Goal: Task Accomplishment & Management: Use online tool/utility

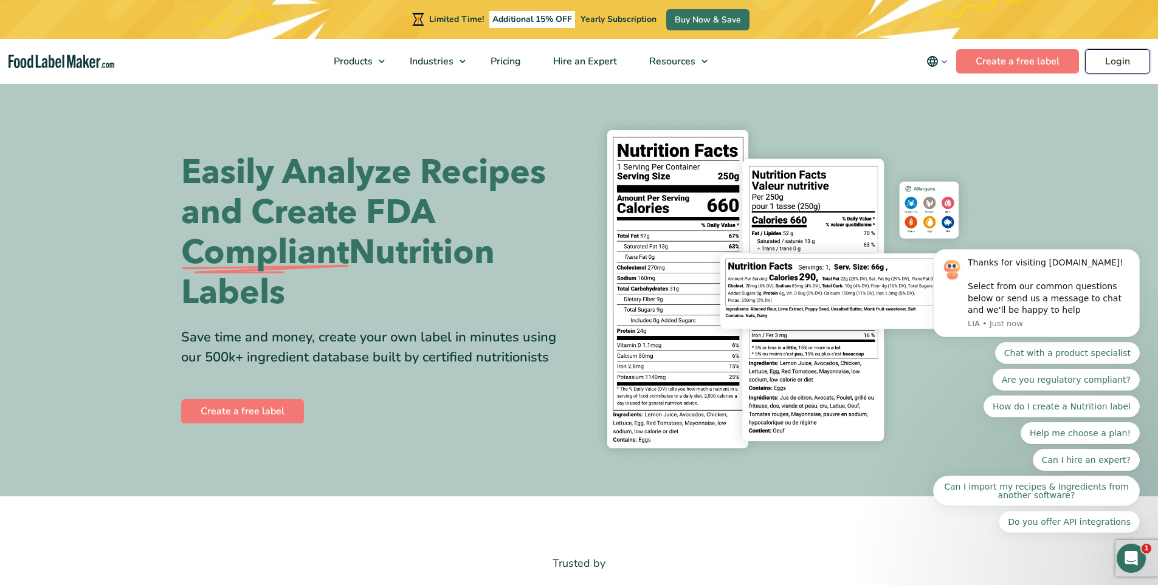
click at [1111, 61] on link "Login" at bounding box center [1117, 61] width 65 height 24
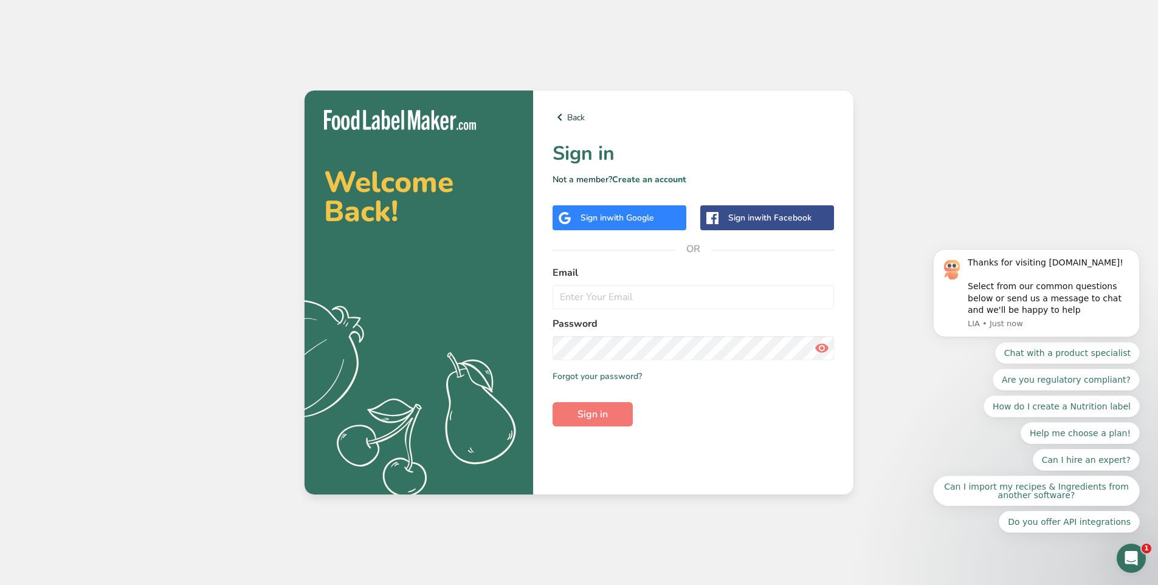
click at [618, 315] on form "Email Password Remember me Forgot your password? Sign in" at bounding box center [693, 346] width 281 height 161
click at [618, 303] on input "email" at bounding box center [693, 297] width 281 height 24
click at [681, 301] on input "email" at bounding box center [693, 297] width 281 height 24
type input "[EMAIL_ADDRESS][DOMAIN_NAME]"
click at [598, 418] on span "Sign in" at bounding box center [592, 414] width 30 height 15
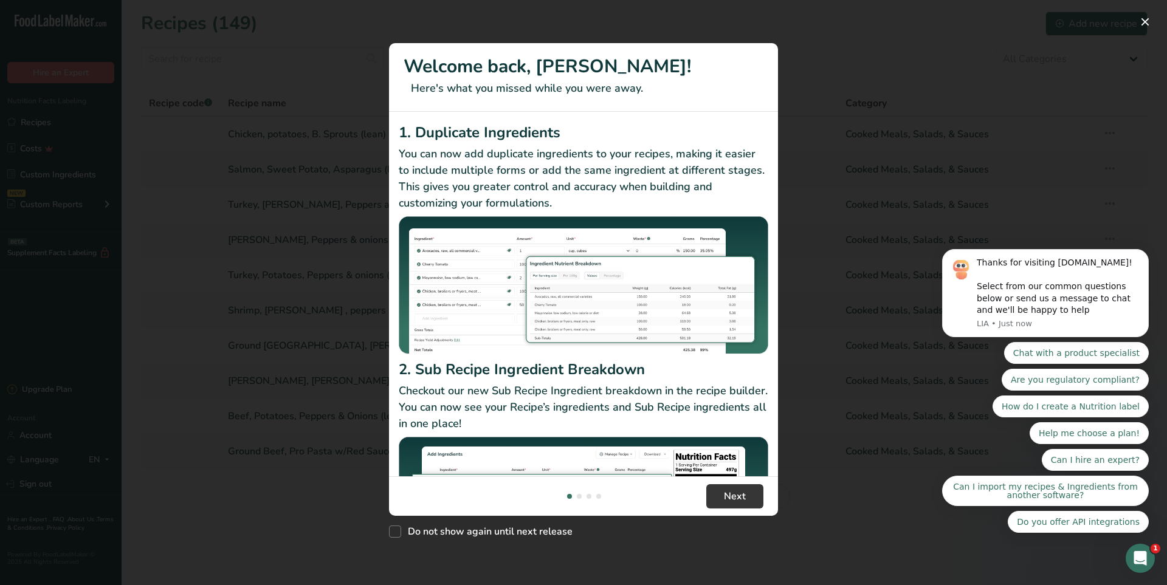
click at [942, 46] on div "New Features" at bounding box center [583, 292] width 1167 height 585
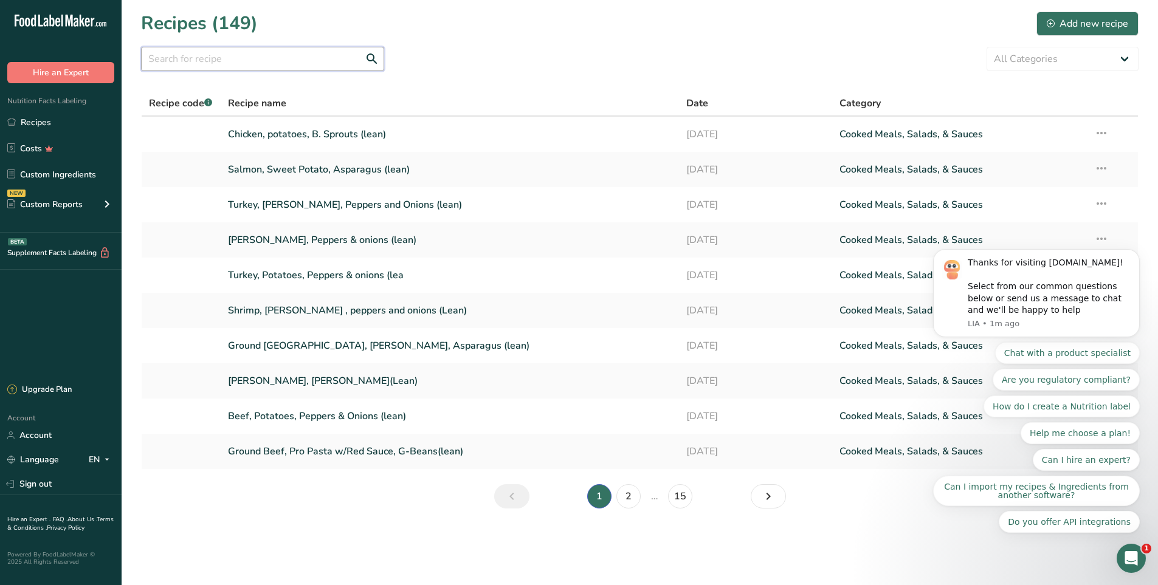
click at [202, 60] on input "text" at bounding box center [262, 59] width 243 height 24
type input "turkey"
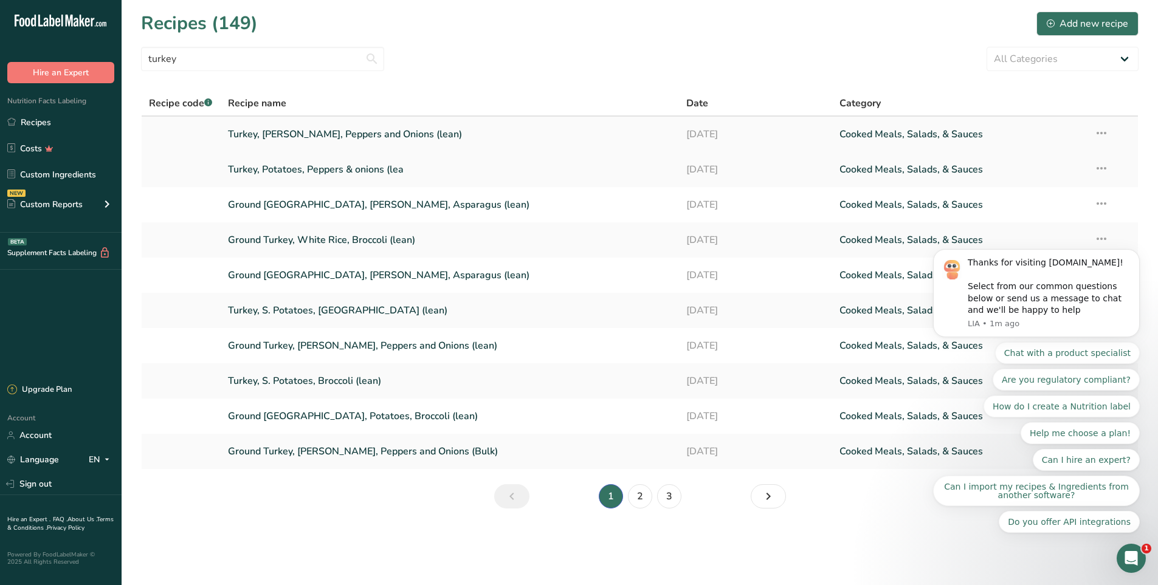
click at [354, 139] on link "Turkey, [PERSON_NAME], Peppers and Onions (lean)" at bounding box center [450, 135] width 444 height 26
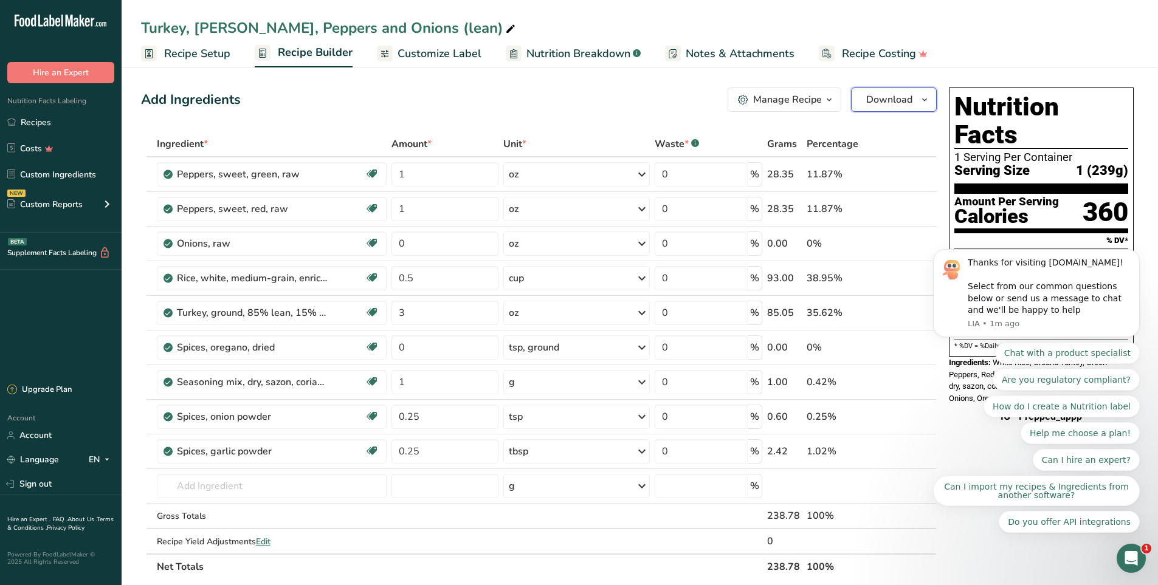
click at [884, 106] on span "Download" at bounding box center [889, 99] width 46 height 15
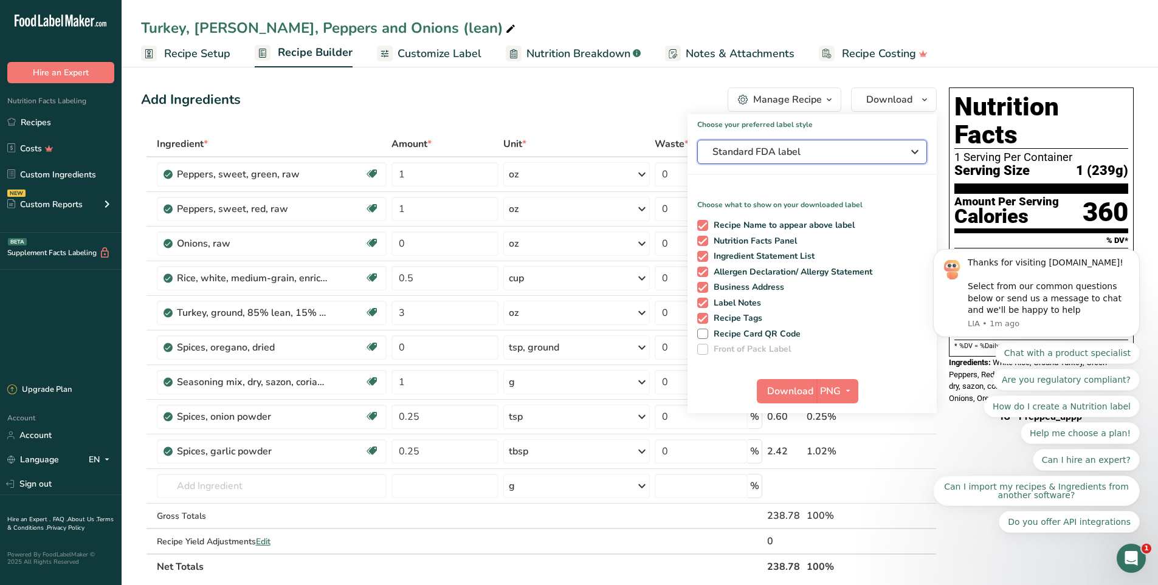
click at [819, 158] on span "Standard FDA label" at bounding box center [803, 152] width 182 height 15
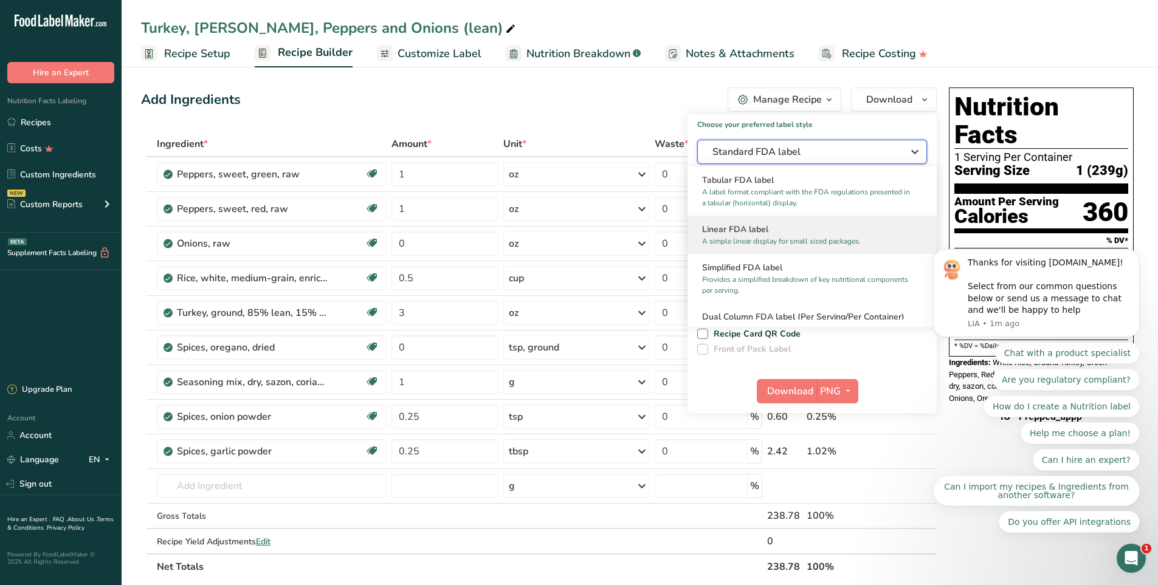
scroll to position [61, 0]
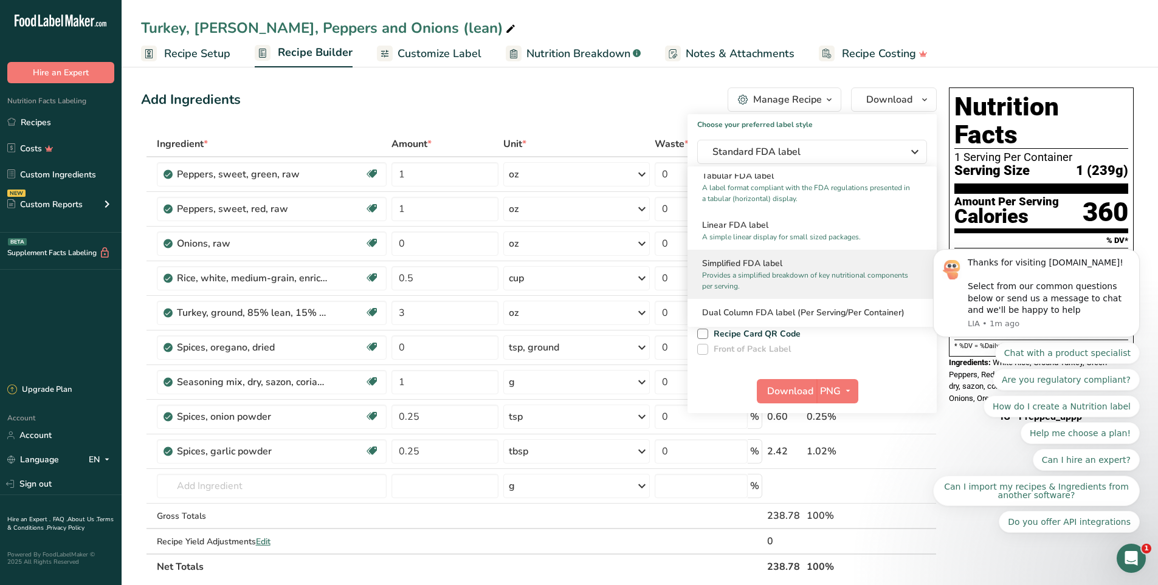
click at [763, 266] on h2 "Simplified FDA label" at bounding box center [812, 263] width 220 height 13
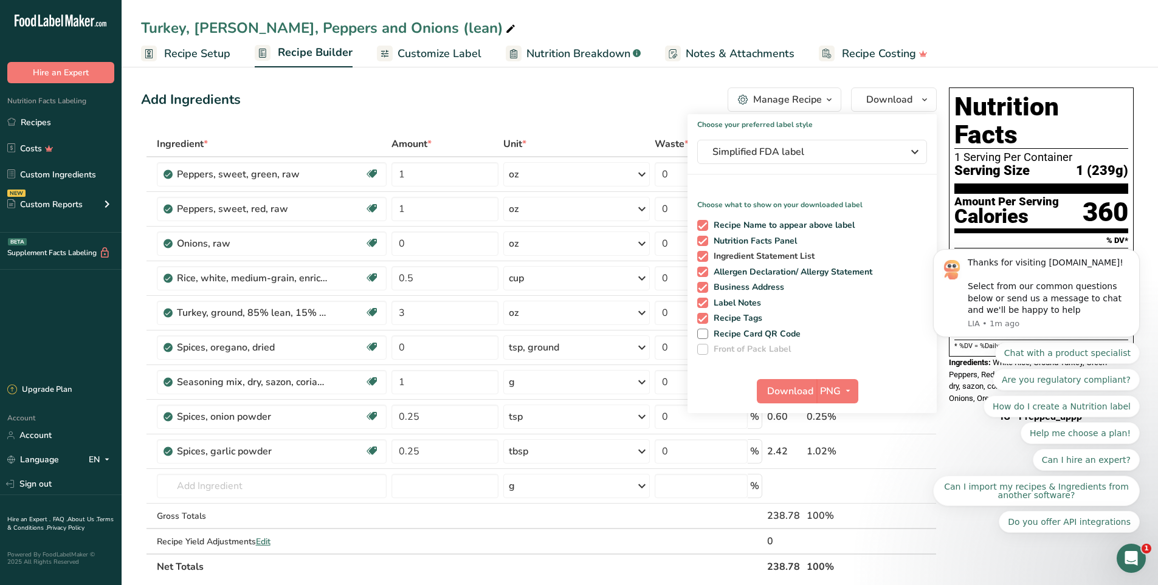
click at [701, 257] on span at bounding box center [702, 256] width 11 height 11
click at [701, 257] on input "Ingredient Statement List" at bounding box center [701, 256] width 8 height 8
checkbox input "false"
click at [783, 393] on span "Download" at bounding box center [790, 391] width 46 height 15
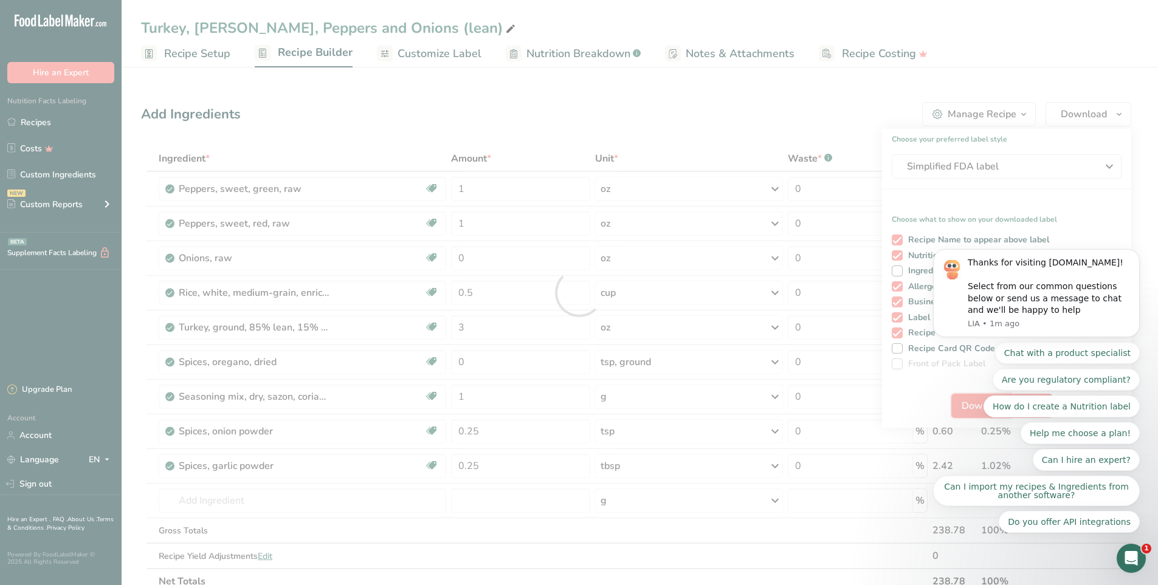
scroll to position [0, 0]
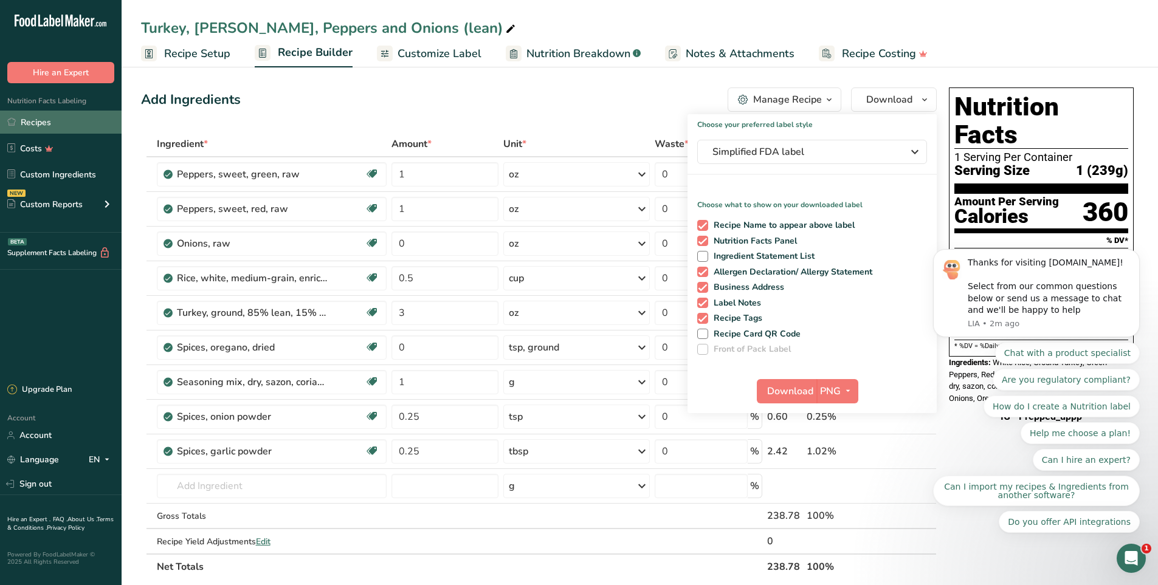
click at [51, 125] on link "Recipes" at bounding box center [61, 122] width 122 height 23
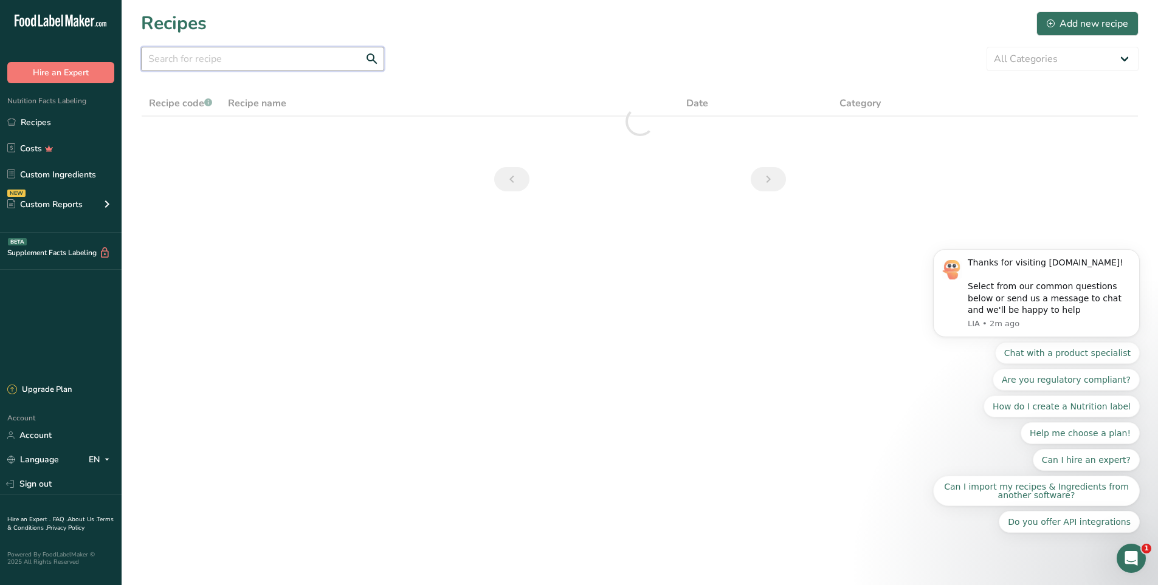
click at [299, 51] on input "text" at bounding box center [262, 59] width 243 height 24
type input "shrimp"
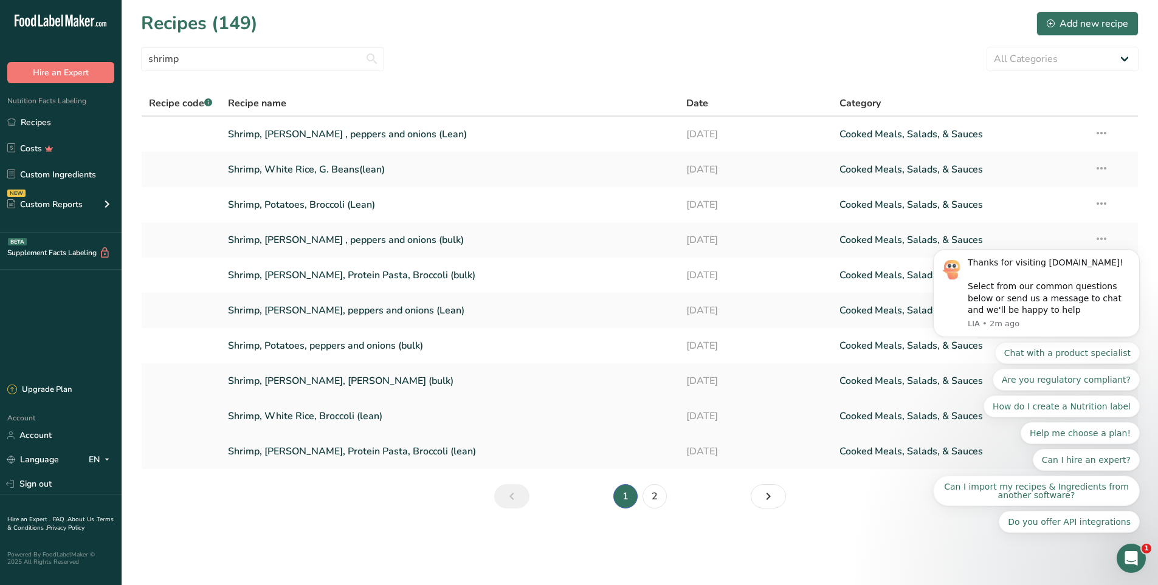
click at [355, 412] on link "Shrimp, White Rice, Broccoli (lean)" at bounding box center [450, 417] width 444 height 26
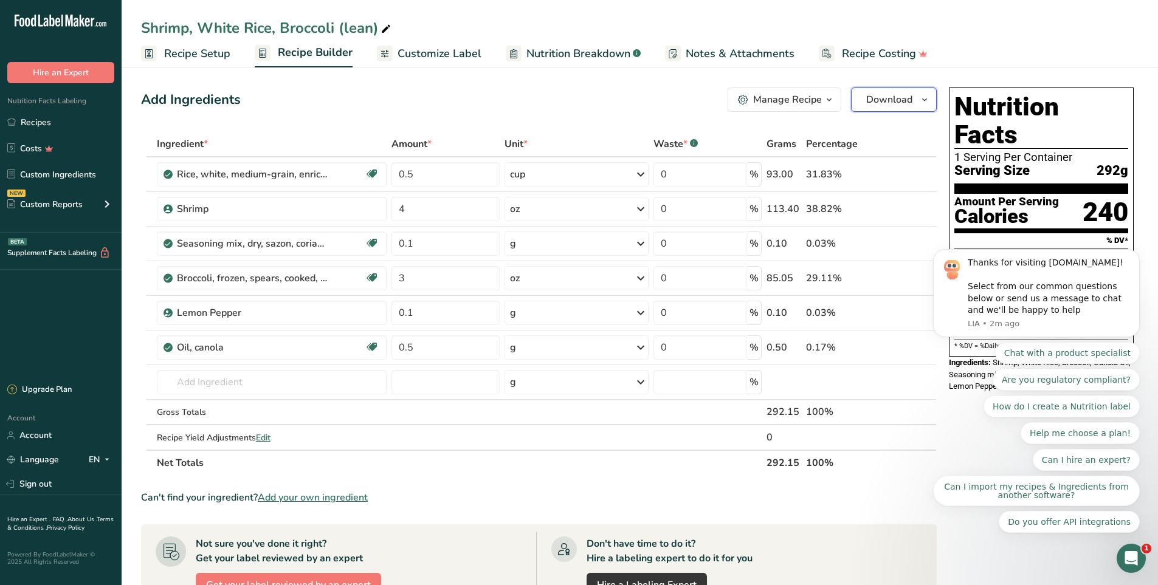
click at [895, 98] on span "Download" at bounding box center [889, 99] width 46 height 15
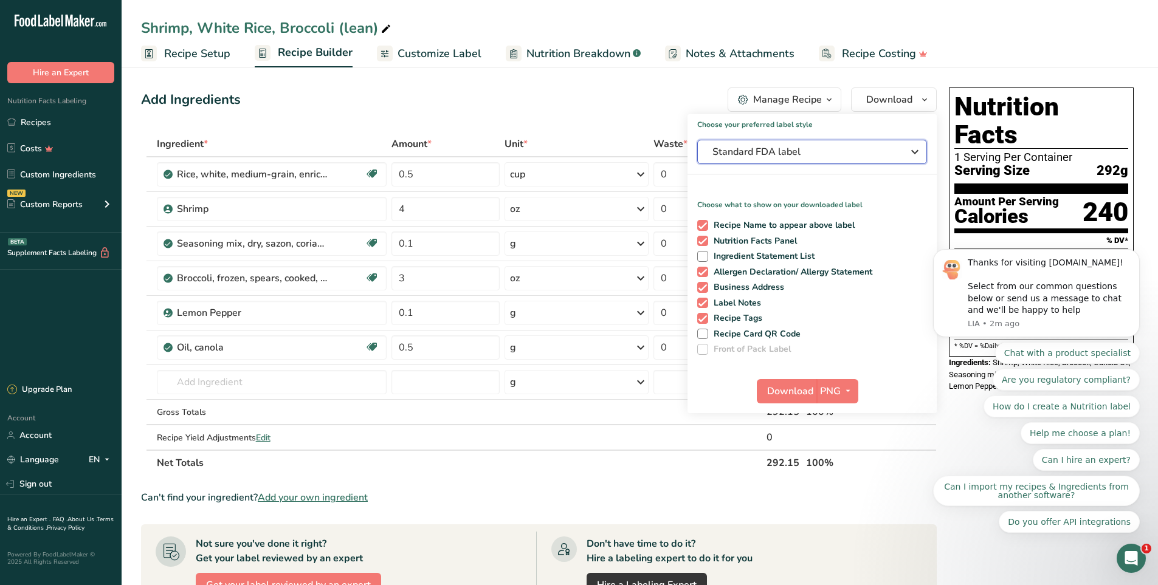
click at [770, 149] on span "Standard FDA label" at bounding box center [803, 152] width 182 height 15
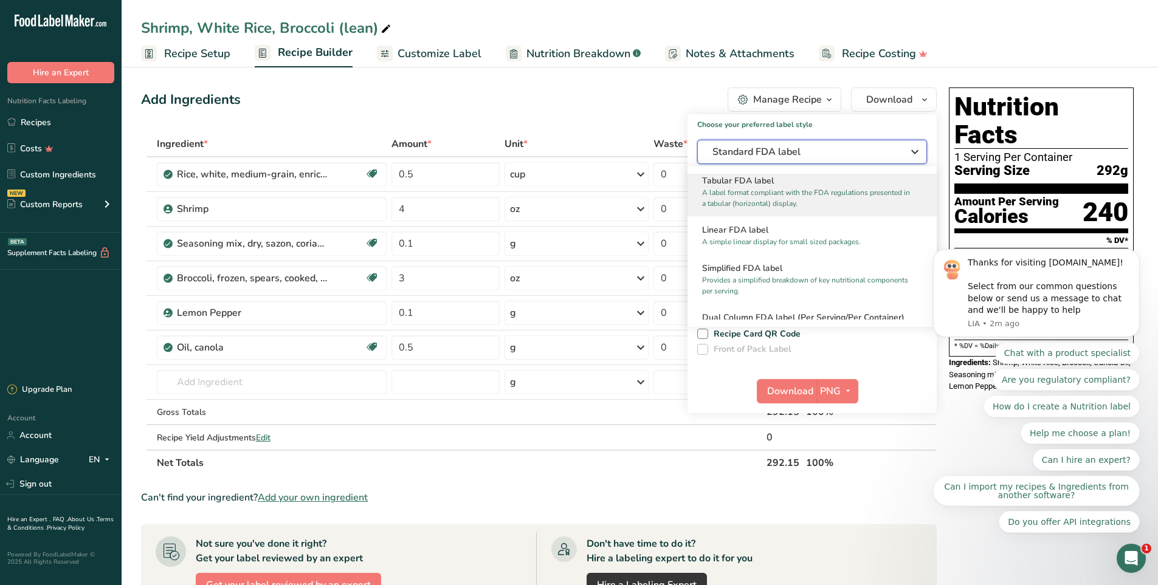
scroll to position [61, 0]
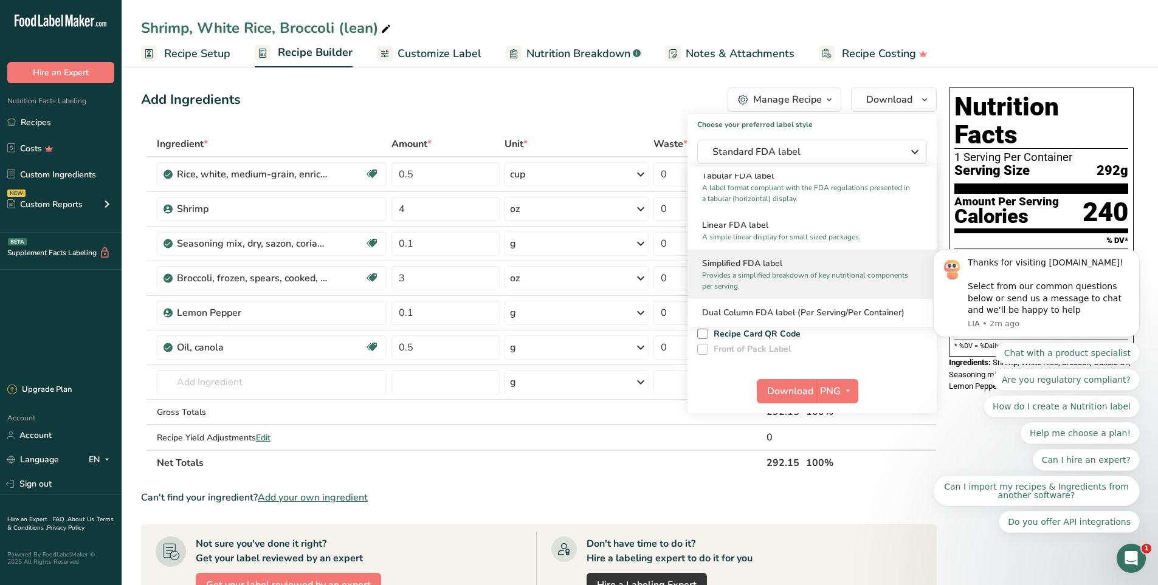
click at [736, 267] on h2 "Simplified FDA label" at bounding box center [812, 263] width 220 height 13
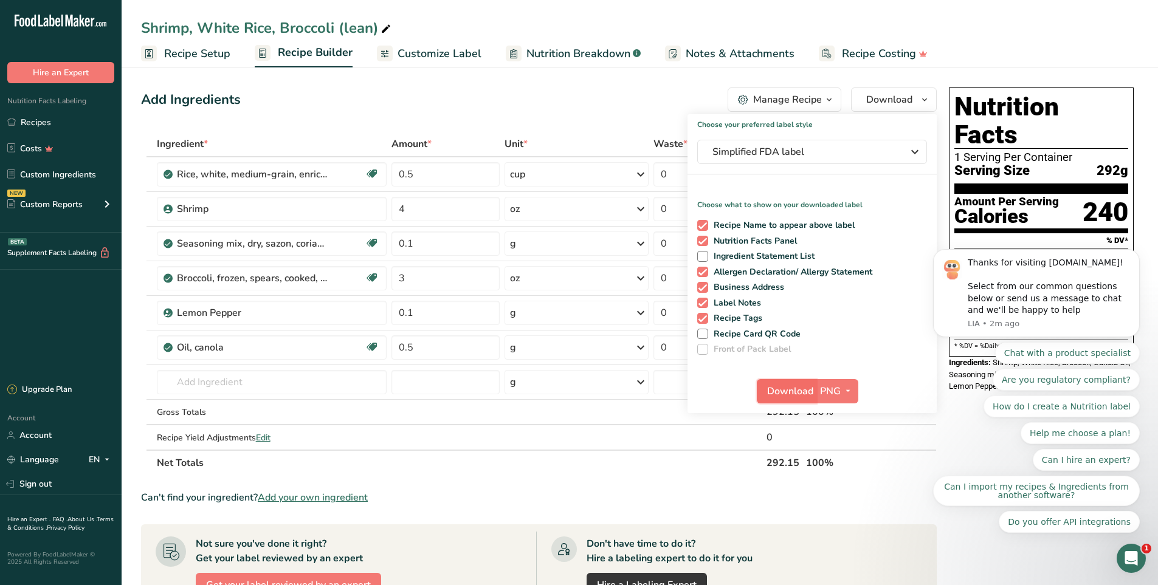
click at [798, 383] on button "Download" at bounding box center [787, 391] width 60 height 24
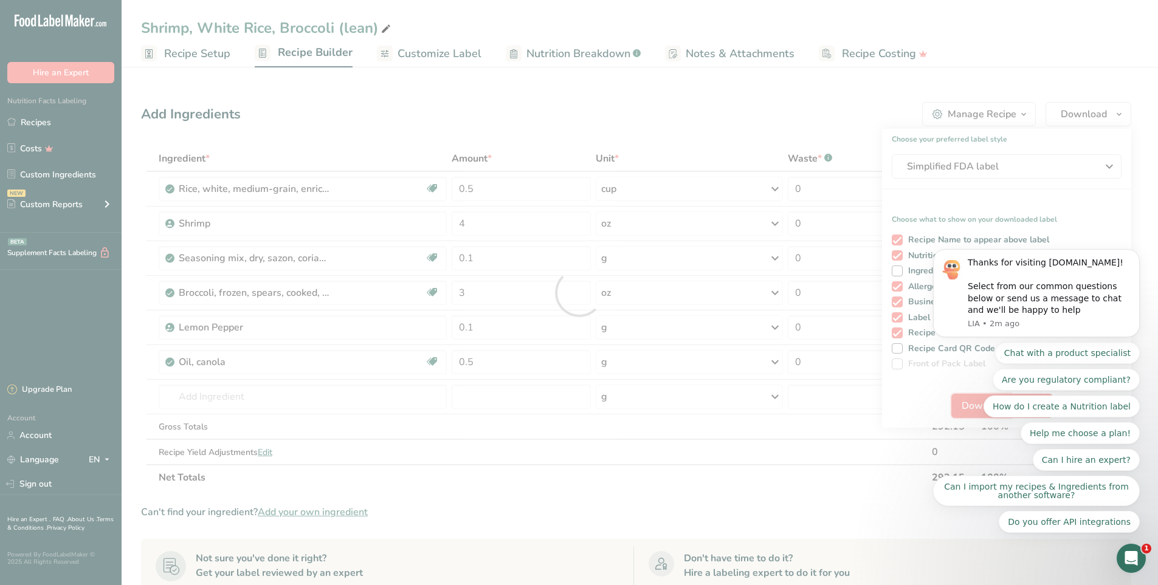
scroll to position [0, 0]
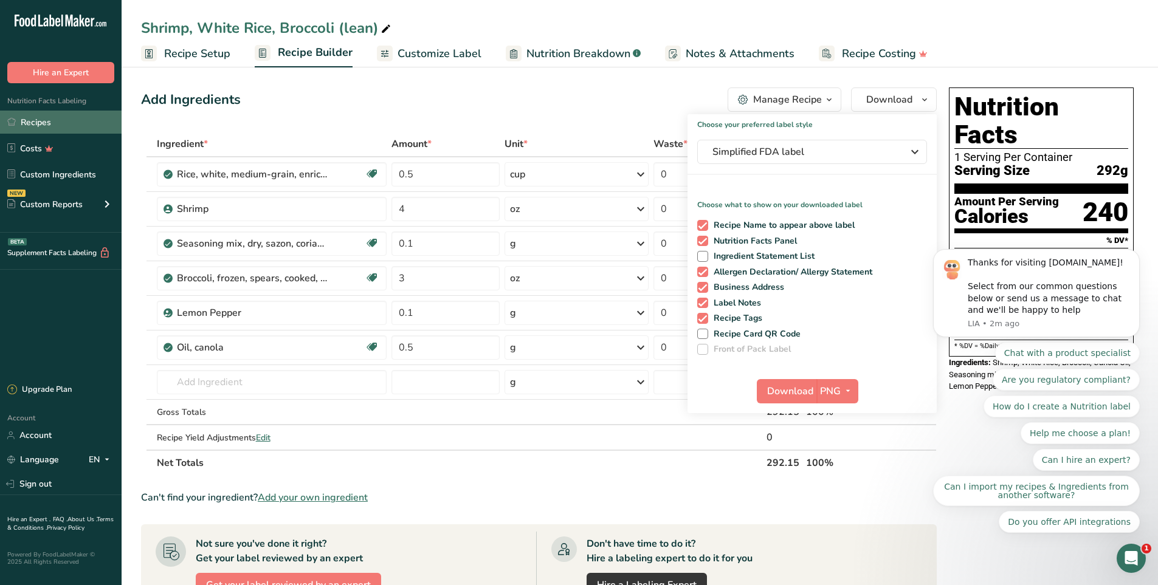
click at [46, 129] on link "Recipes" at bounding box center [61, 122] width 122 height 23
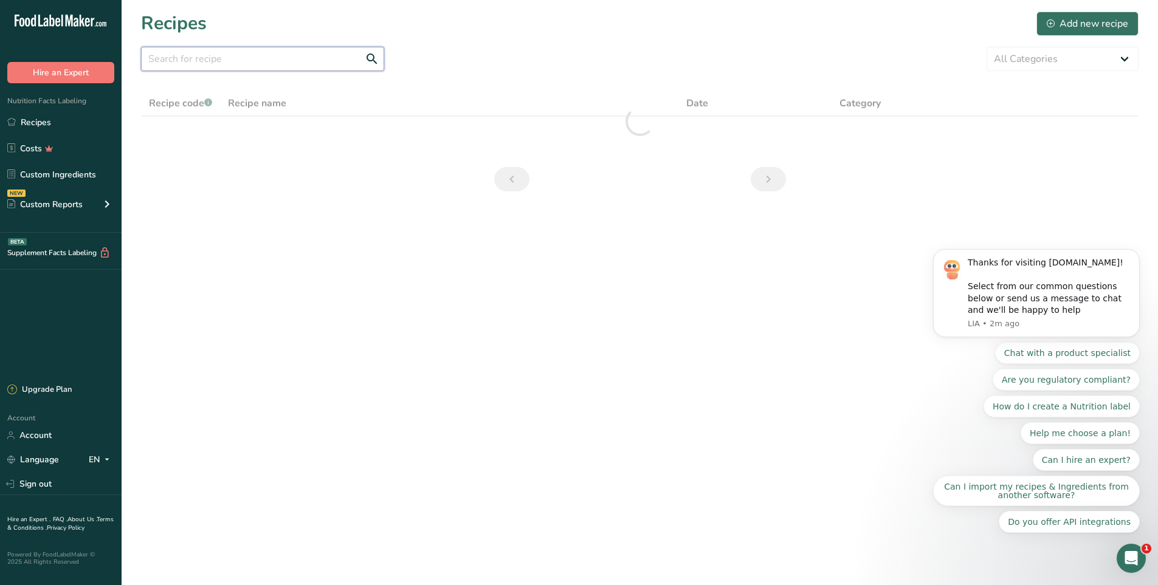
click at [312, 53] on input "text" at bounding box center [262, 59] width 243 height 24
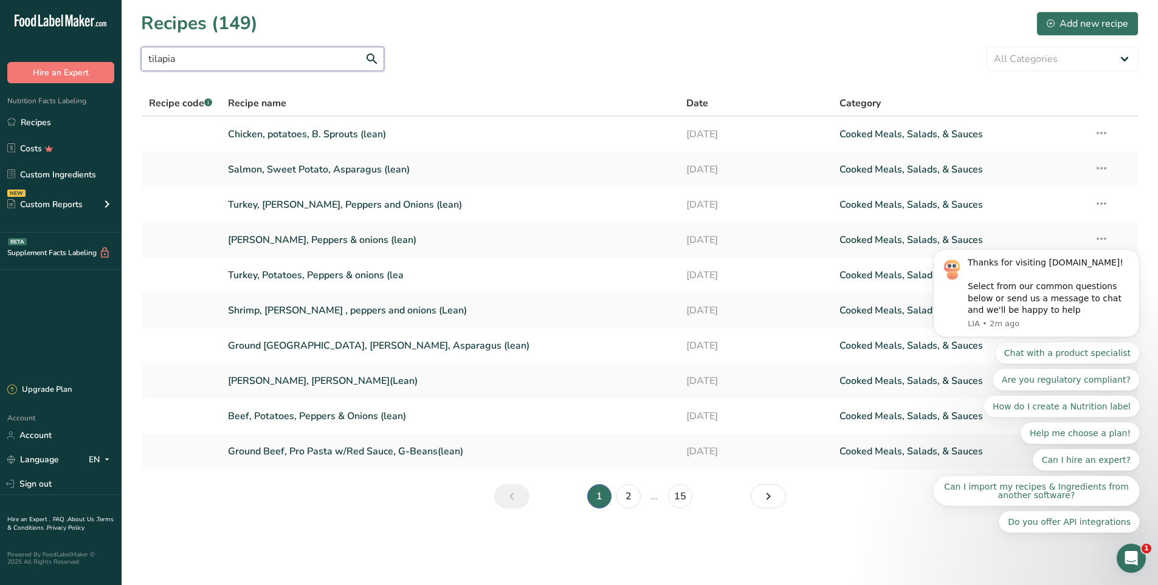
type input "tilapia"
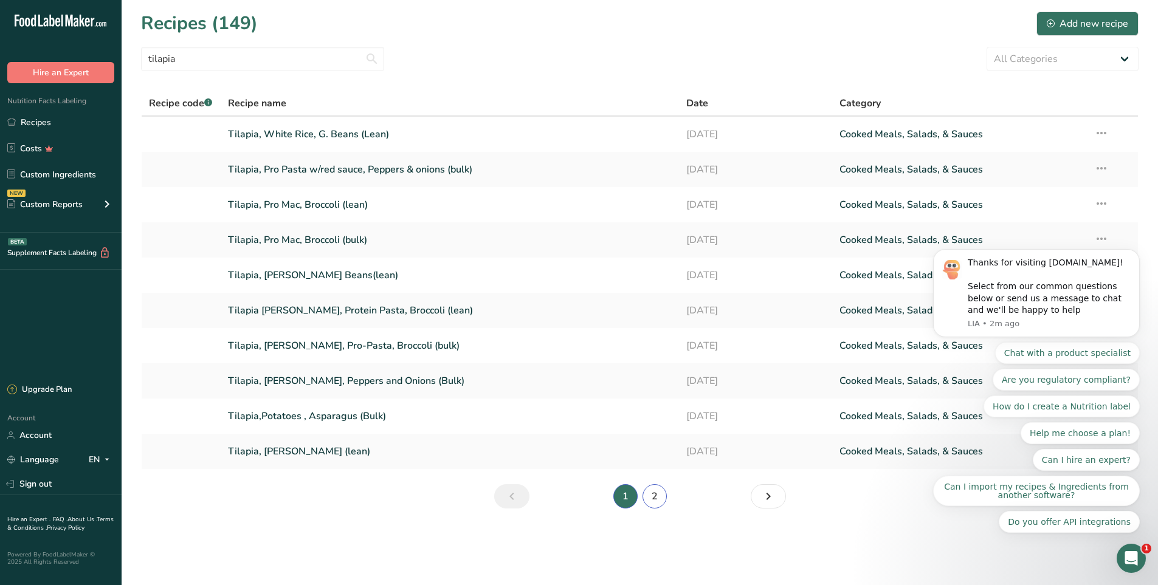
click at [650, 500] on link "2" at bounding box center [655, 496] width 24 height 24
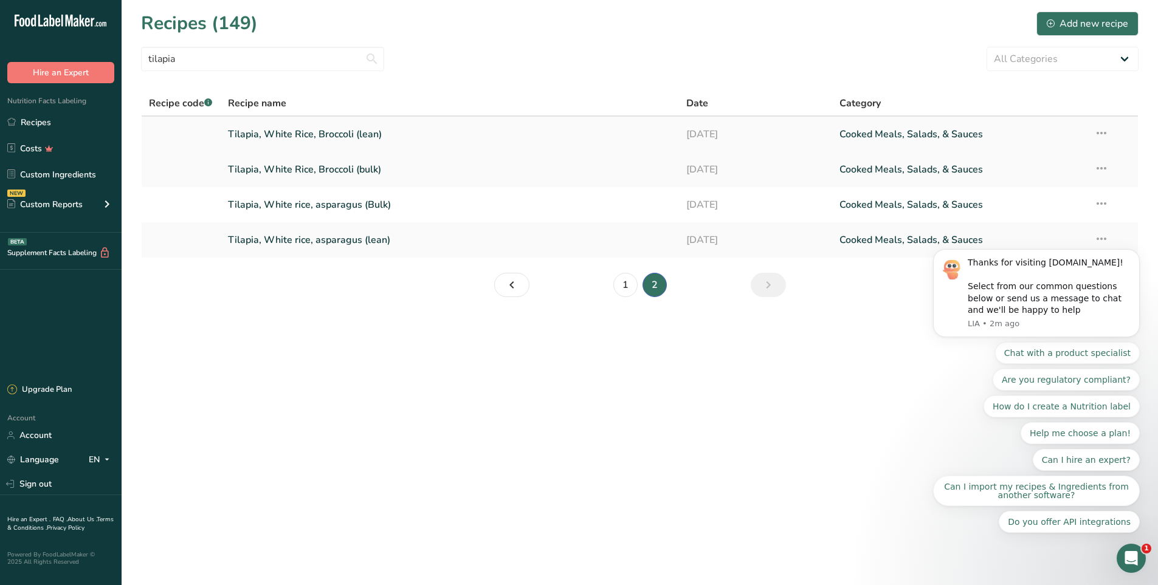
click at [354, 136] on link "Tilapia, White Rice, Broccoli (lean)" at bounding box center [450, 135] width 444 height 26
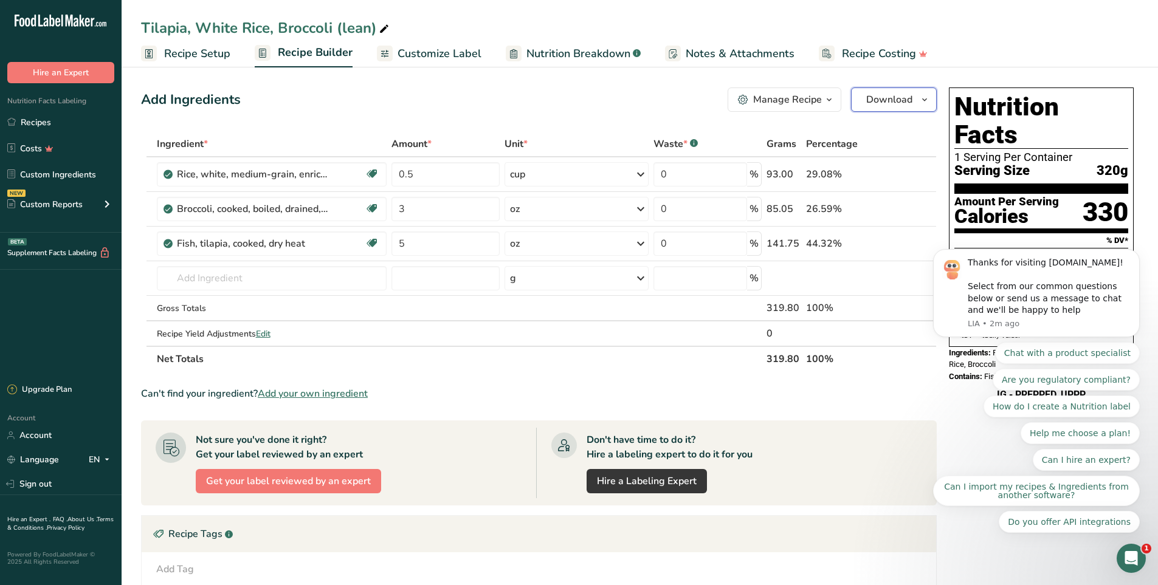
click at [902, 102] on span "Download" at bounding box center [889, 99] width 46 height 15
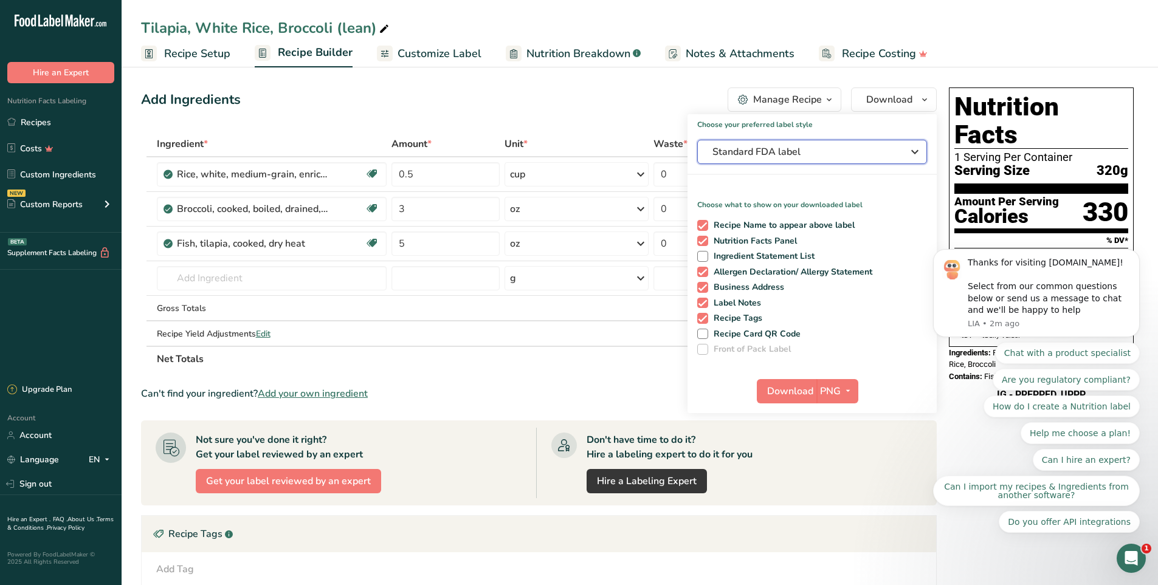
click at [762, 157] on span "Standard FDA label" at bounding box center [803, 152] width 182 height 15
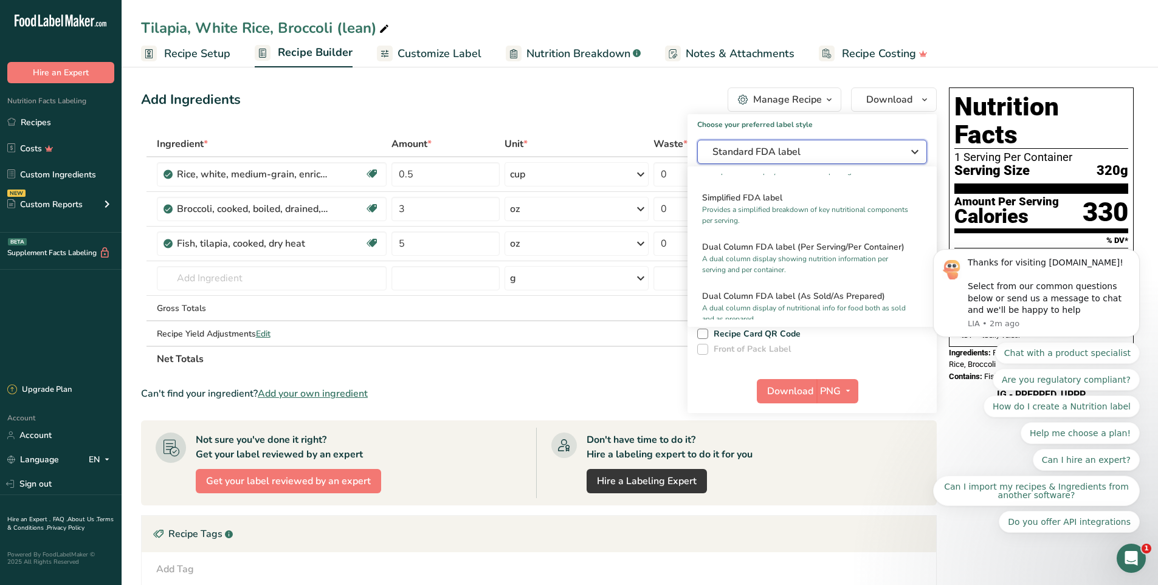
scroll to position [122, 0]
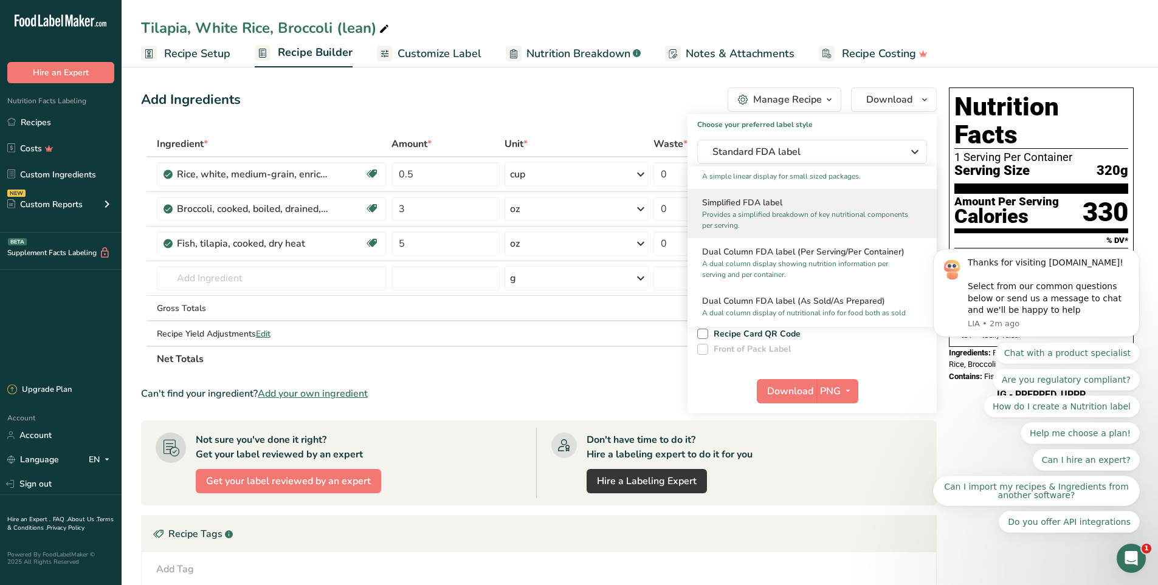
click at [761, 215] on p "Provides a simplified breakdown of key nutritional components per serving." at bounding box center [806, 220] width 209 height 22
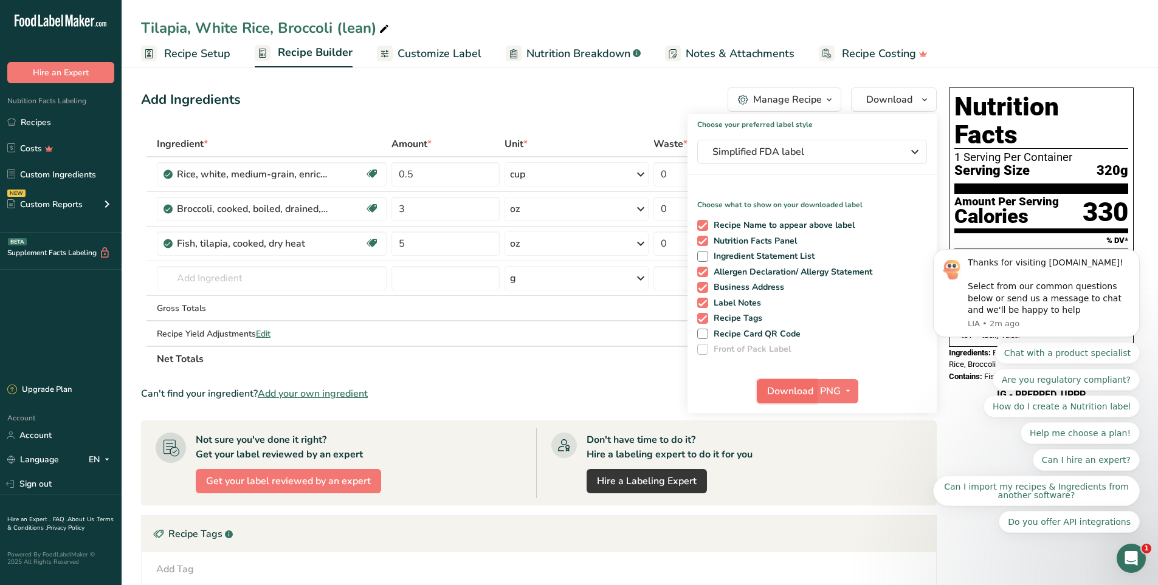
click at [784, 396] on span "Download" at bounding box center [790, 391] width 46 height 15
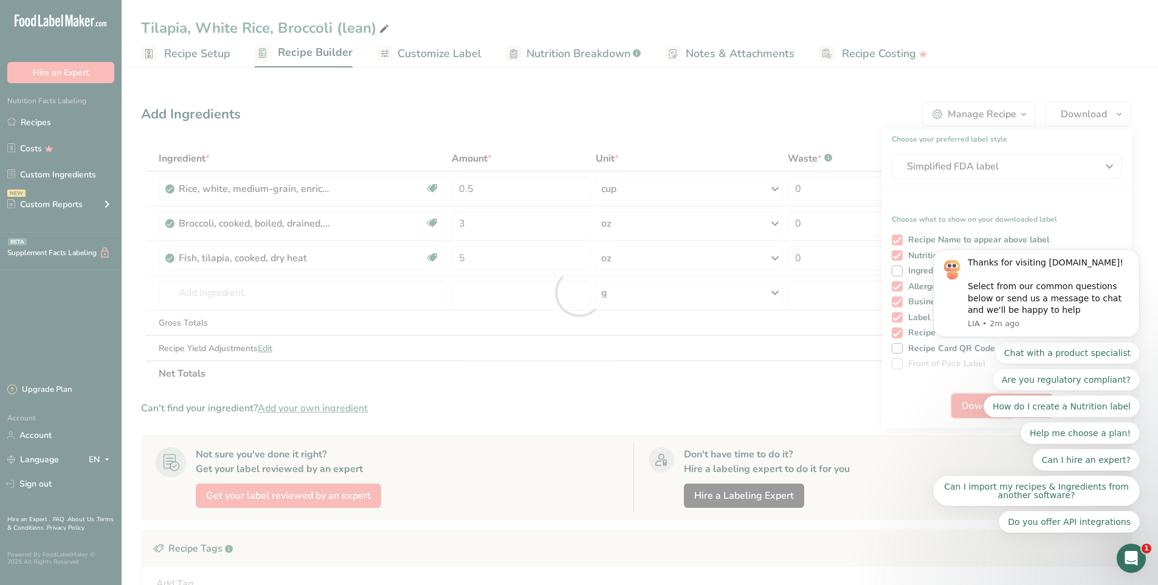
scroll to position [0, 0]
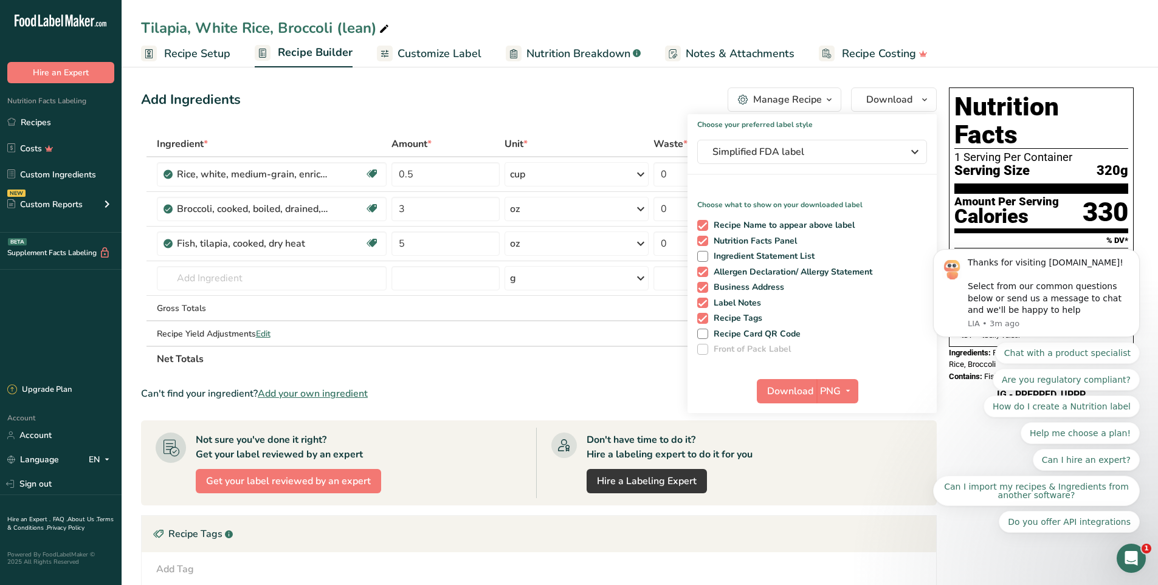
click at [1065, 45] on ul "Recipe Setup Recipe Builder Customize Label Nutrition Breakdown .a-a{fill:#3473…" at bounding box center [640, 53] width 1036 height 29
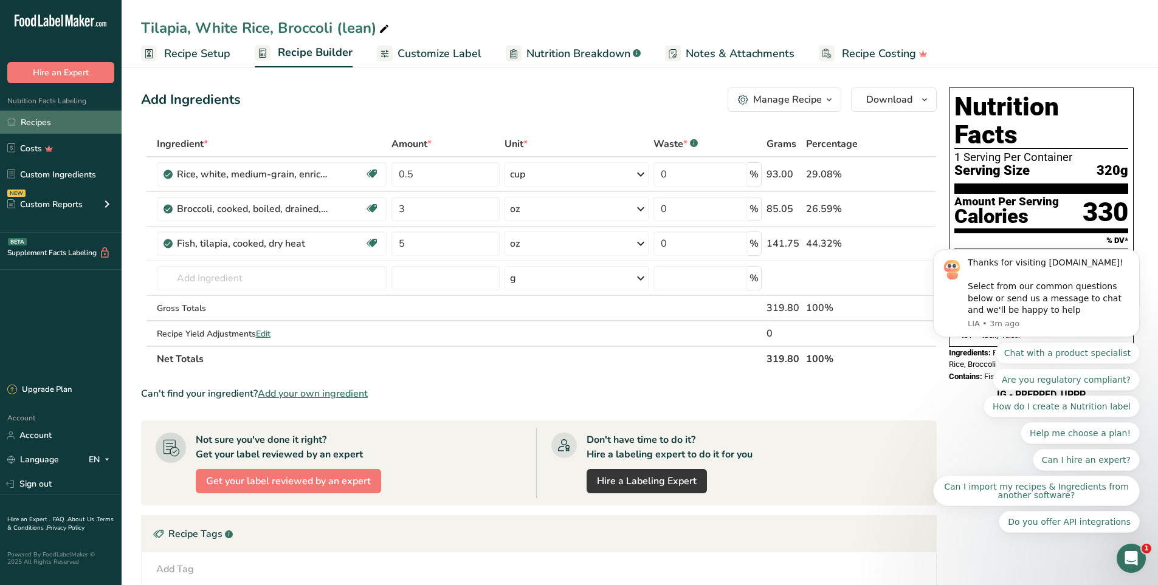
click at [46, 117] on link "Recipes" at bounding box center [61, 122] width 122 height 23
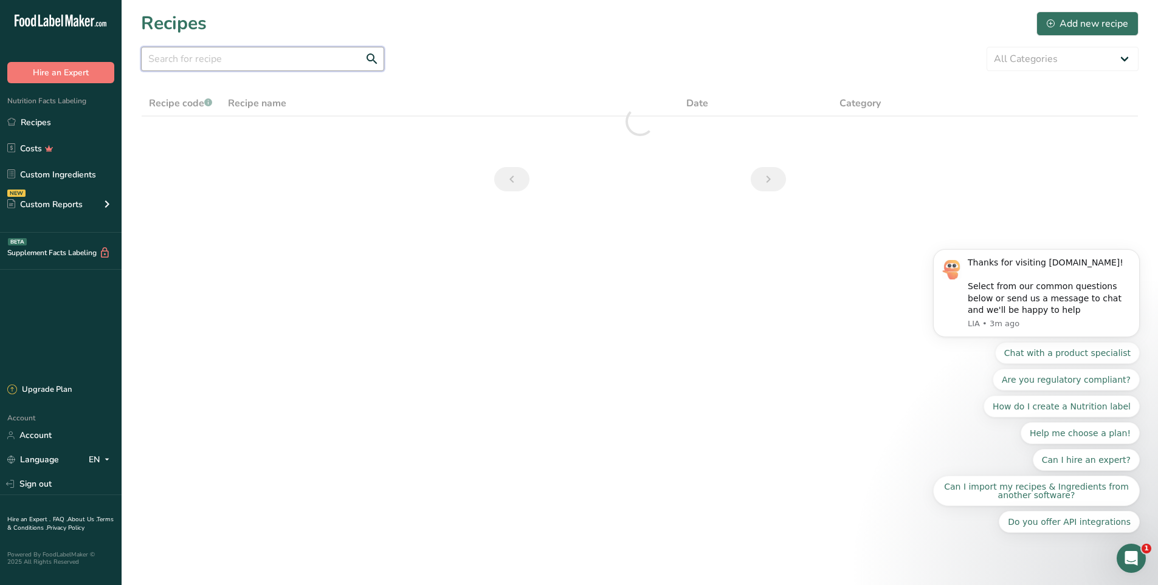
click at [230, 50] on input "text" at bounding box center [262, 59] width 243 height 24
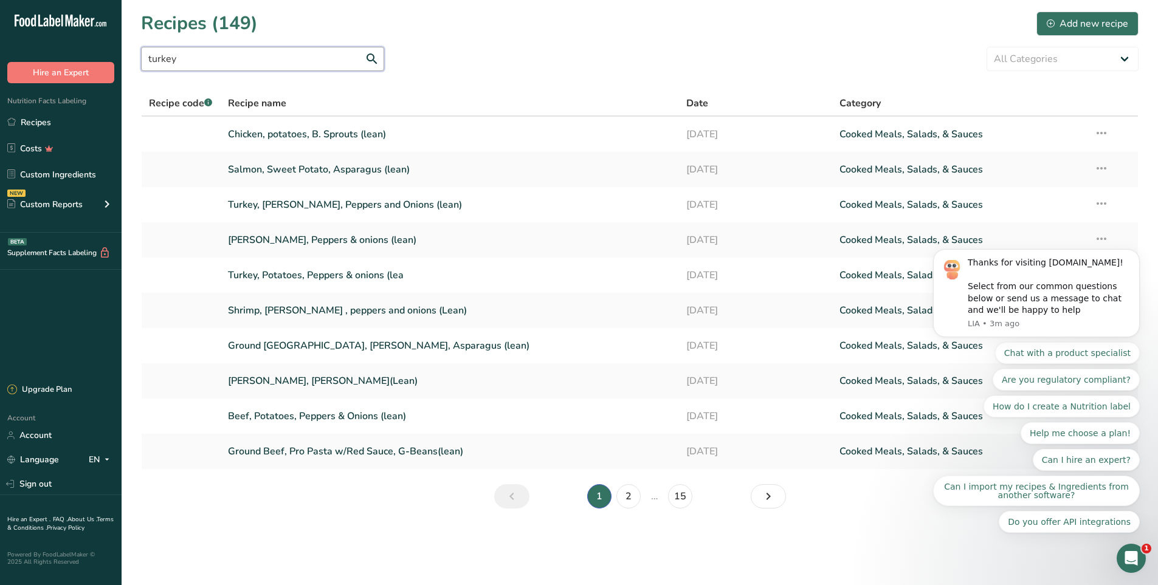
type input "turkey"
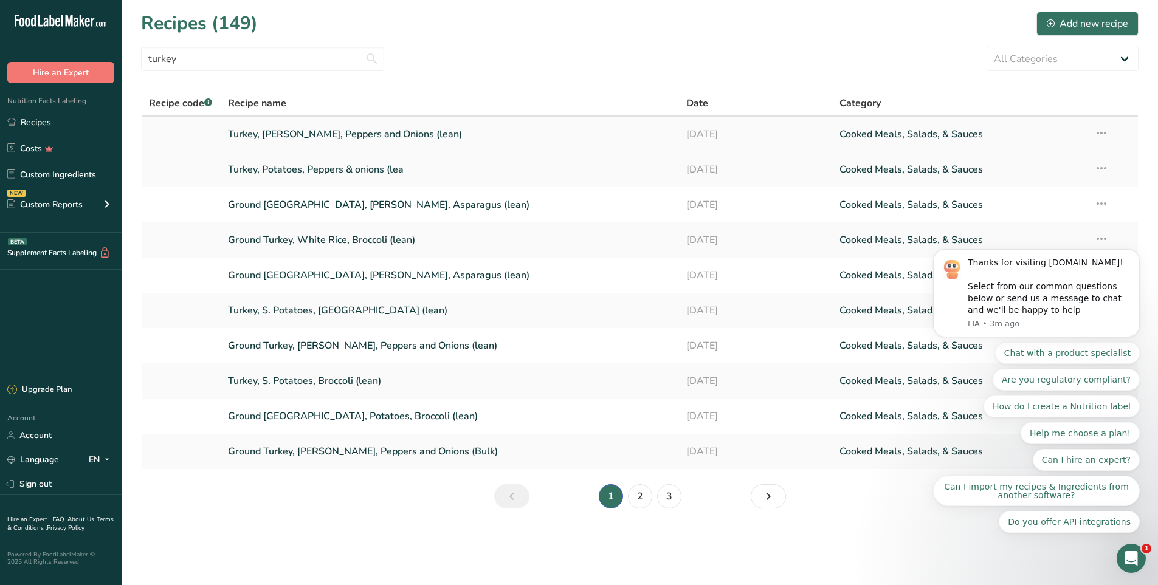
click at [343, 139] on link "Turkey, [PERSON_NAME], Peppers and Onions (lean)" at bounding box center [450, 135] width 444 height 26
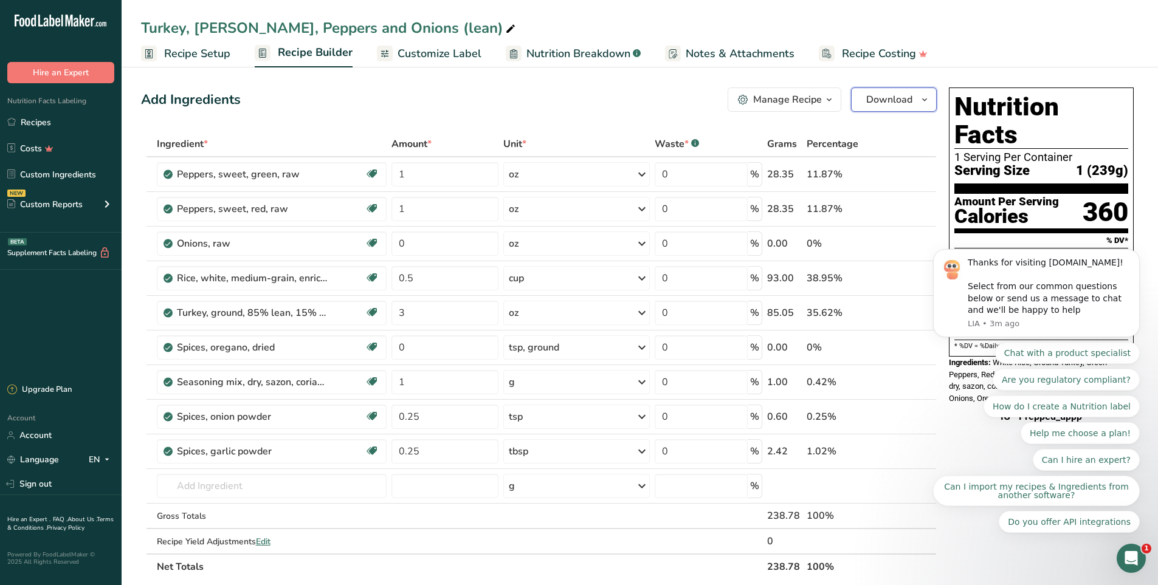
click at [880, 106] on span "Download" at bounding box center [889, 99] width 46 height 15
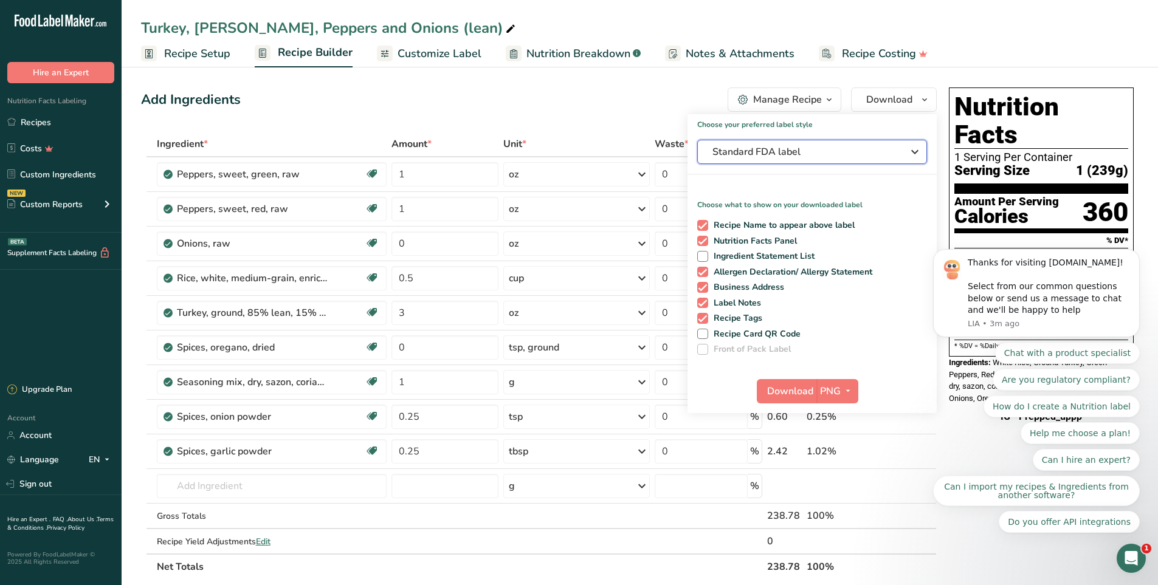
click at [789, 145] on span "Standard FDA label" at bounding box center [803, 152] width 182 height 15
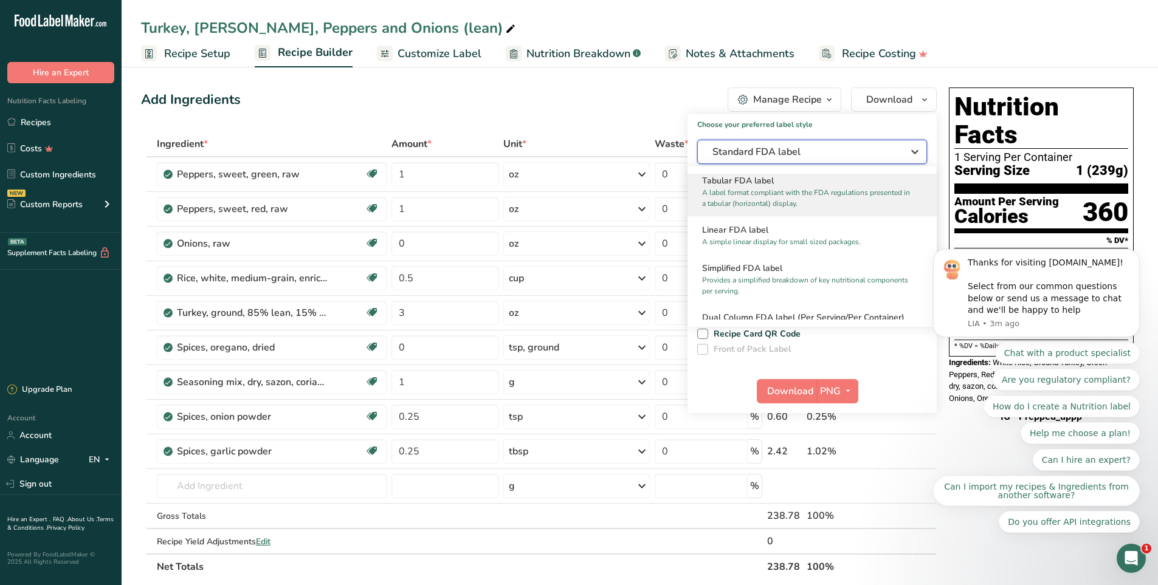
scroll to position [61, 0]
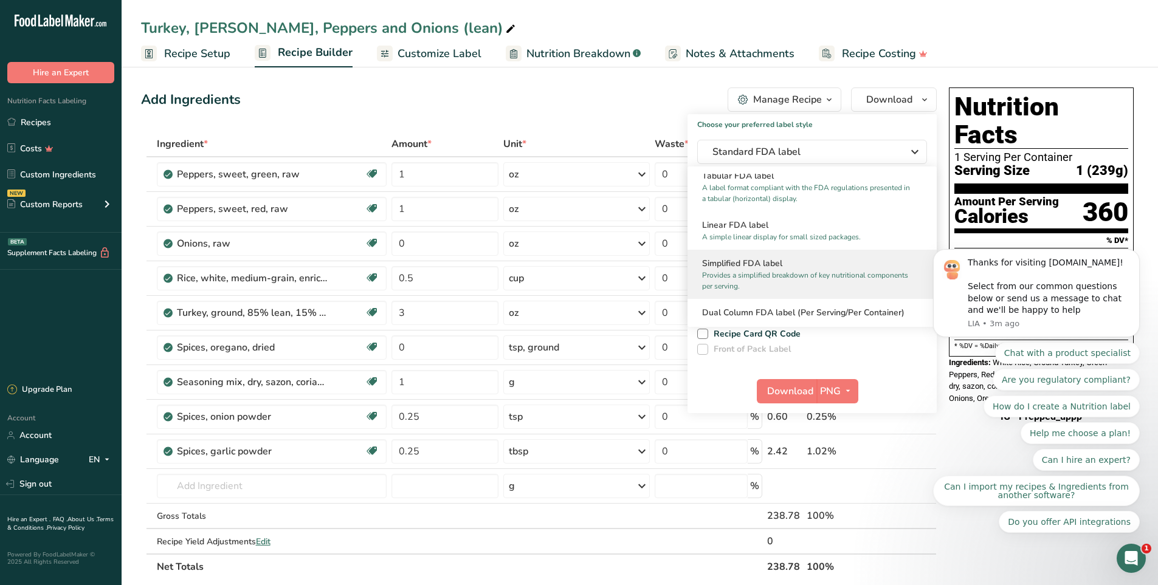
click at [752, 260] on h2 "Simplified FDA label" at bounding box center [812, 263] width 220 height 13
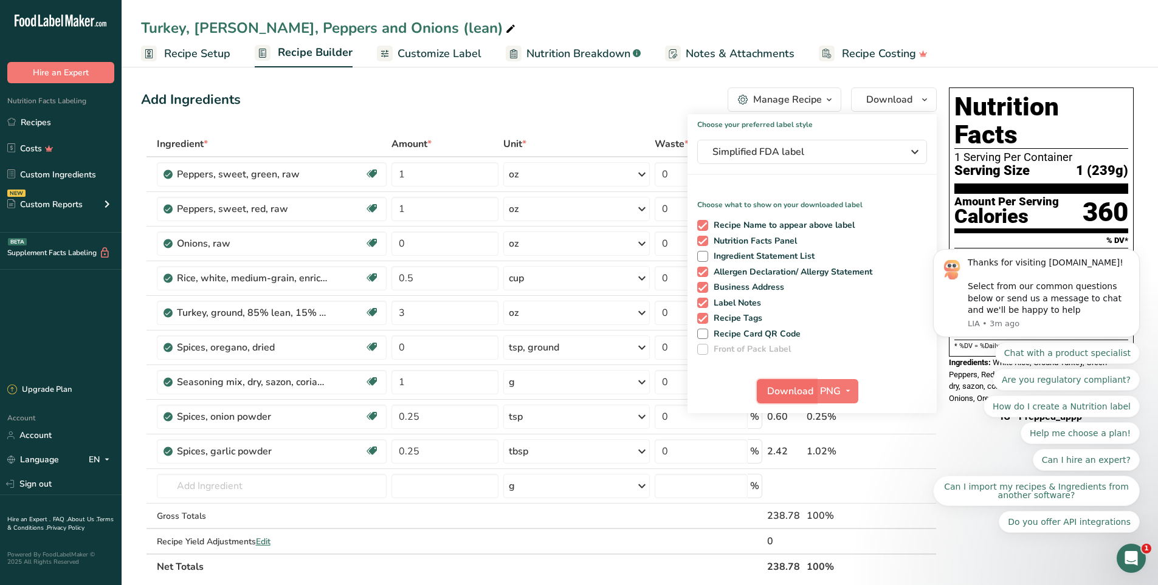
click at [784, 391] on span "Download" at bounding box center [790, 391] width 46 height 15
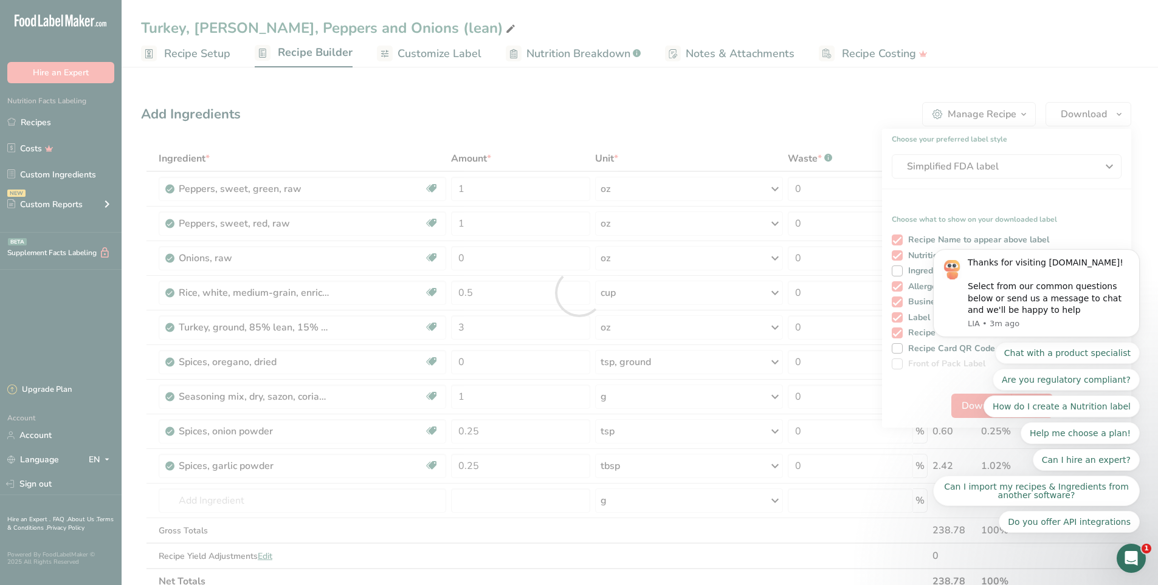
scroll to position [0, 0]
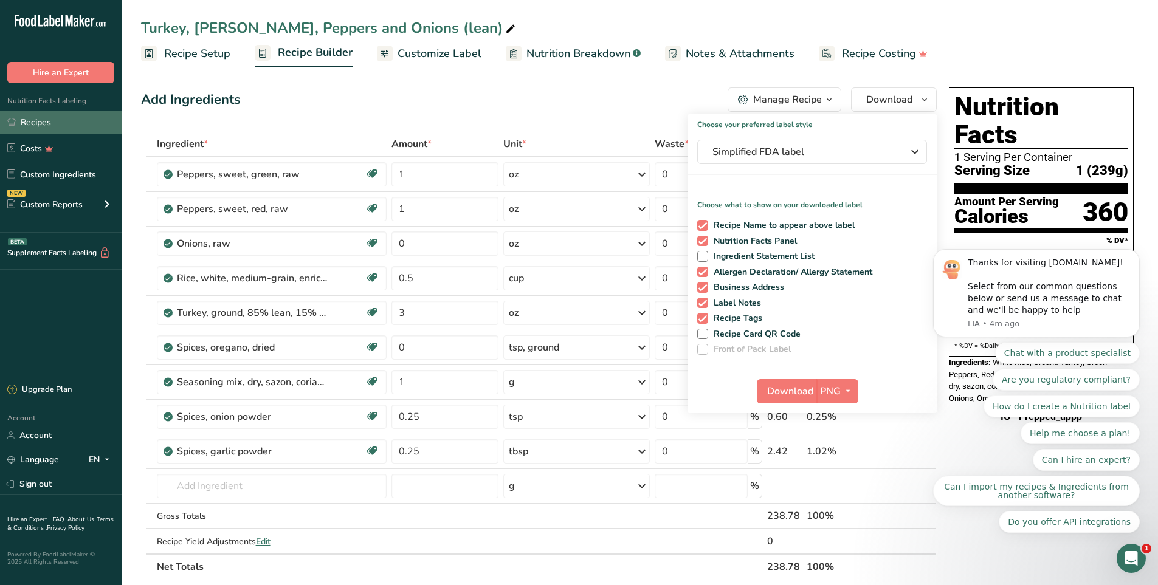
click at [67, 128] on link "Recipes" at bounding box center [61, 122] width 122 height 23
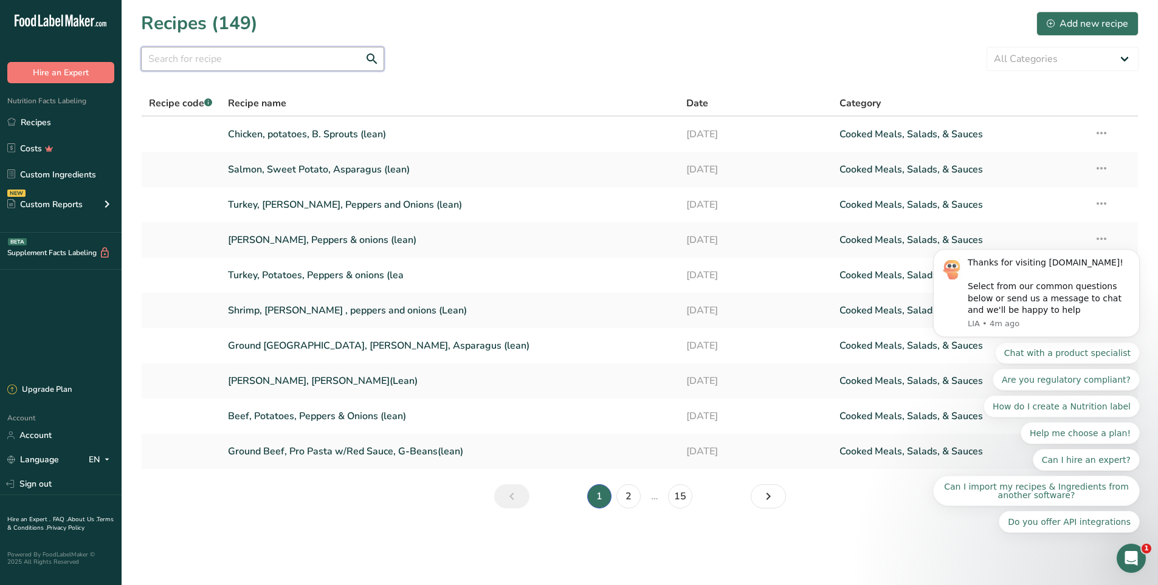
click at [191, 67] on input "text" at bounding box center [262, 59] width 243 height 24
type input "salmon"
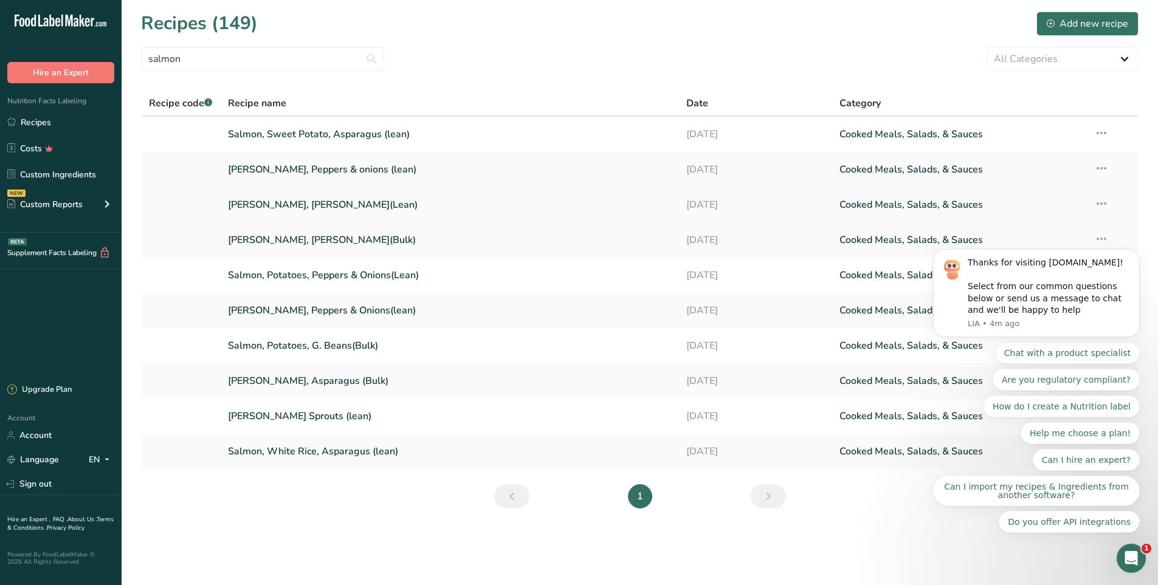
click at [342, 209] on link "[PERSON_NAME], [PERSON_NAME](Lean)" at bounding box center [450, 205] width 444 height 26
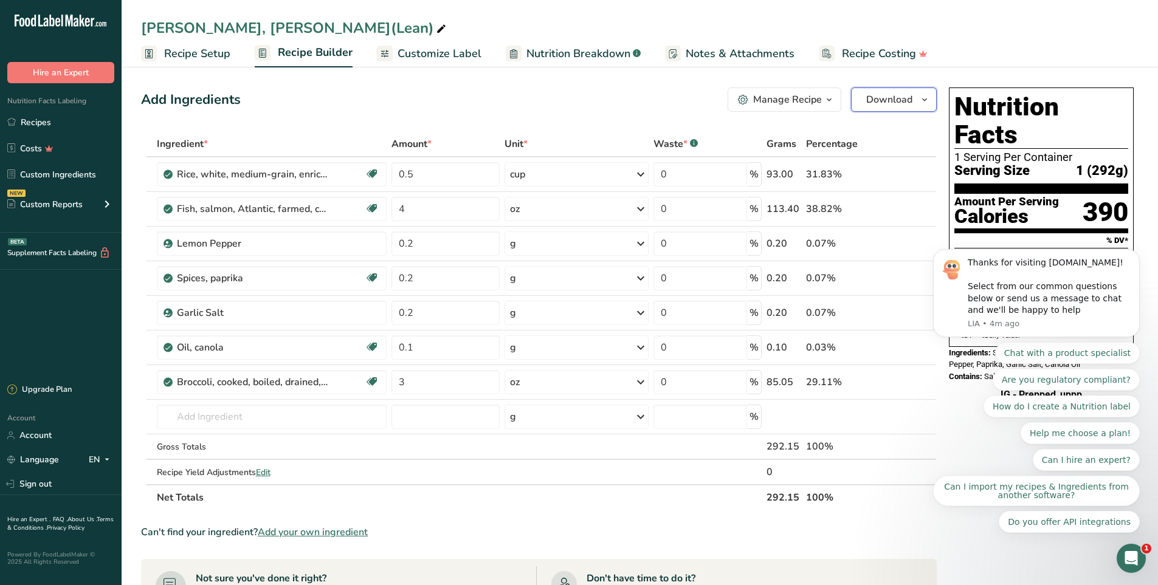
click at [906, 106] on span "Download" at bounding box center [889, 99] width 46 height 15
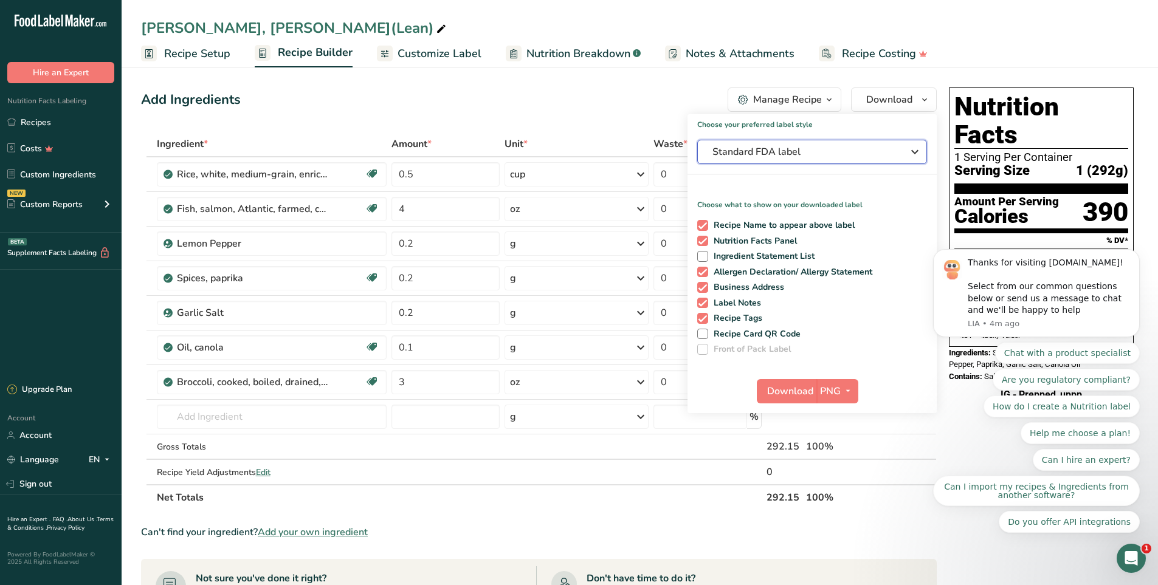
click at [833, 154] on span "Standard FDA label" at bounding box center [803, 152] width 182 height 15
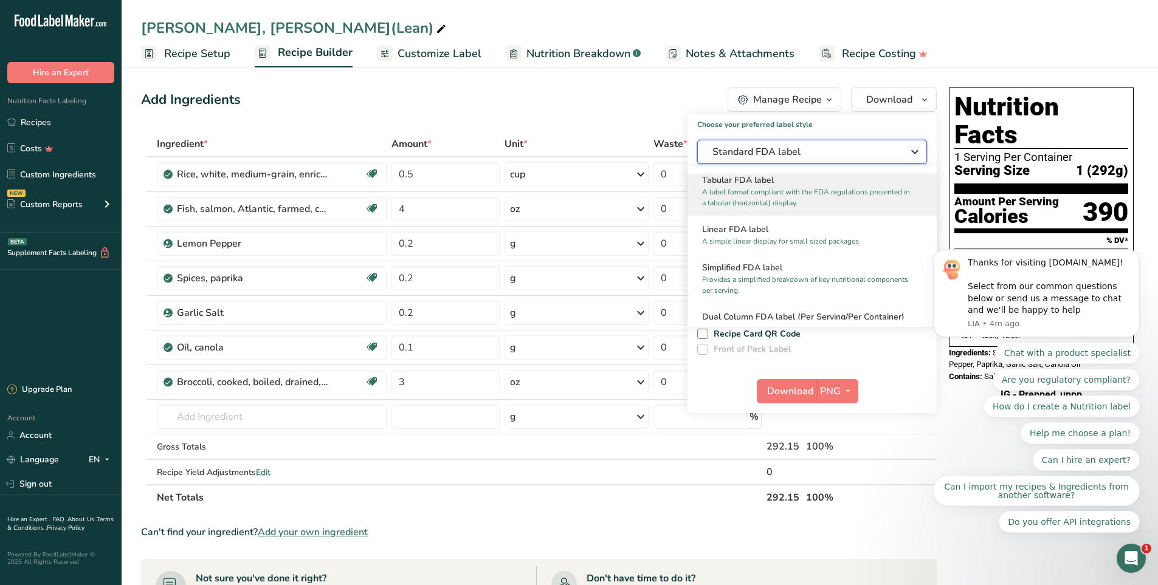
scroll to position [61, 0]
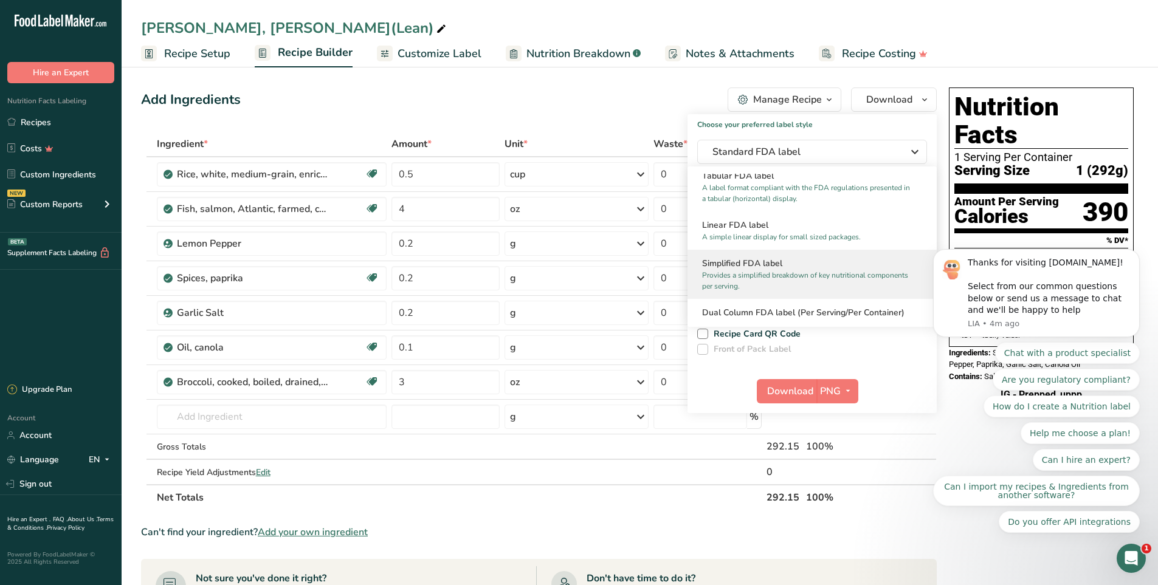
click at [771, 277] on p "Provides a simplified breakdown of key nutritional components per serving." at bounding box center [806, 281] width 209 height 22
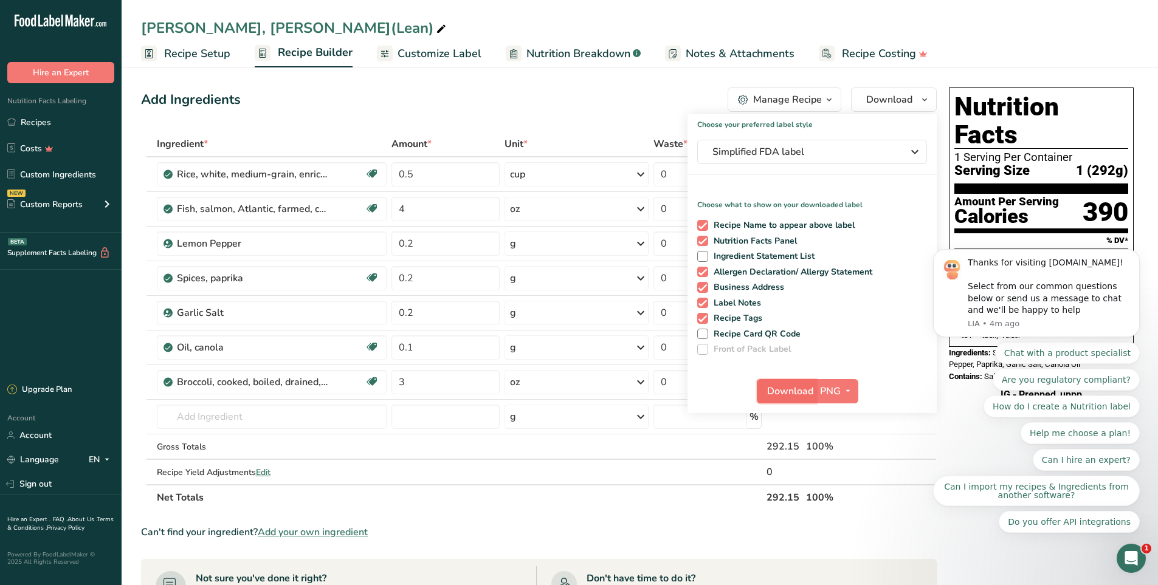
click at [796, 390] on span "Download" at bounding box center [790, 391] width 46 height 15
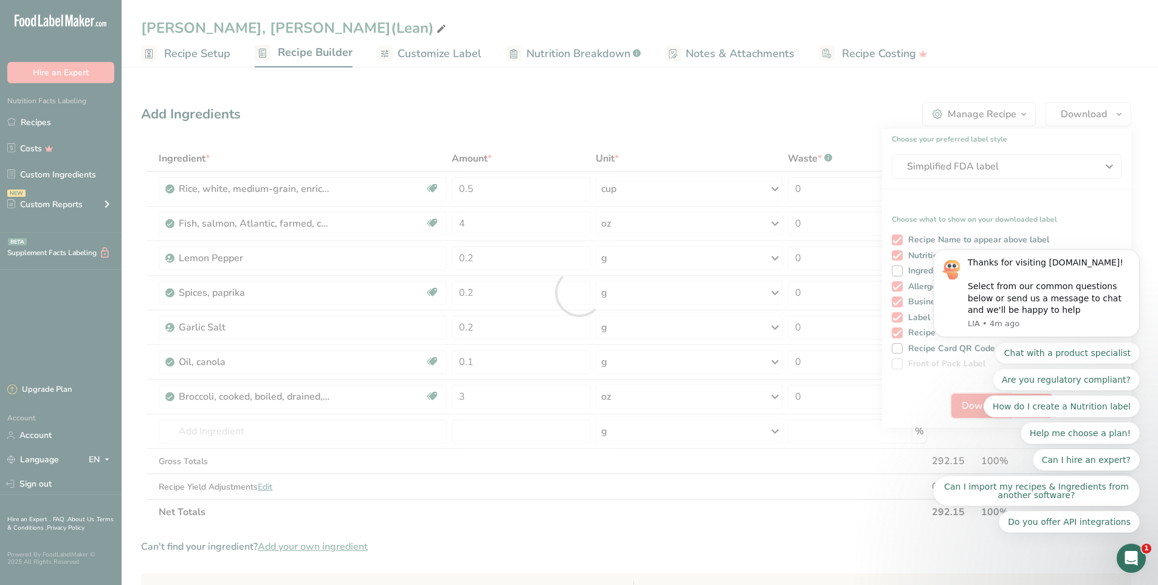
scroll to position [0, 0]
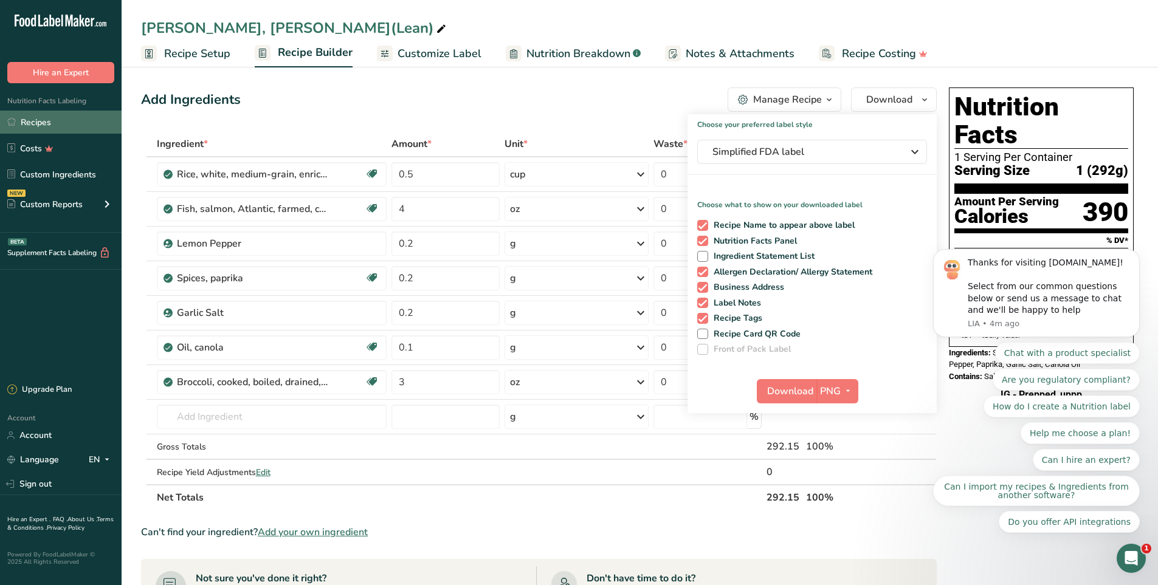
click at [45, 119] on link "Recipes" at bounding box center [61, 122] width 122 height 23
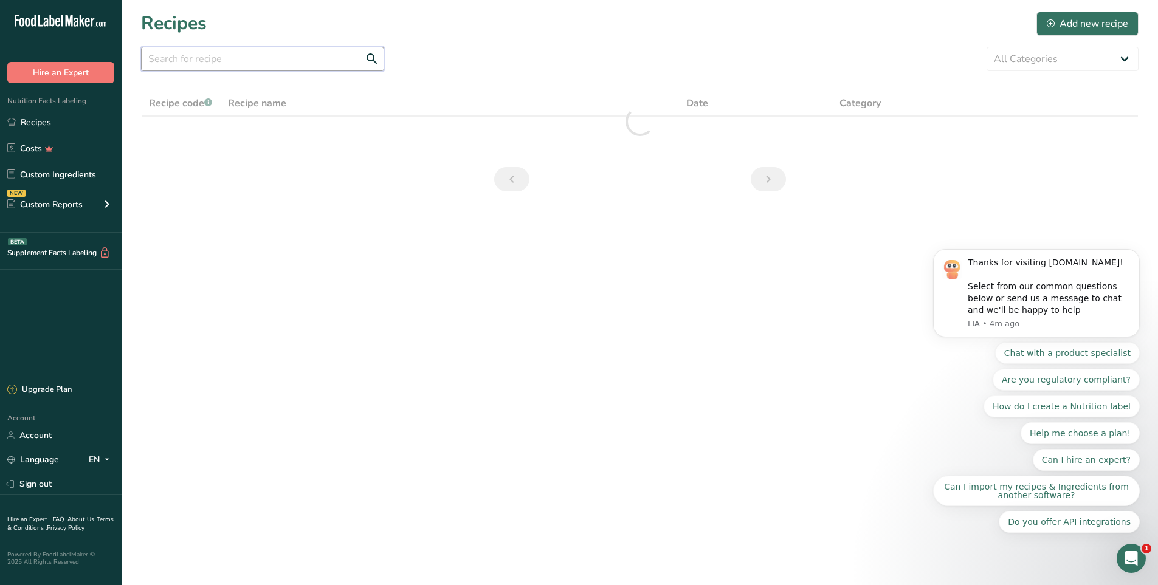
click at [204, 59] on input "text" at bounding box center [262, 59] width 243 height 24
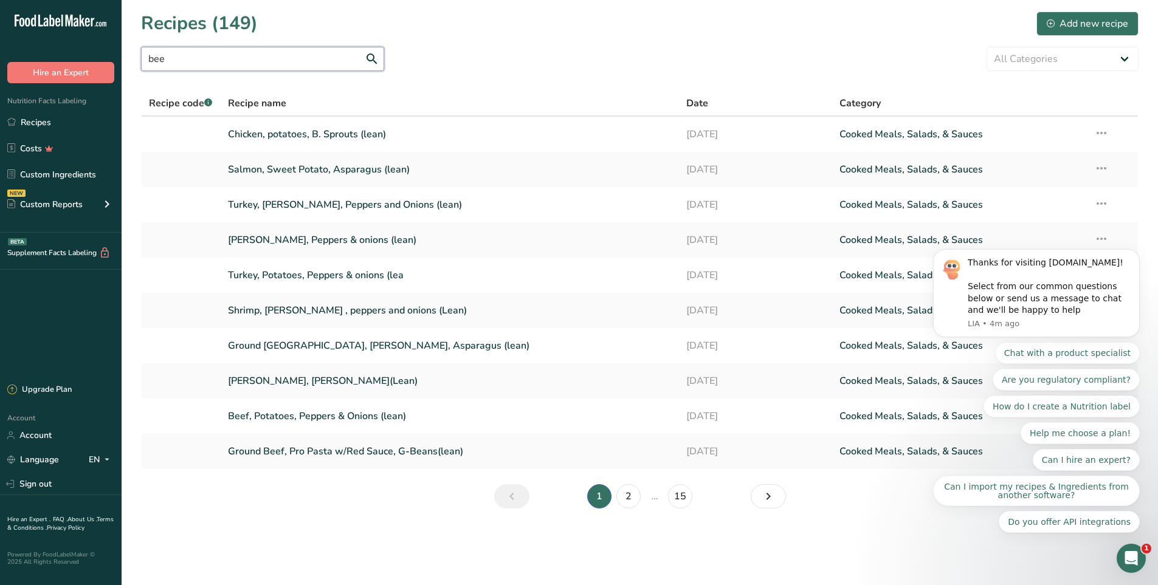
type input "beef"
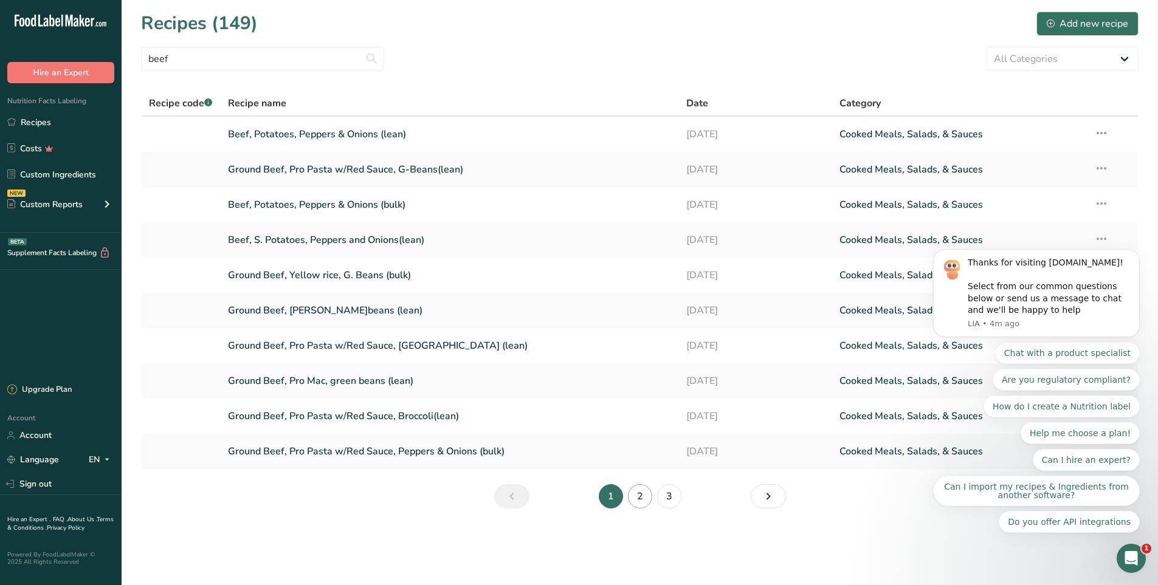
type input "beef"
click at [645, 507] on link "2" at bounding box center [640, 496] width 24 height 24
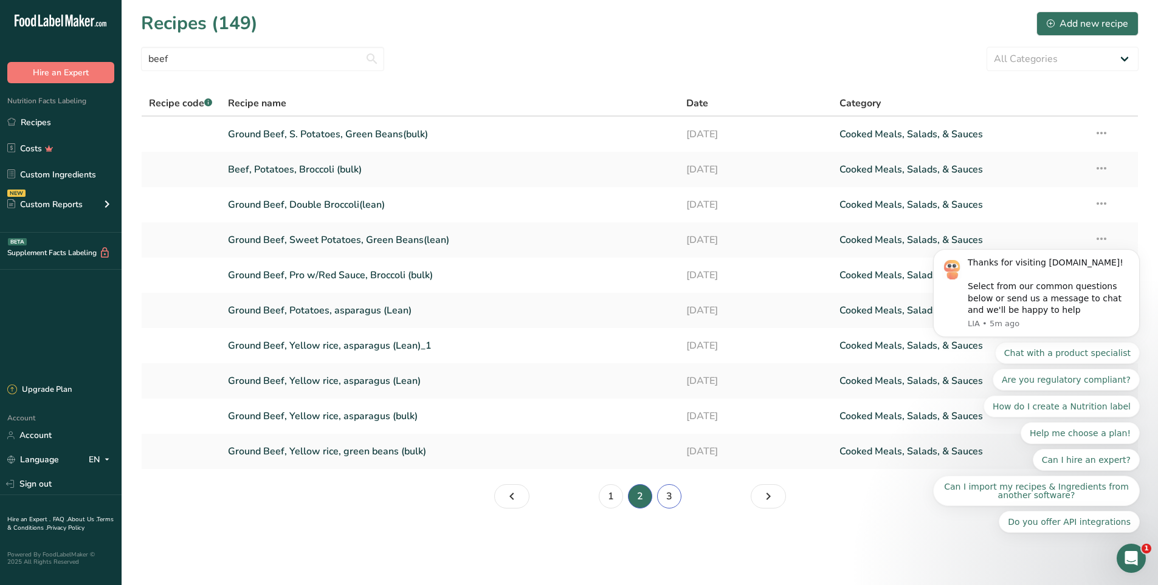
click at [678, 497] on link "3" at bounding box center [669, 496] width 24 height 24
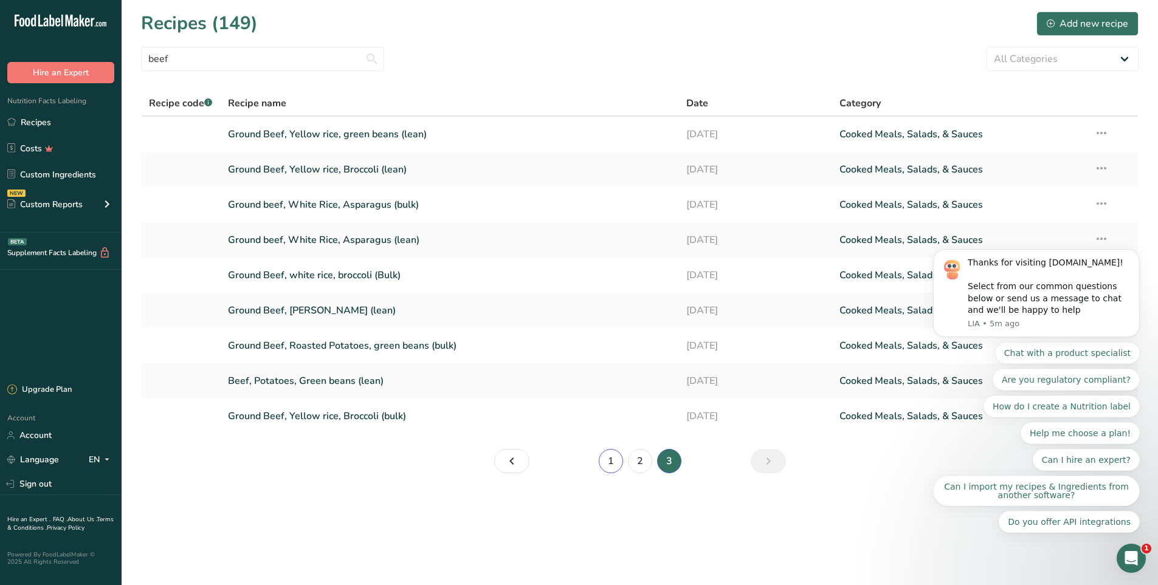
click at [616, 471] on link "1" at bounding box center [611, 461] width 24 height 24
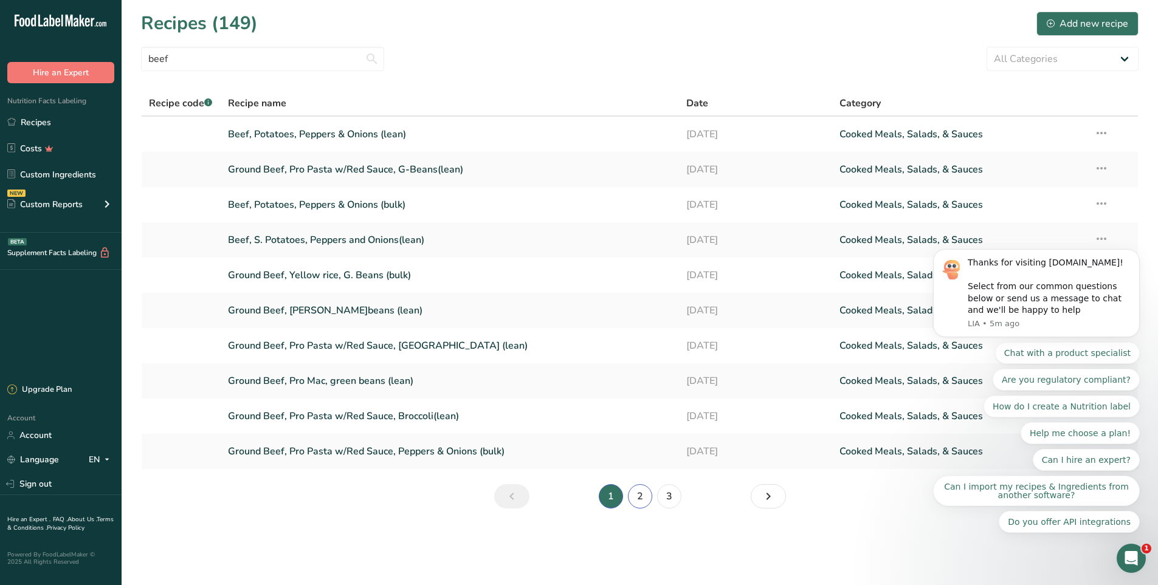
click at [643, 488] on link "2" at bounding box center [640, 496] width 24 height 24
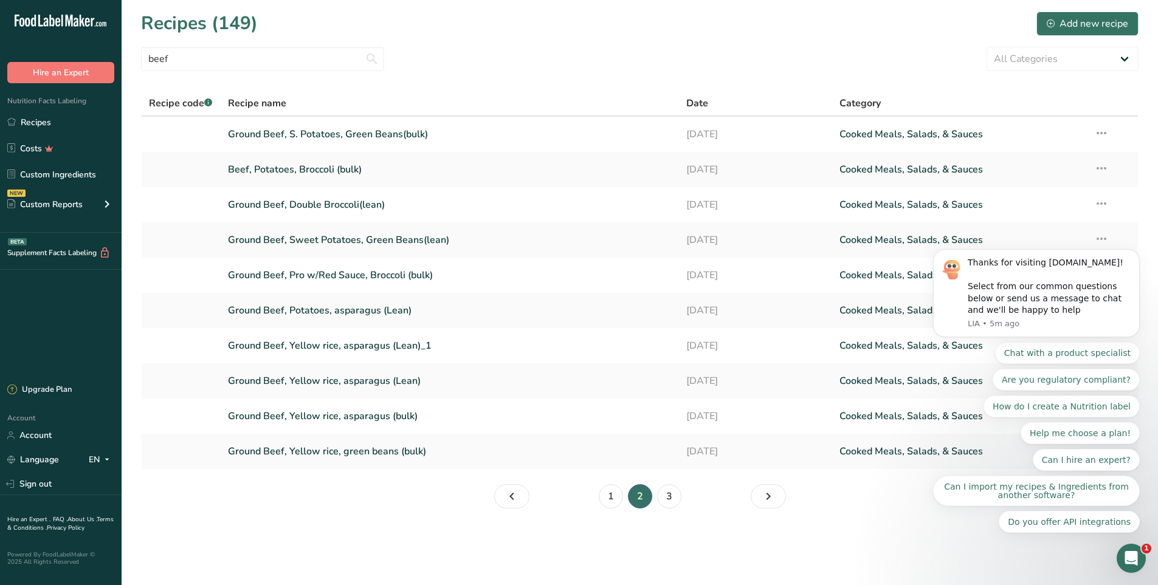
click at [1095, 168] on body "Thanks for visiting FoodLabelMaker.com! Select from our common questions below …" at bounding box center [1036, 322] width 233 height 449
click at [1111, 173] on body "Thanks for visiting FoodLabelMaker.com! Select from our common questions below …" at bounding box center [1036, 322] width 233 height 449
click at [1094, 168] on body "Thanks for visiting FoodLabelMaker.com! Select from our common questions below …" at bounding box center [1036, 322] width 233 height 449
click at [585, 170] on link "Beef, Potatoes, Broccoli (bulk)" at bounding box center [450, 170] width 444 height 26
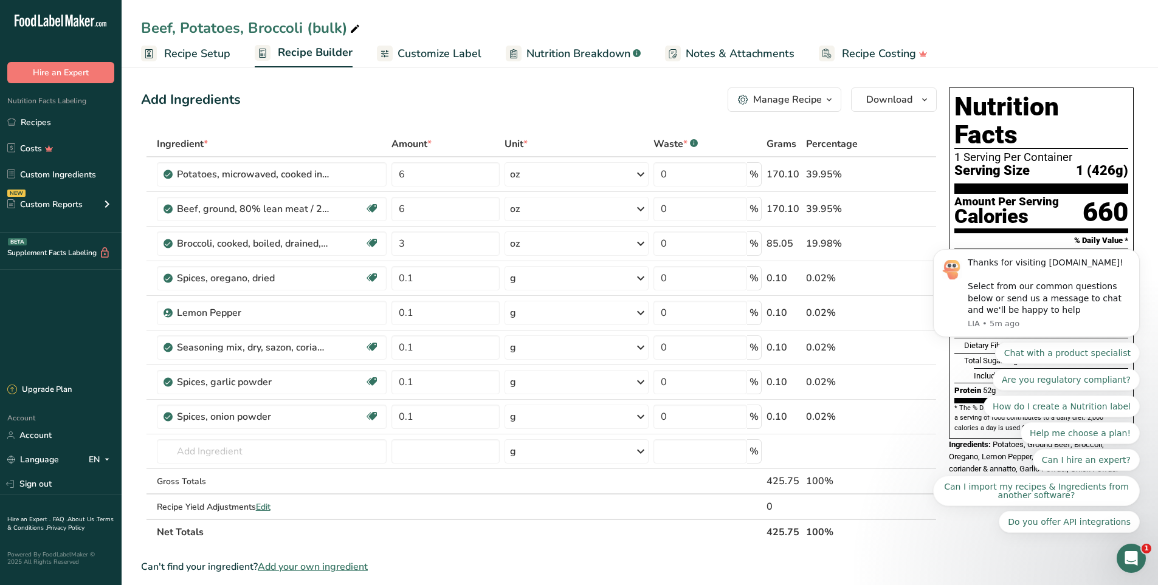
click at [196, 57] on span "Recipe Setup" at bounding box center [197, 54] width 66 height 16
click at [1135, 558] on icon "Open Intercom Messenger" at bounding box center [1130, 557] width 20 height 20
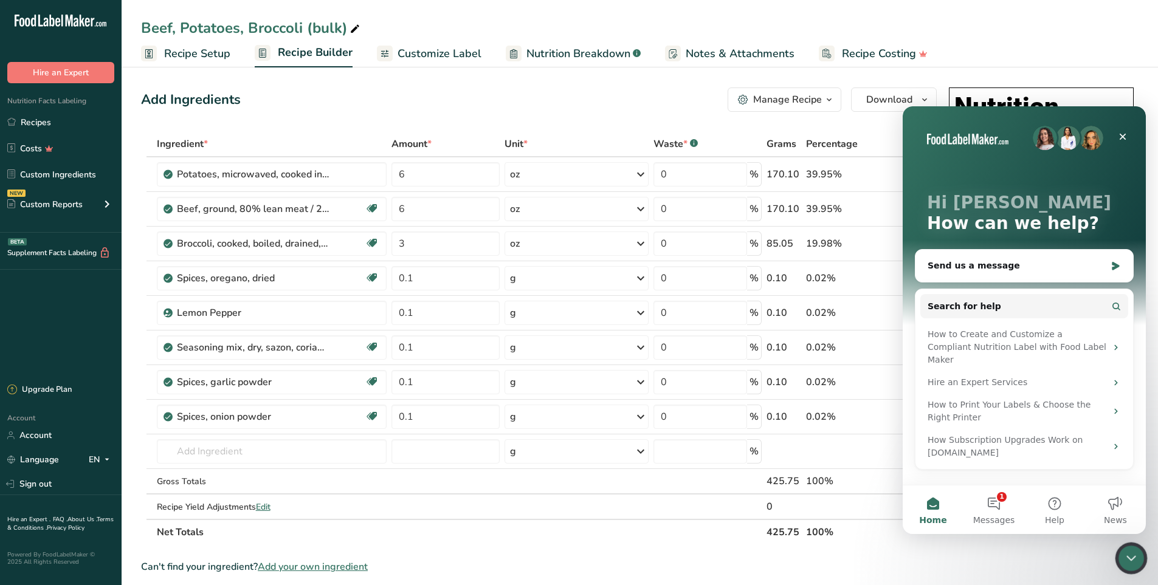
click at [1135, 558] on icon "Close Intercom Messenger" at bounding box center [1129, 556] width 15 height 15
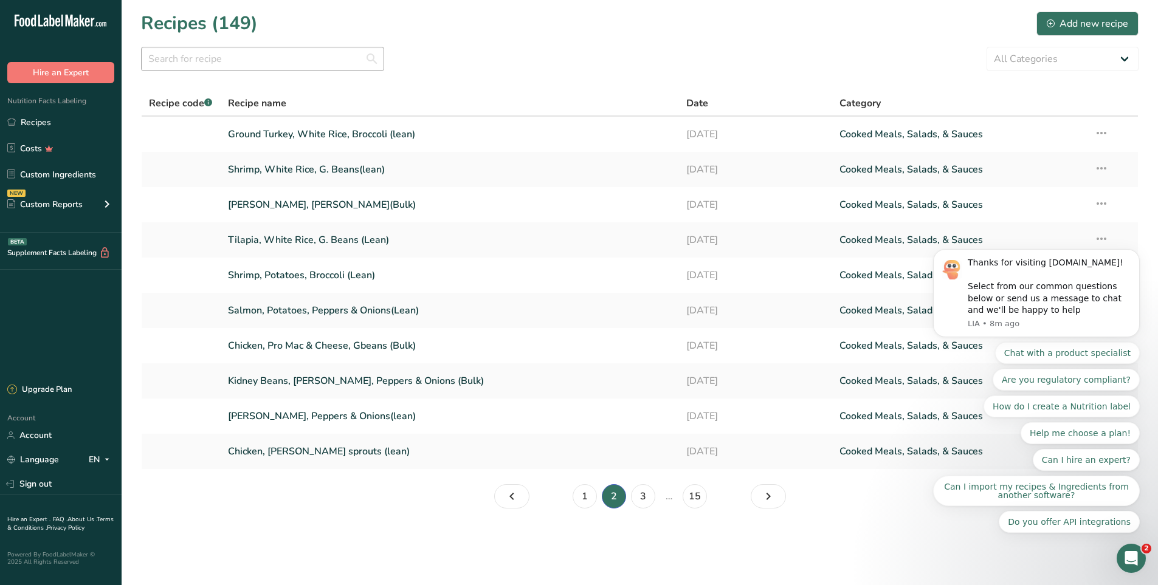
click at [168, 55] on input "text" at bounding box center [262, 59] width 243 height 24
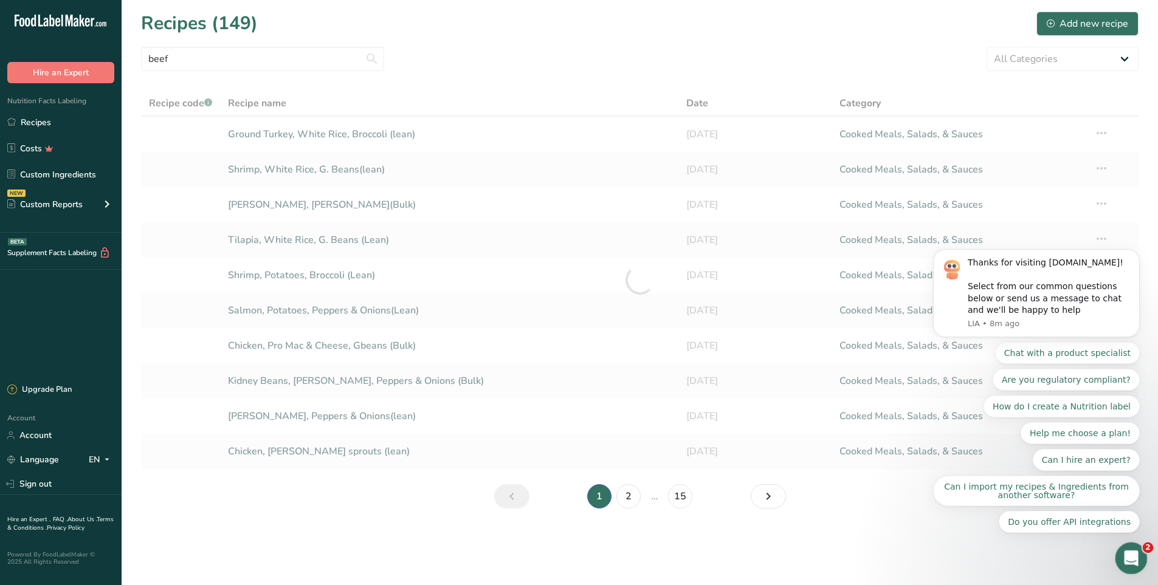
type input "beef"
click at [1132, 564] on icon "Open Intercom Messenger" at bounding box center [1130, 557] width 20 height 20
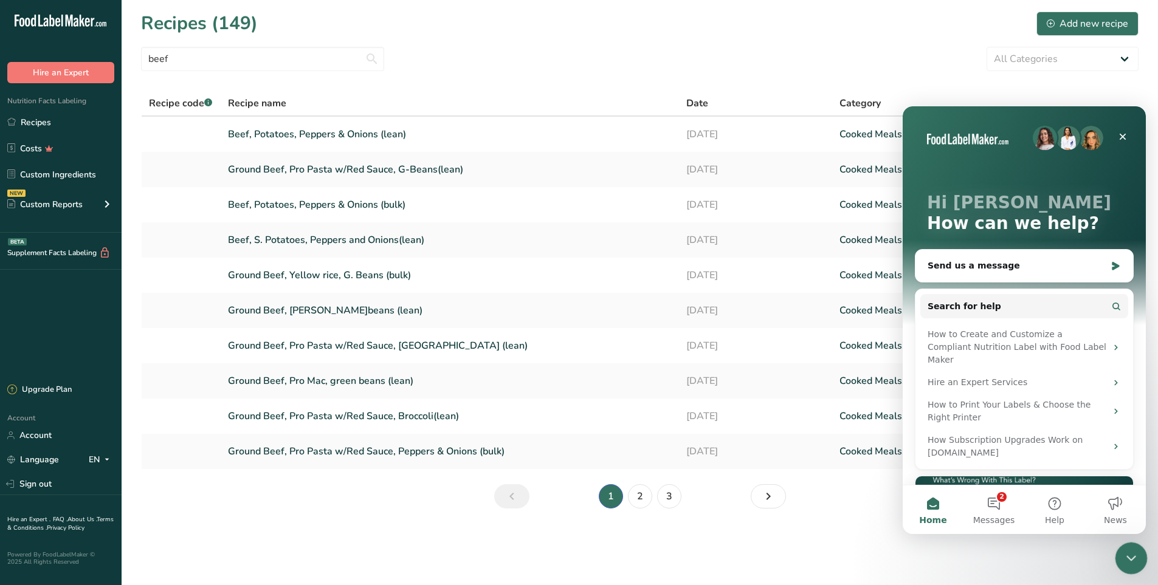
click at [1135, 562] on icon "Close Intercom Messenger" at bounding box center [1129, 556] width 15 height 15
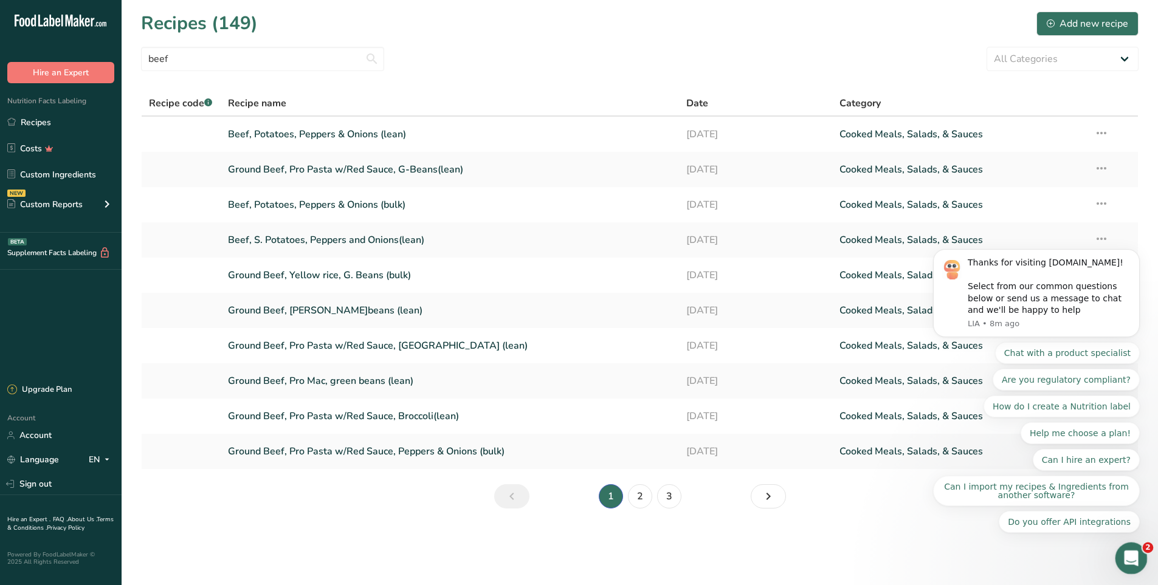
click at [1134, 562] on div "Open Intercom Messenger" at bounding box center [1129, 557] width 40 height 40
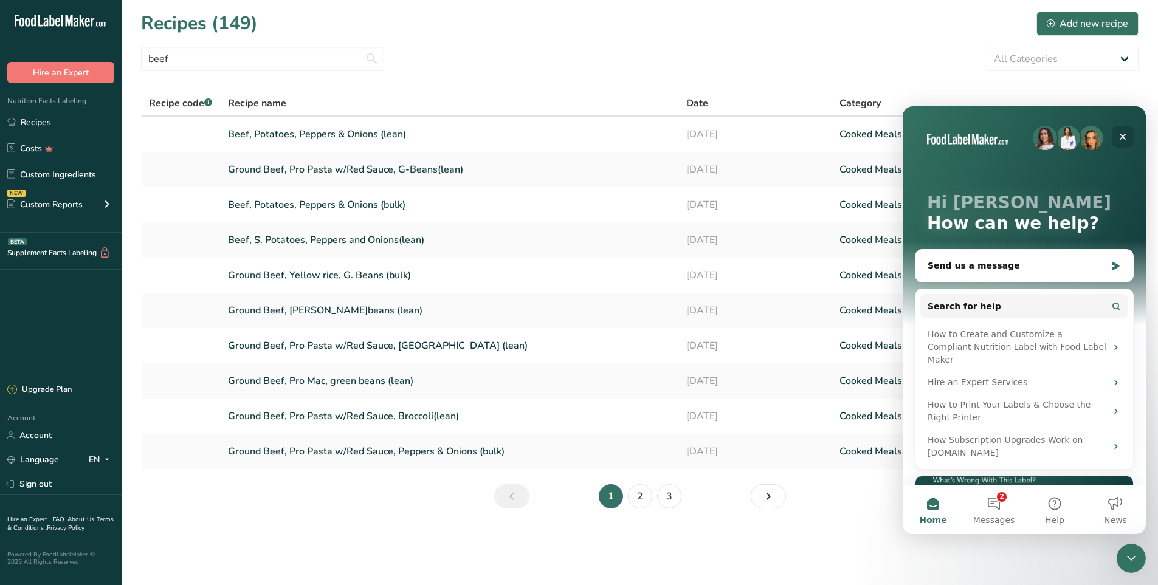
click at [1125, 133] on icon "Close" at bounding box center [1123, 137] width 10 height 10
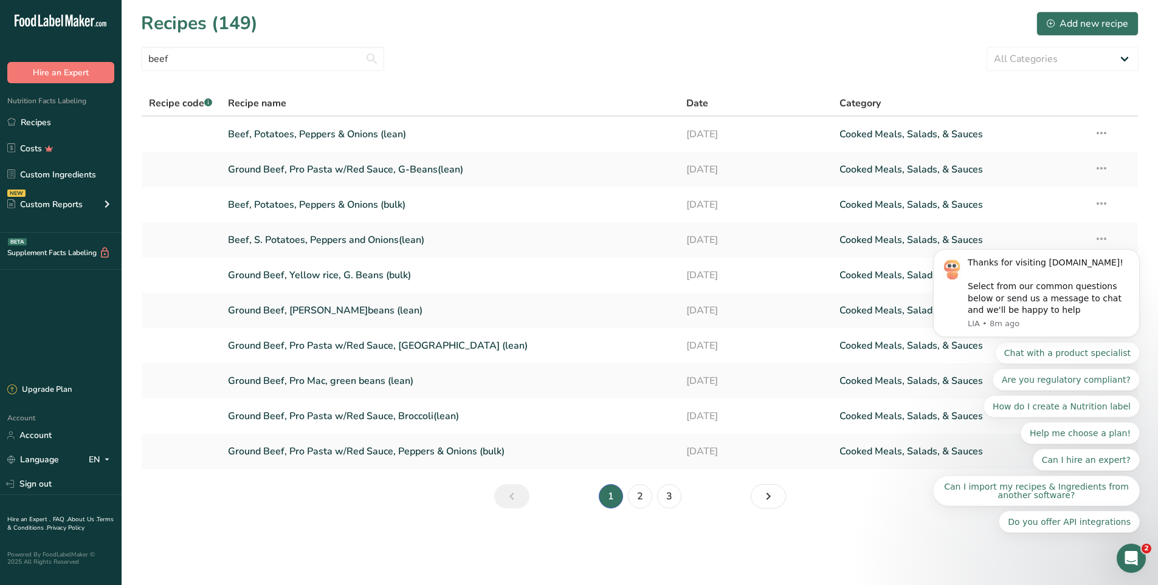
click at [1094, 129] on body "Thanks for visiting FoodLabelMaker.com! Select from our common questions below …" at bounding box center [1036, 322] width 233 height 449
drag, startPoint x: 1095, startPoint y: 137, endPoint x: 1112, endPoint y: 288, distance: 152.2
click at [1095, 136] on body "Thanks for visiting FoodLabelMaker.com! Select from our common questions below …" at bounding box center [1036, 322] width 233 height 449
click at [1134, 256] on icon "Dismiss notification" at bounding box center [1136, 252] width 7 height 7
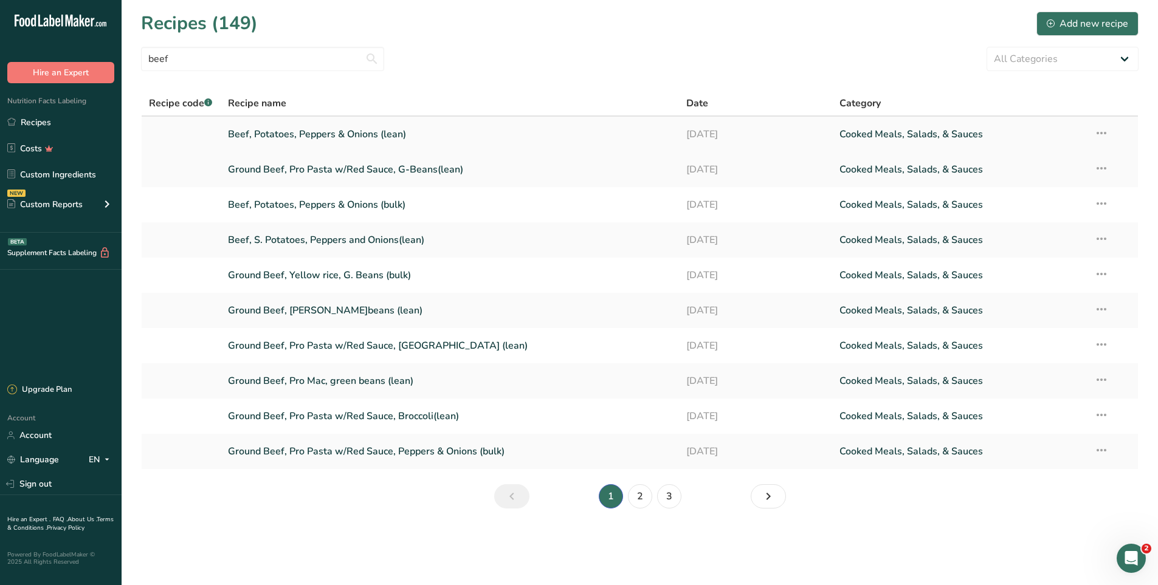
click at [1106, 139] on icon at bounding box center [1101, 133] width 15 height 22
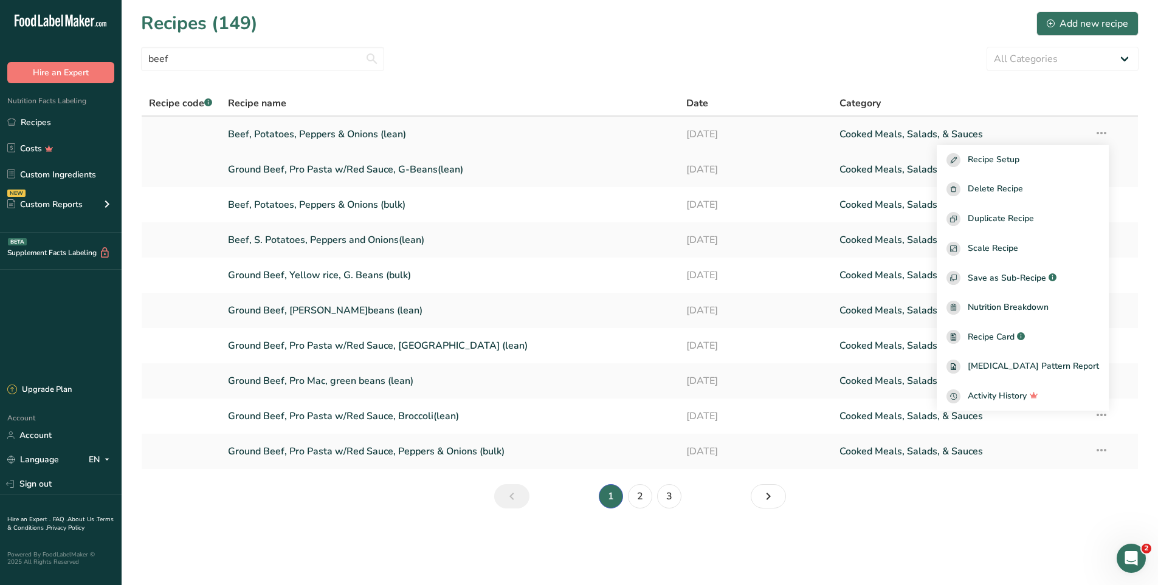
click at [1108, 139] on icon at bounding box center [1101, 133] width 15 height 22
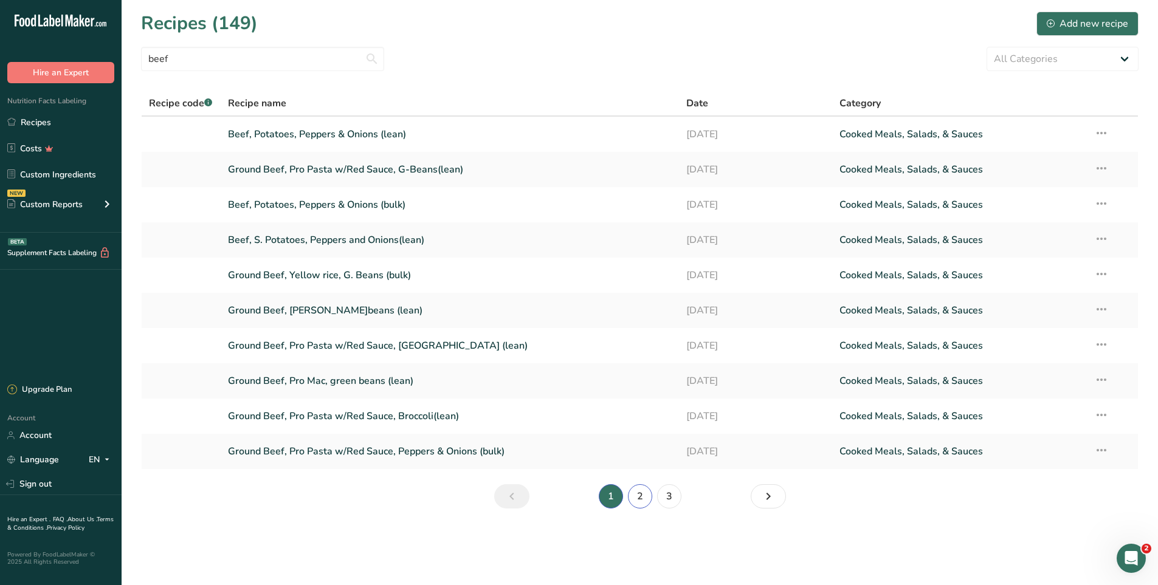
click at [638, 498] on link "2" at bounding box center [640, 496] width 24 height 24
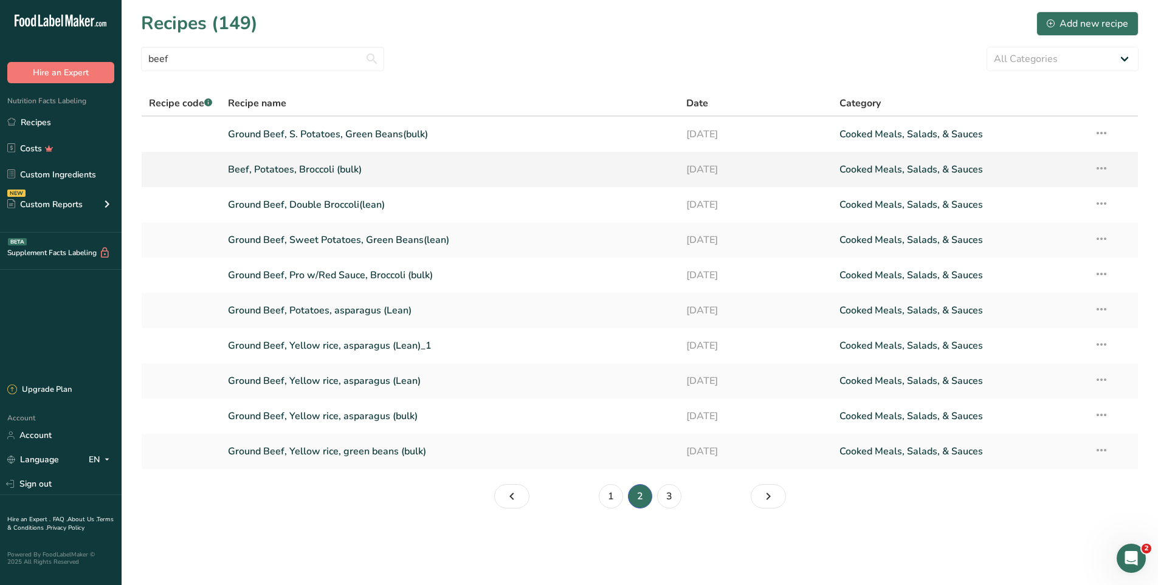
click at [1106, 166] on icon at bounding box center [1101, 168] width 15 height 22
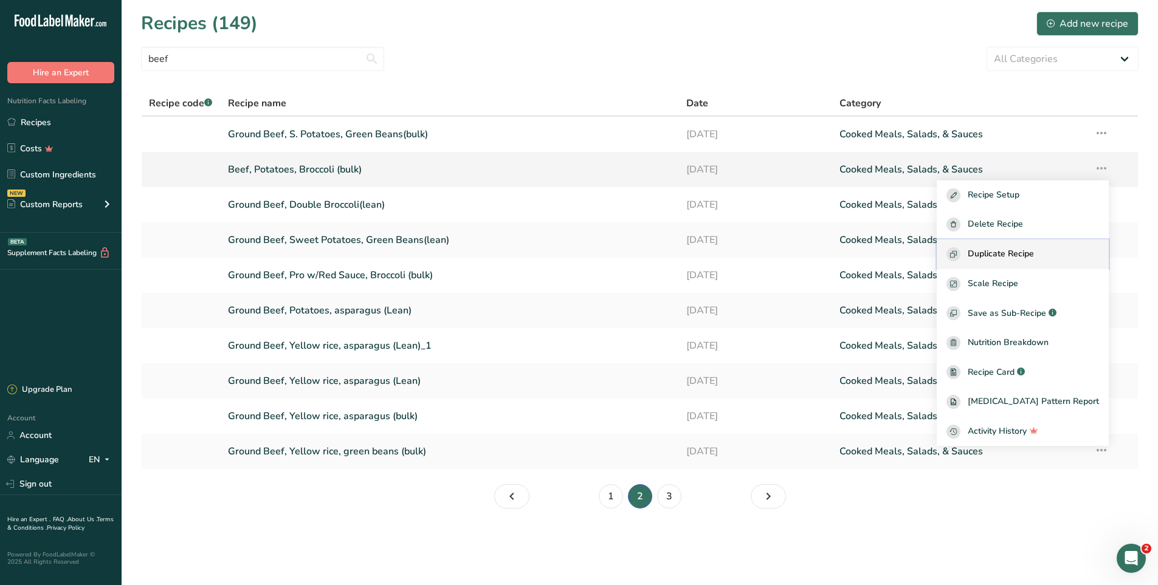
click at [1034, 252] on span "Duplicate Recipe" at bounding box center [1001, 254] width 66 height 14
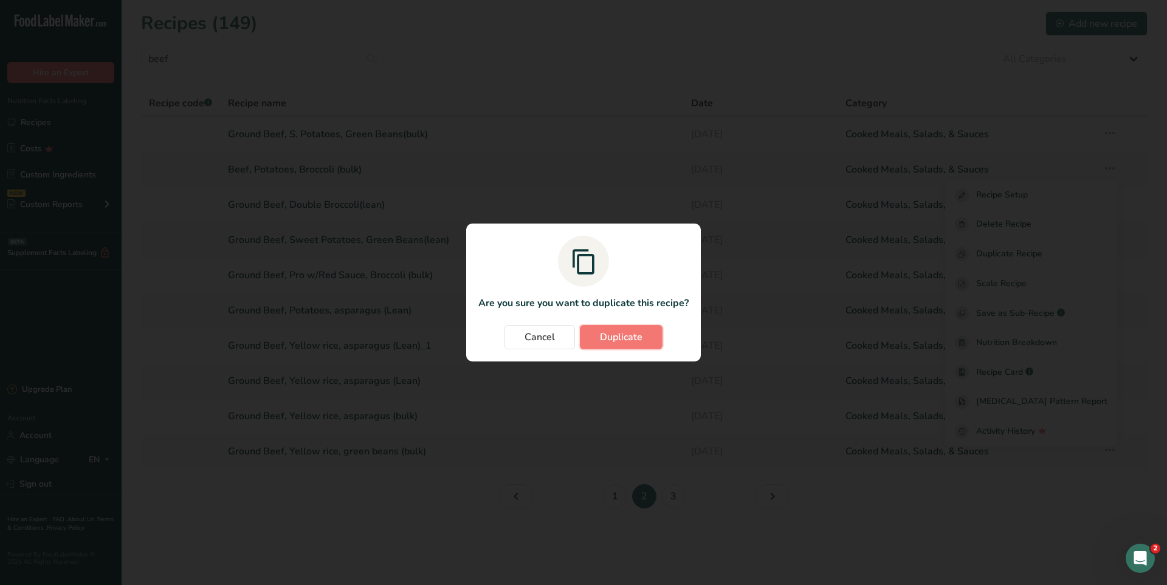
click at [626, 332] on span "Duplicate" at bounding box center [621, 337] width 43 height 15
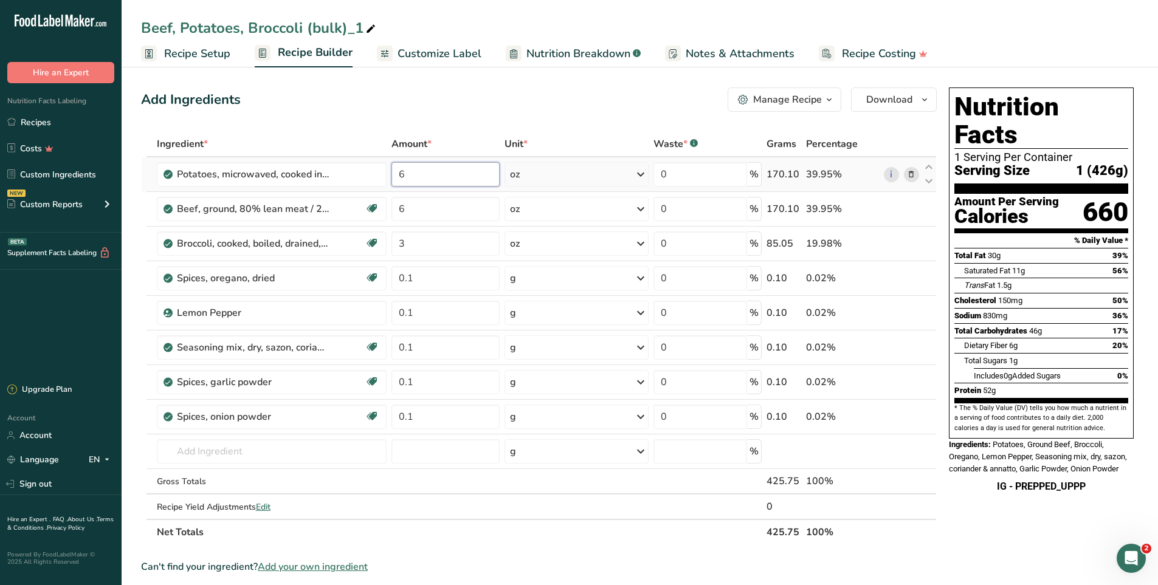
click at [449, 179] on input "6" at bounding box center [445, 174] width 108 height 24
type input "4"
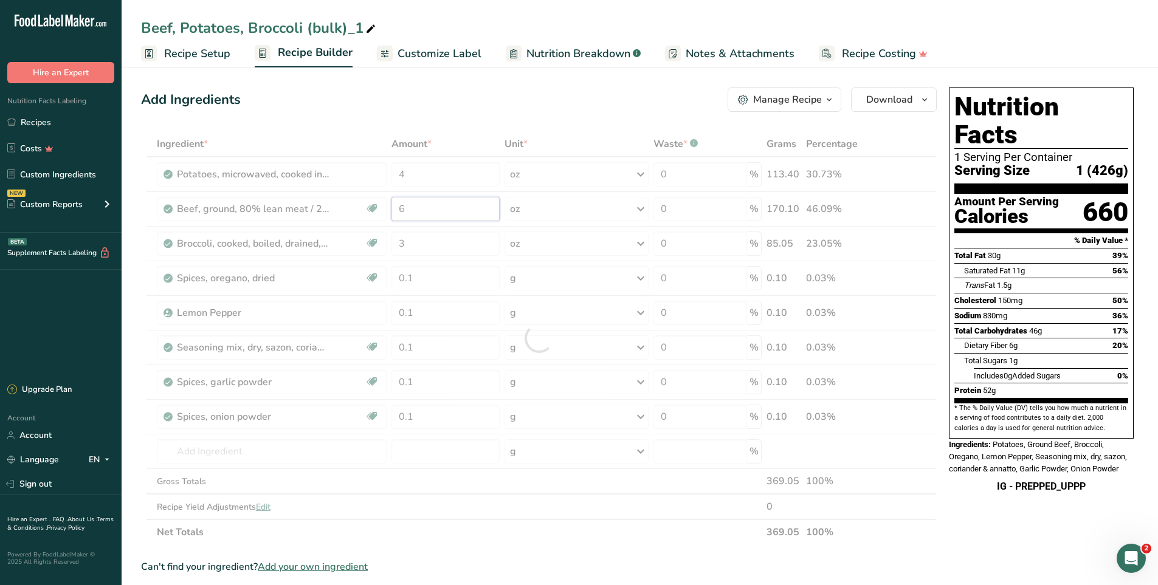
click at [422, 210] on div "Ingredient * Amount * Unit * Waste * .a-a{fill:#347362;}.b-a{fill:#fff;} Grams …" at bounding box center [539, 338] width 796 height 414
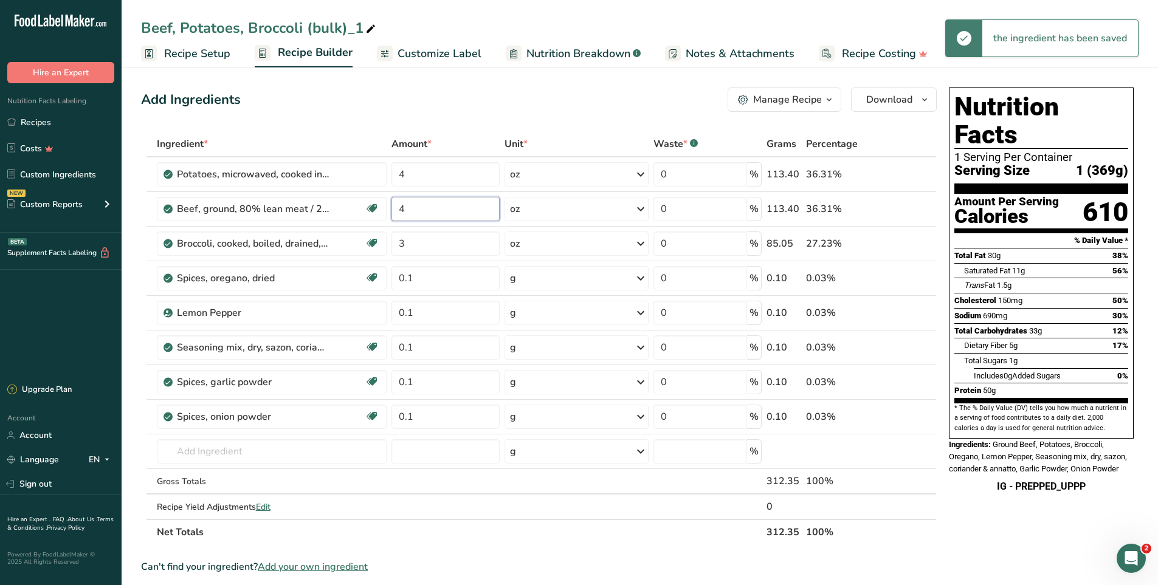
type input "4"
click at [421, 121] on div "Add Ingredients Manage Recipe Delete Recipe Duplicate Recipe Scale Recipe Save …" at bounding box center [542, 542] width 803 height 918
click at [340, 28] on div "Beef, Potatoes, Broccoli (bulk)_1" at bounding box center [259, 28] width 237 height 22
type input "Beef, Potatoes, Broccoli (lean)"
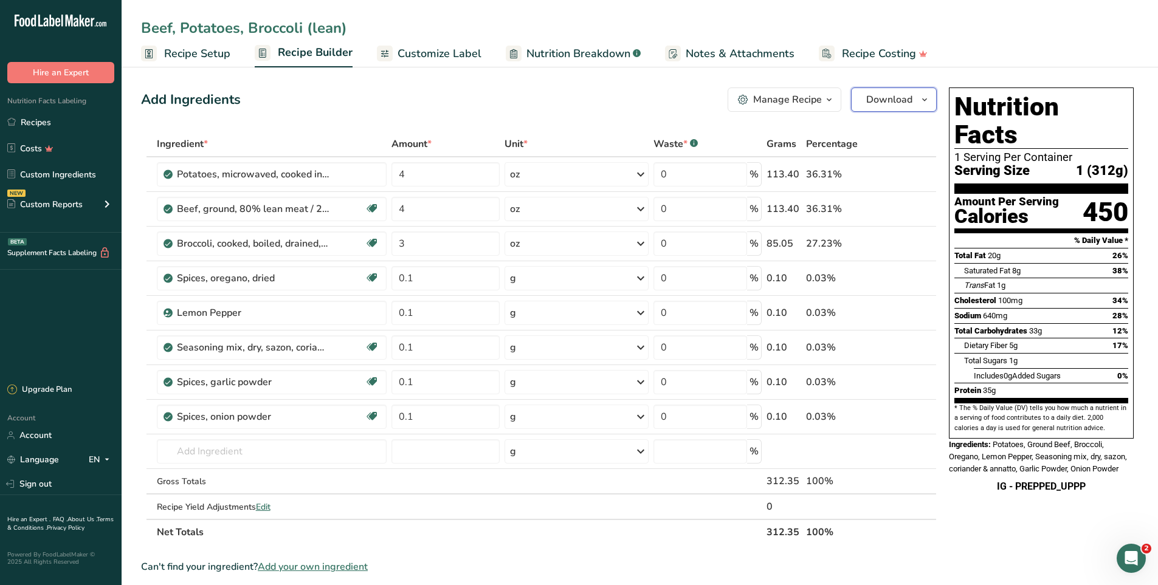
click at [911, 99] on span "Download" at bounding box center [889, 99] width 46 height 15
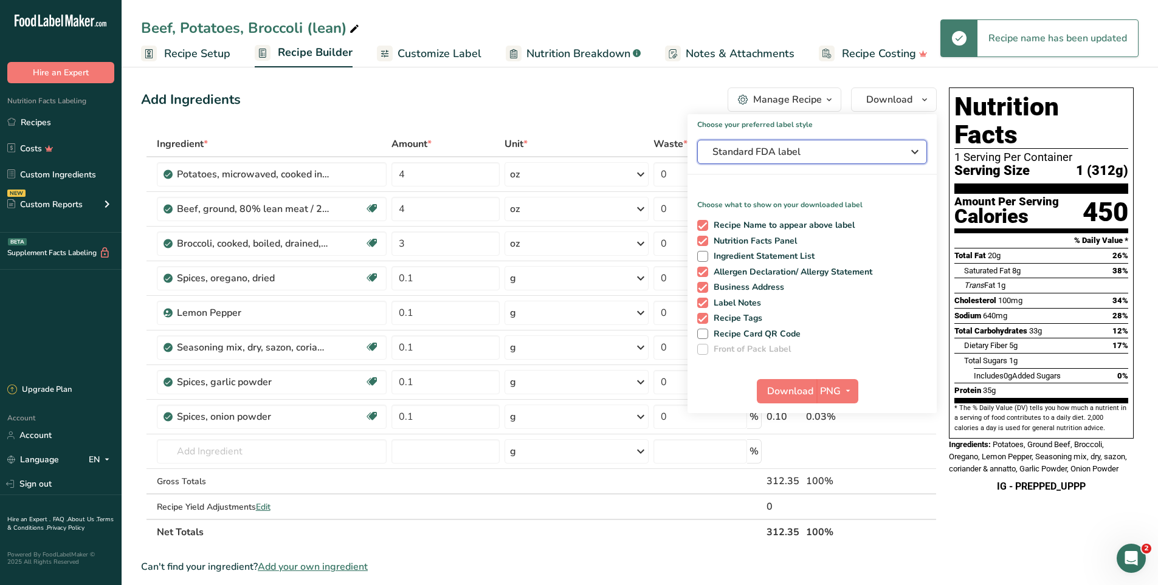
click at [757, 151] on span "Standard FDA label" at bounding box center [803, 152] width 182 height 15
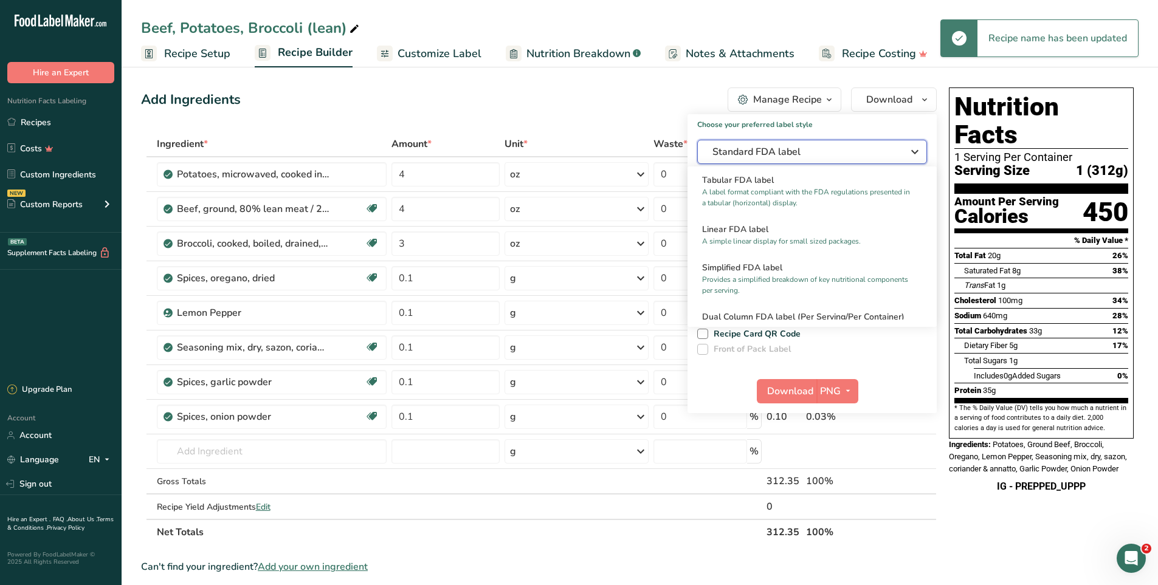
scroll to position [61, 0]
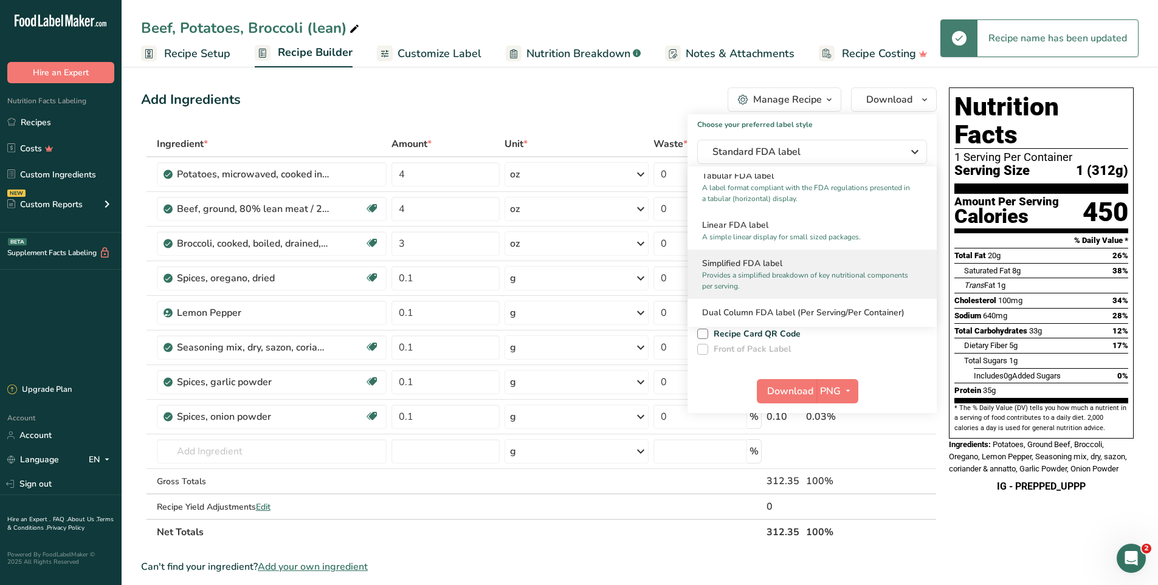
click at [765, 278] on p "Provides a simplified breakdown of key nutritional components per serving." at bounding box center [806, 281] width 209 height 22
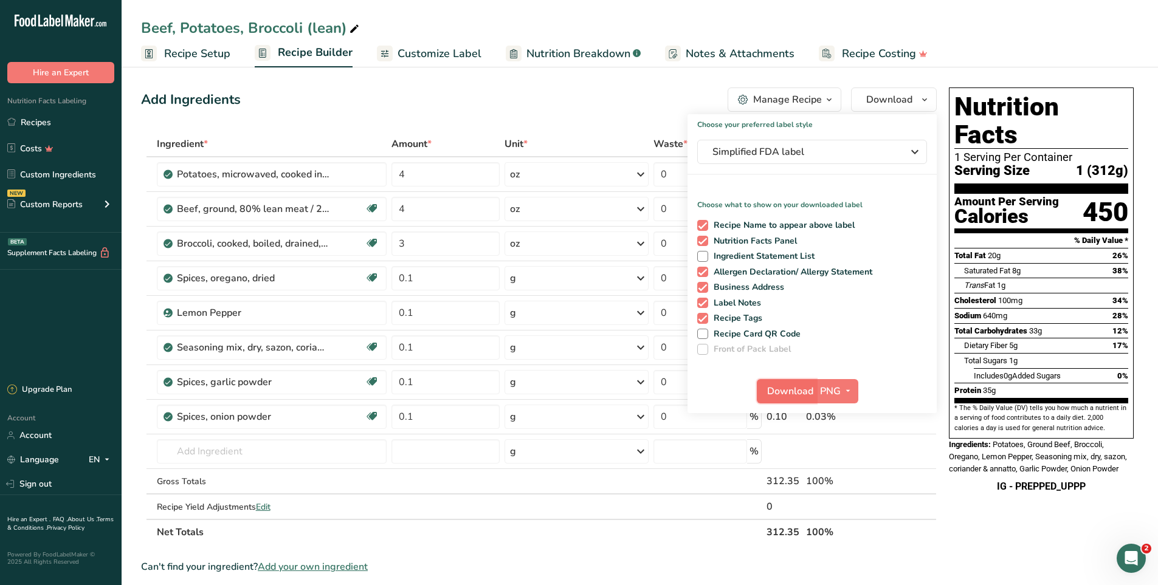
click at [790, 387] on span "Download" at bounding box center [790, 391] width 46 height 15
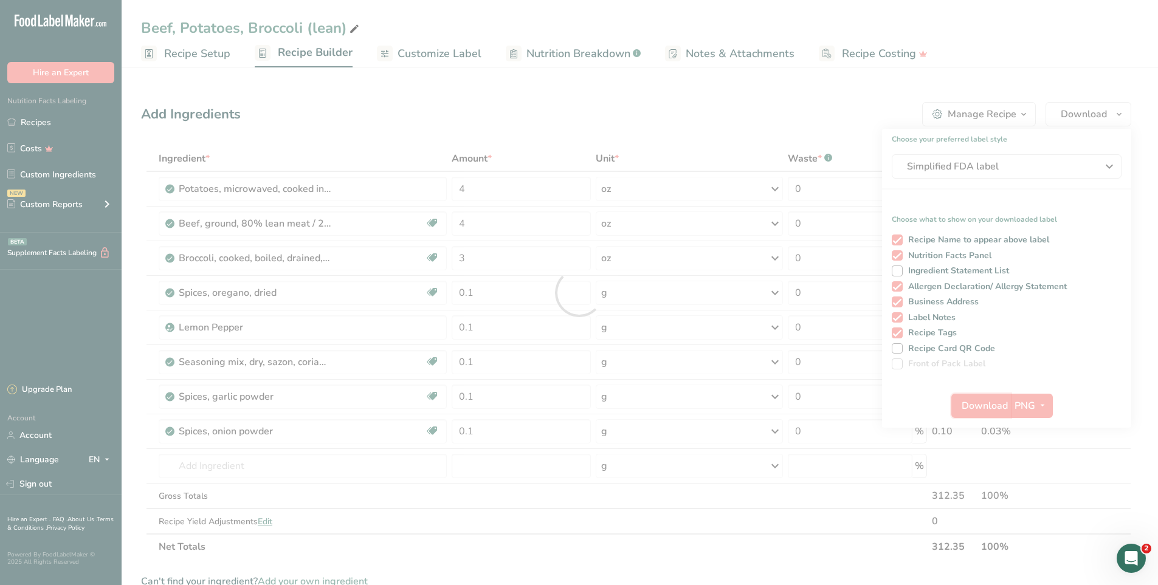
scroll to position [0, 0]
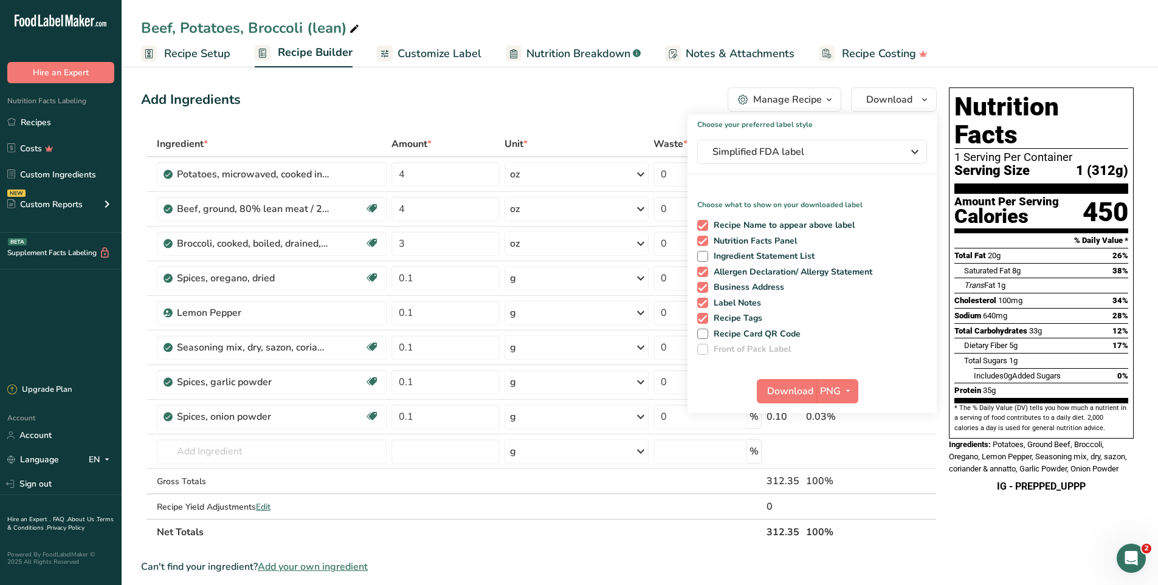
drag, startPoint x: 44, startPoint y: 122, endPoint x: 306, endPoint y: 111, distance: 262.2
click at [44, 122] on link "Recipes" at bounding box center [61, 122] width 122 height 23
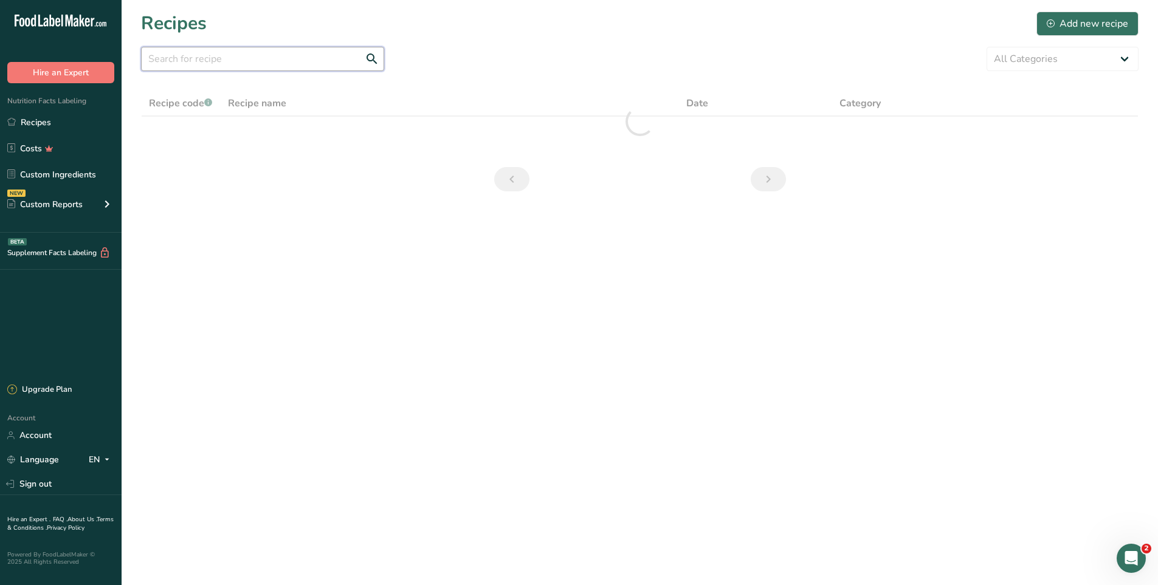
click at [209, 64] on input "text" at bounding box center [262, 59] width 243 height 24
type input "shrimp"
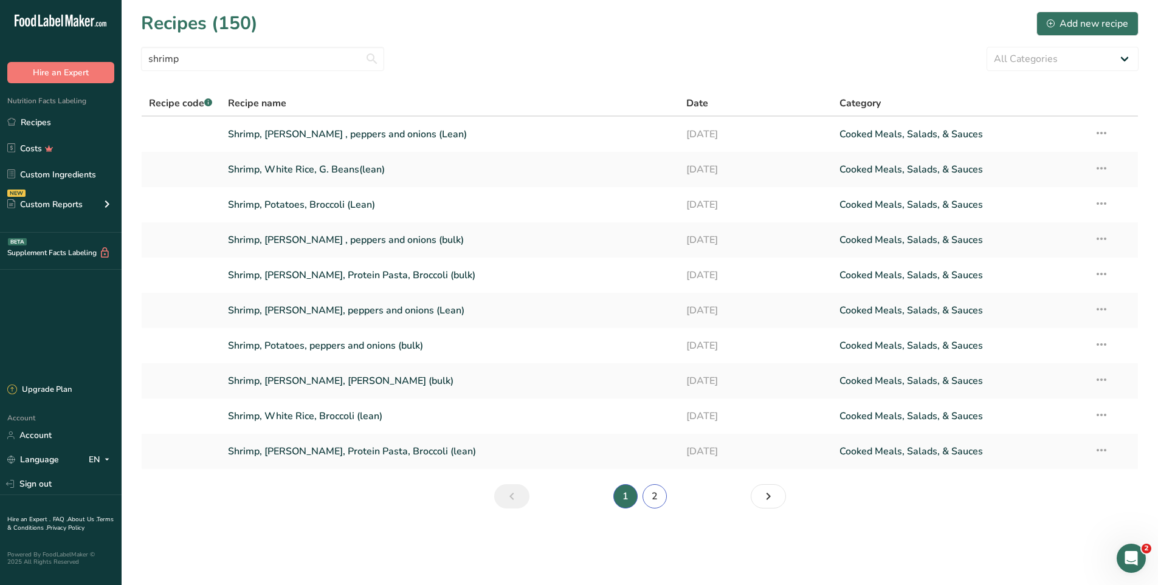
click at [658, 505] on link "2" at bounding box center [655, 496] width 24 height 24
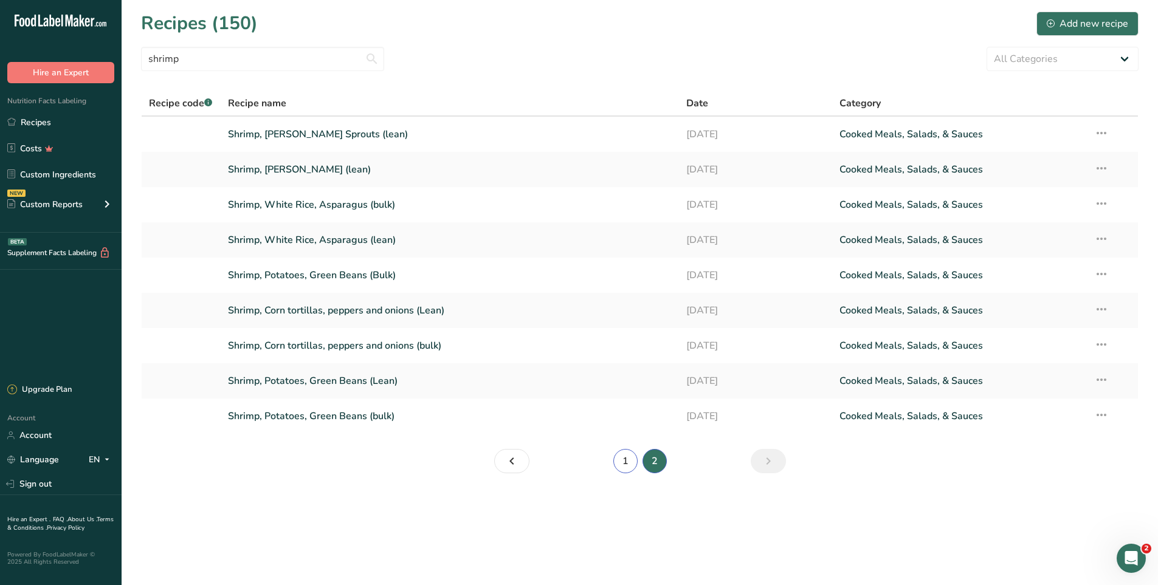
click at [630, 464] on link "1" at bounding box center [625, 461] width 24 height 24
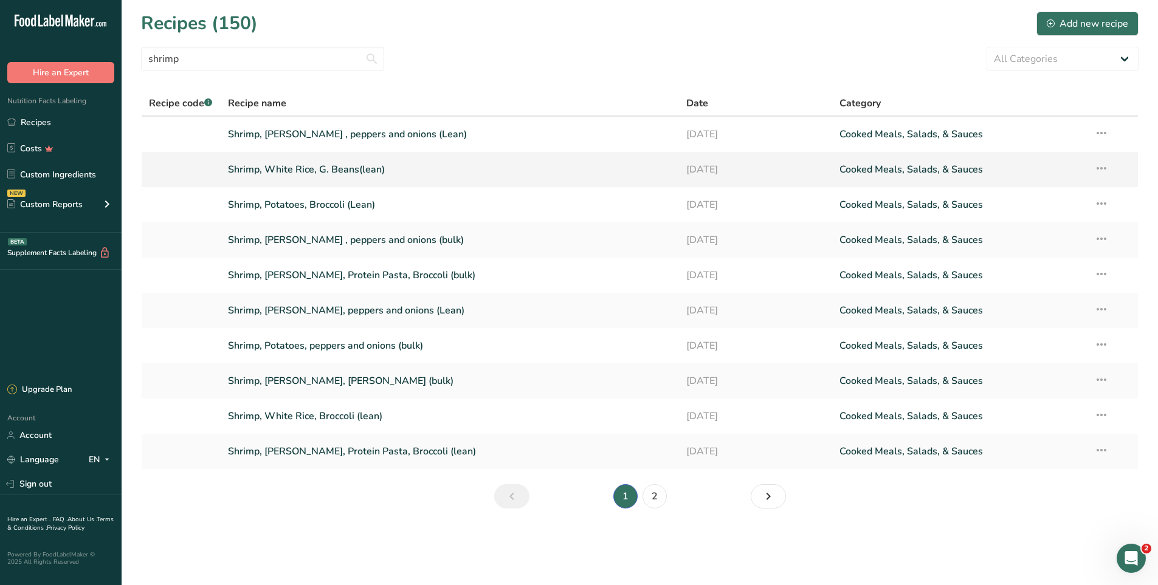
click at [397, 177] on link "Shrimp, White Rice, G. Beans(lean)" at bounding box center [450, 170] width 444 height 26
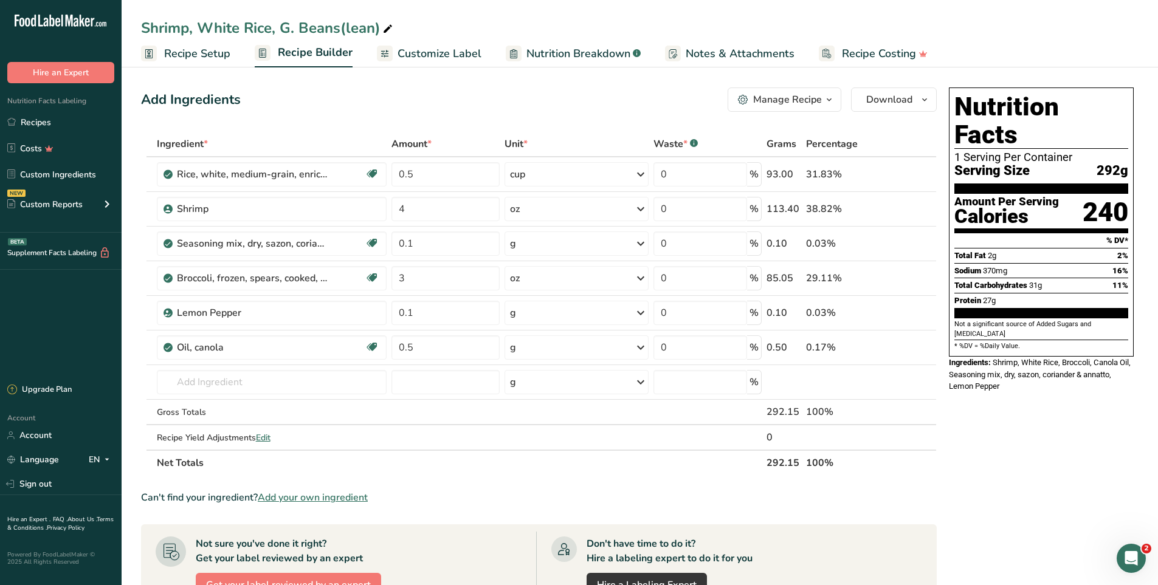
click at [763, 19] on div "Shrimp, White Rice, G. Beans(lean)" at bounding box center [640, 28] width 1036 height 22
click at [882, 98] on span "Download" at bounding box center [889, 99] width 46 height 15
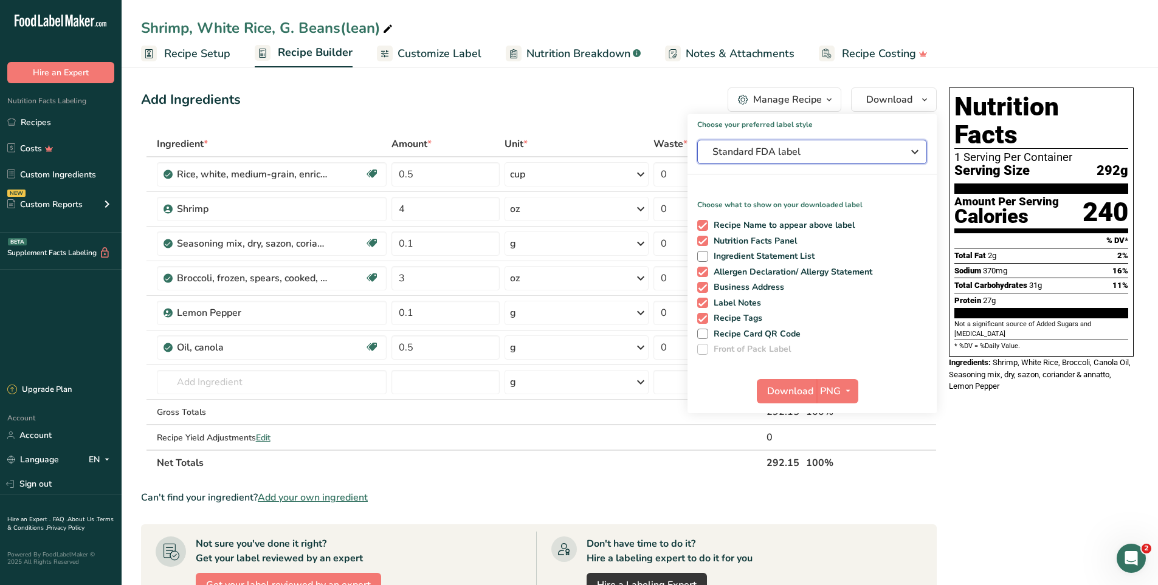
click at [773, 153] on span "Standard FDA label" at bounding box center [803, 152] width 182 height 15
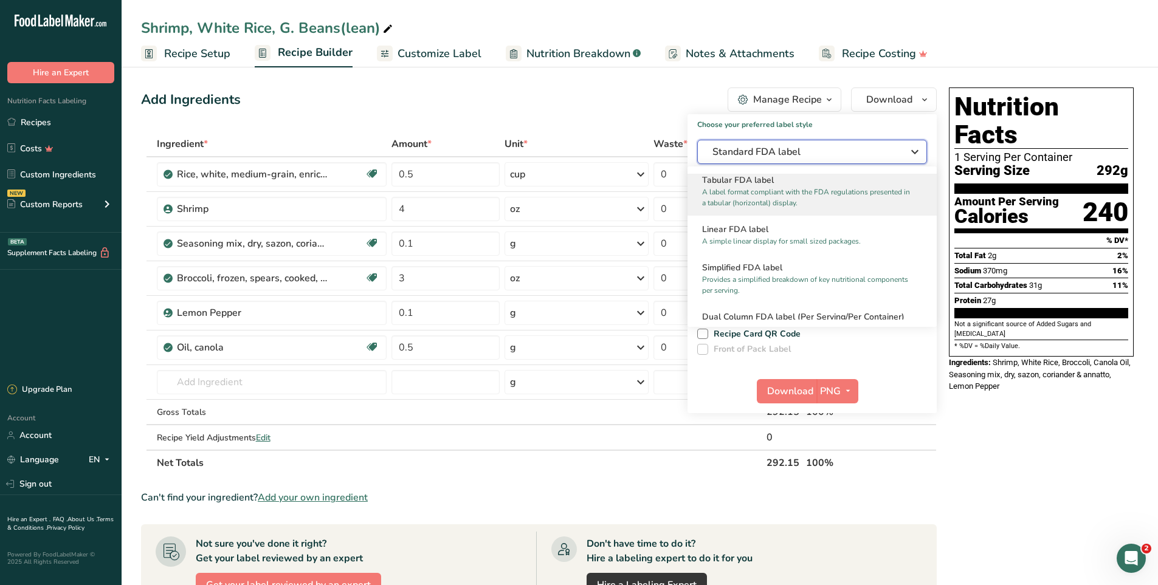
scroll to position [61, 0]
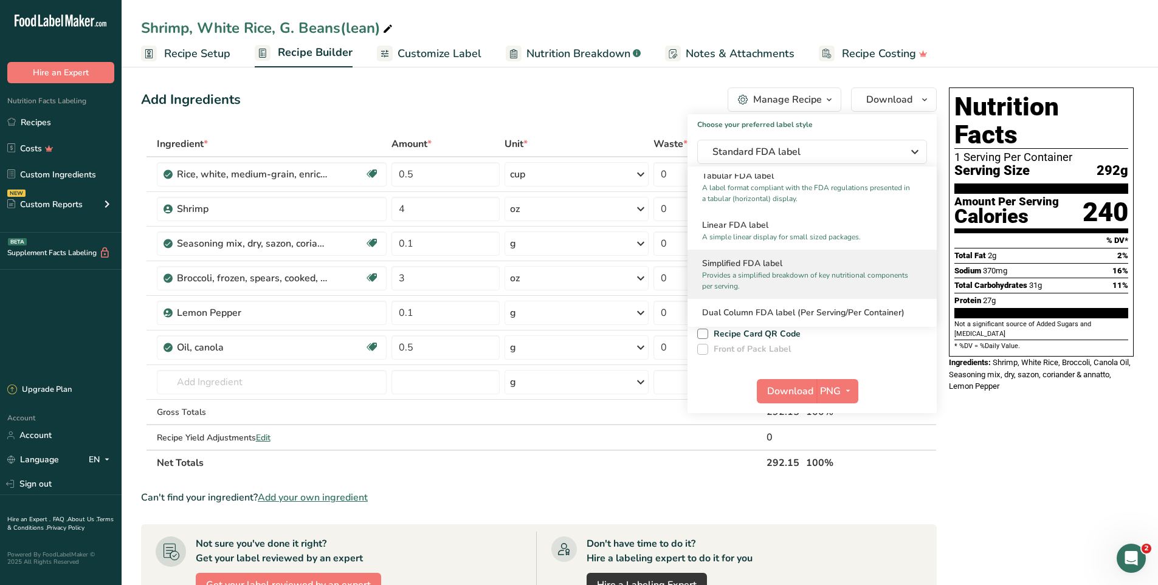
click at [774, 272] on p "Provides a simplified breakdown of key nutritional components per serving." at bounding box center [806, 281] width 209 height 22
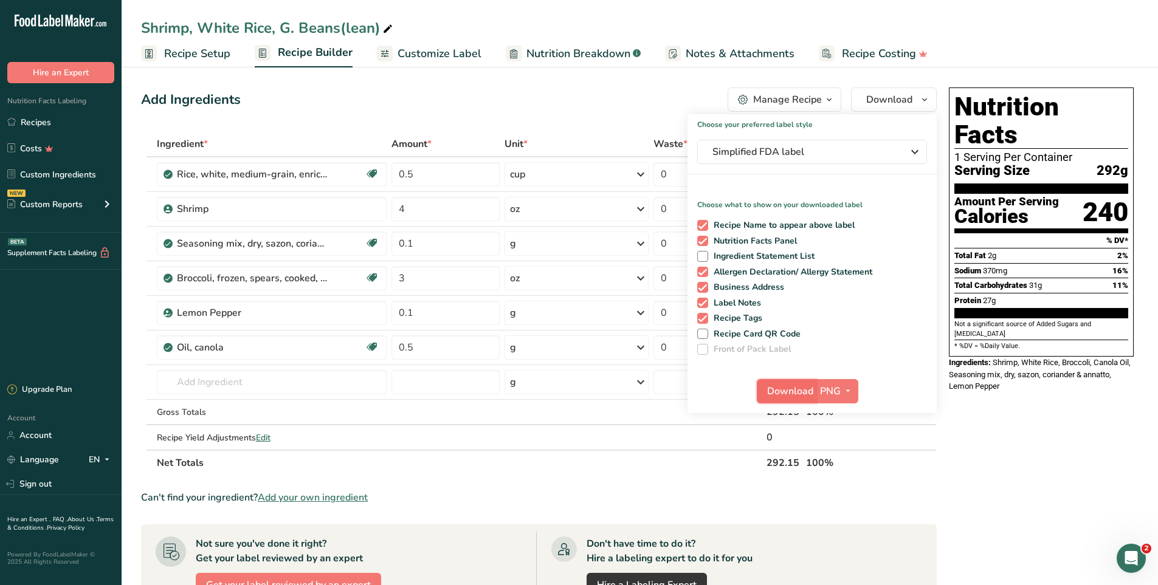
click at [782, 400] on button "Download" at bounding box center [787, 391] width 60 height 24
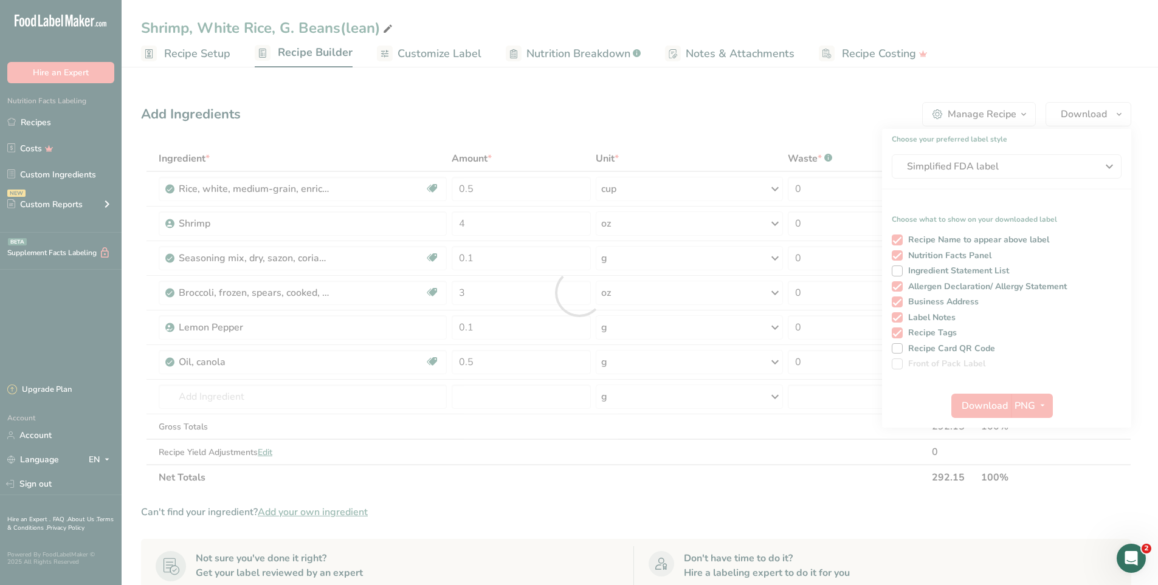
scroll to position [0, 0]
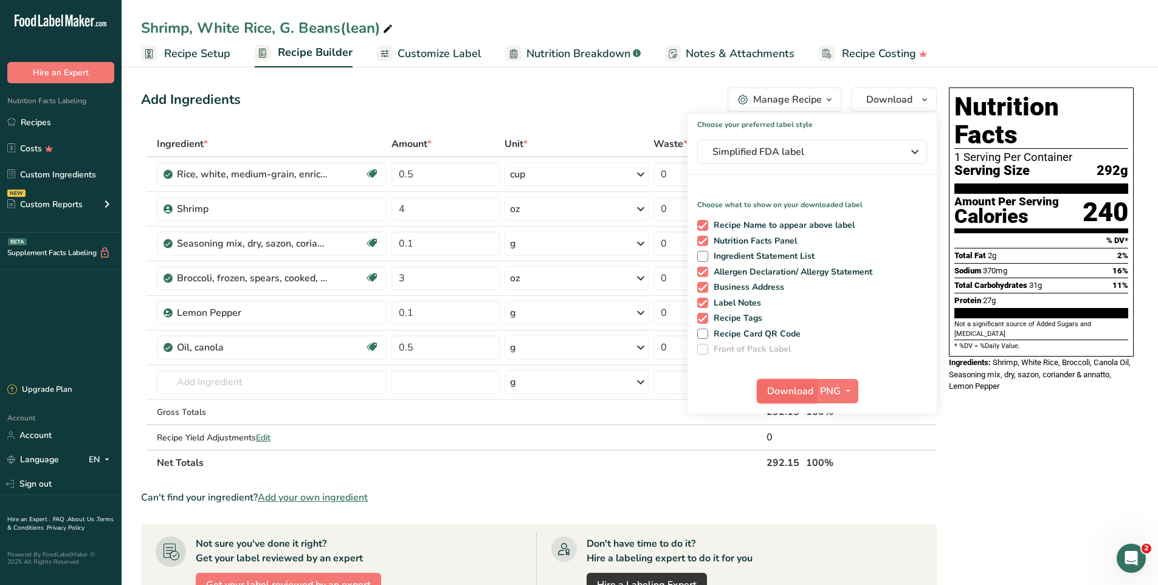
click at [776, 396] on span "Download" at bounding box center [790, 391] width 46 height 15
click at [43, 131] on link "Recipes" at bounding box center [61, 122] width 122 height 23
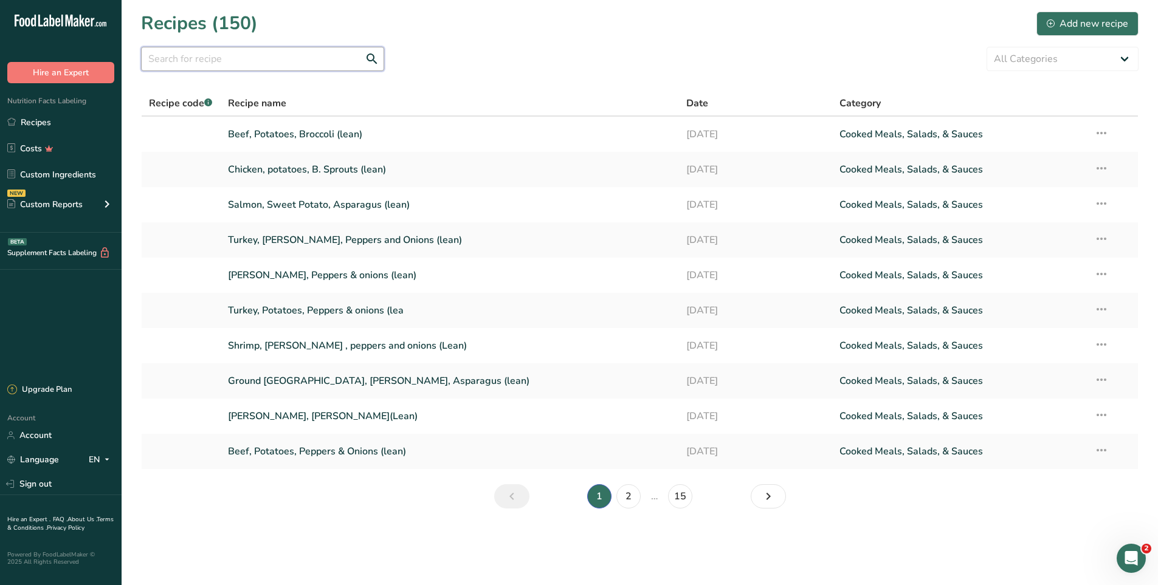
click at [228, 64] on input "text" at bounding box center [262, 59] width 243 height 24
type input "pork"
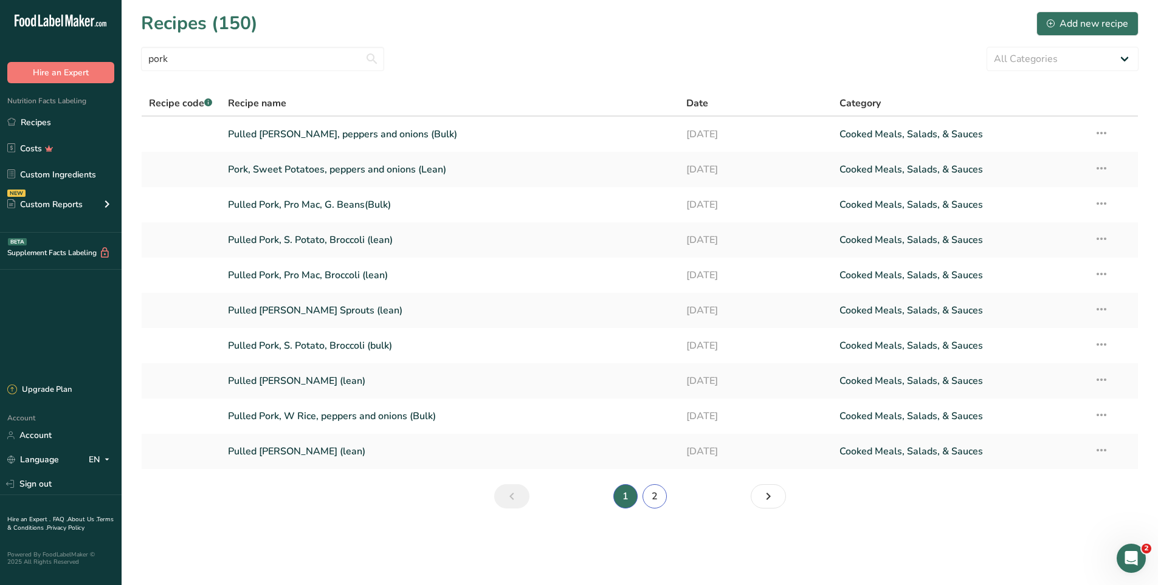
click at [652, 506] on link "2" at bounding box center [655, 496] width 24 height 24
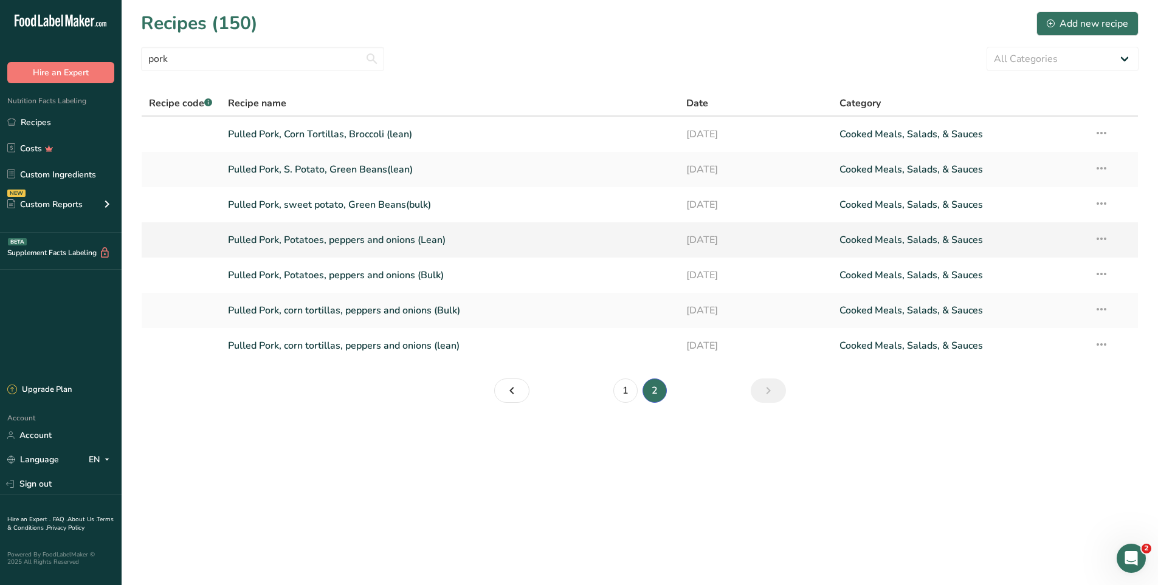
click at [1097, 243] on icon at bounding box center [1101, 239] width 15 height 22
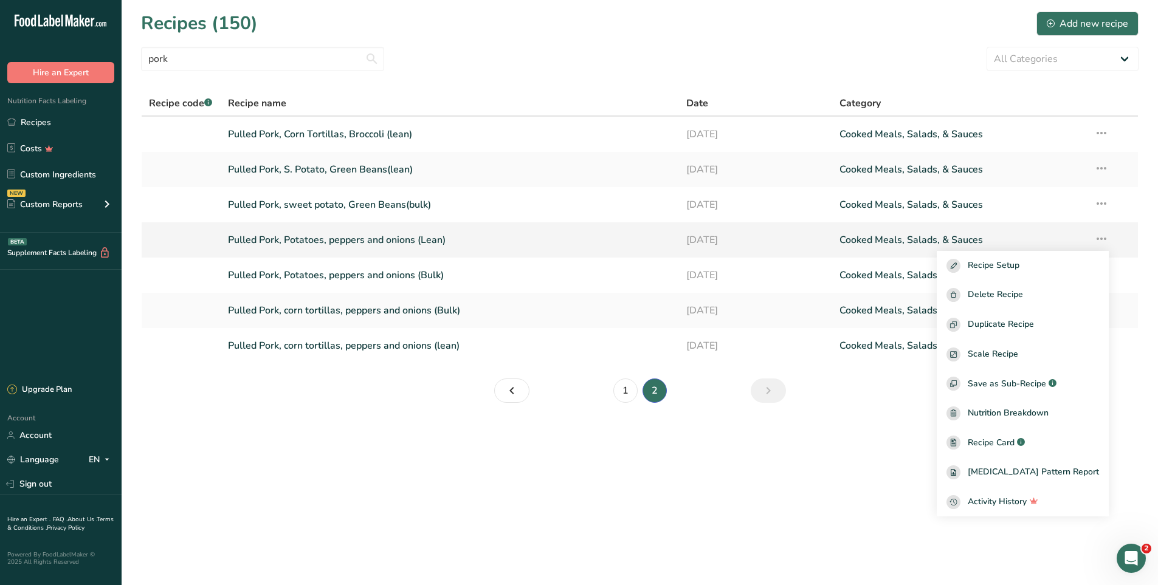
click at [458, 238] on link "Pulled Pork, Potatoes, peppers and onions (Lean)" at bounding box center [450, 240] width 444 height 26
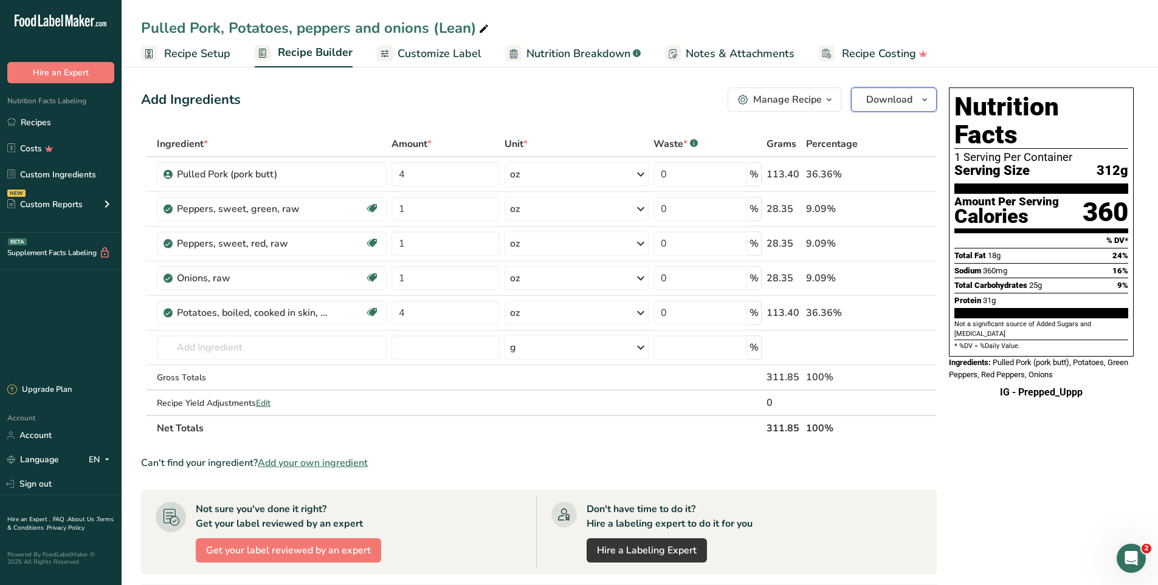
click at [880, 100] on span "Download" at bounding box center [889, 99] width 46 height 15
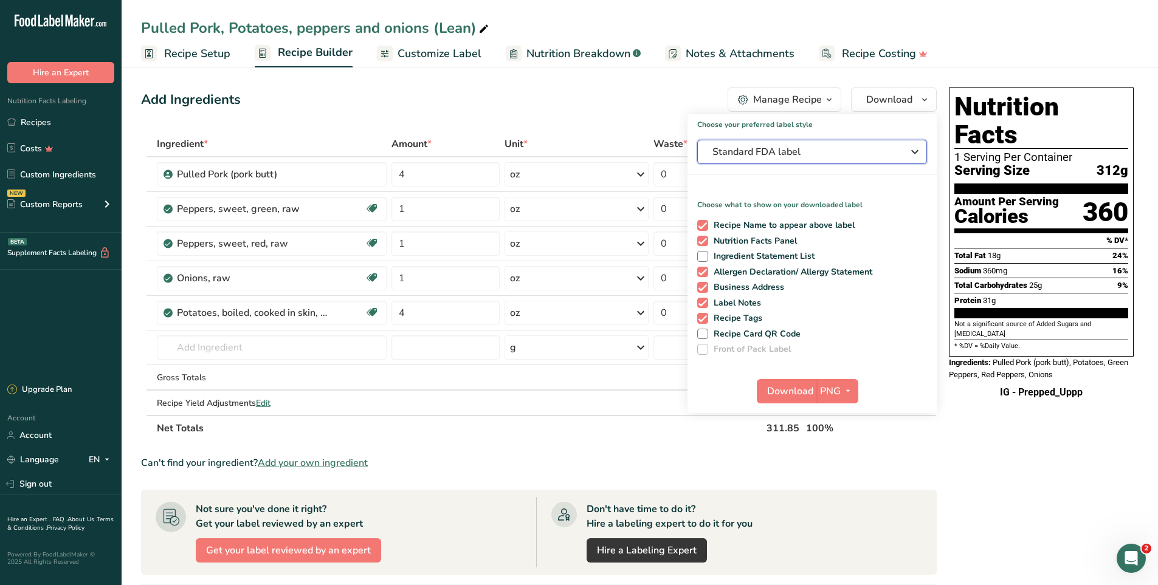
click at [806, 148] on span "Standard FDA label" at bounding box center [803, 152] width 182 height 15
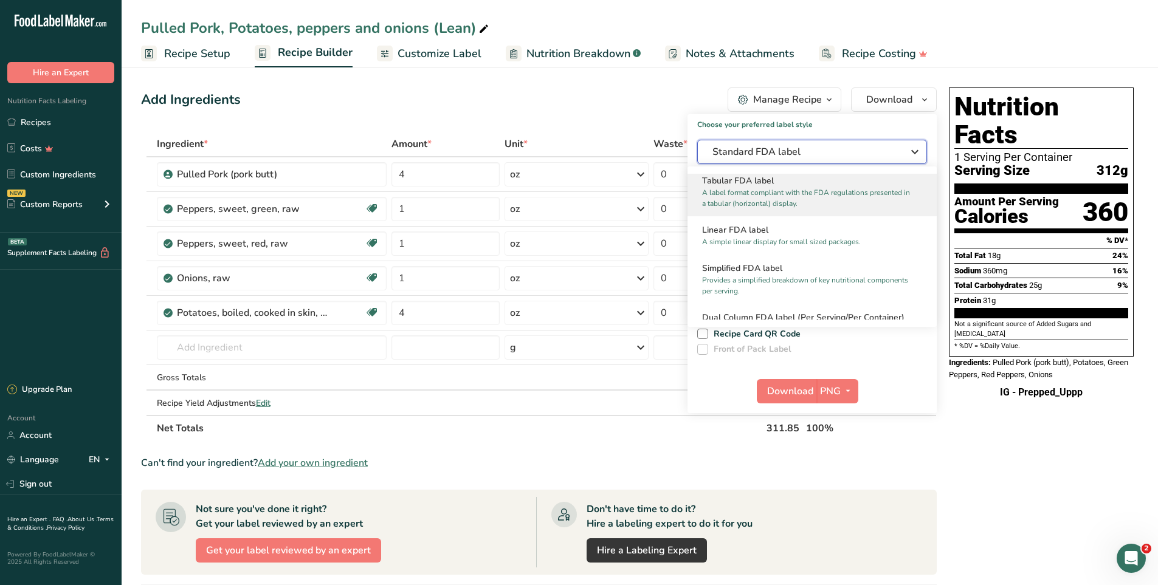
scroll to position [61, 0]
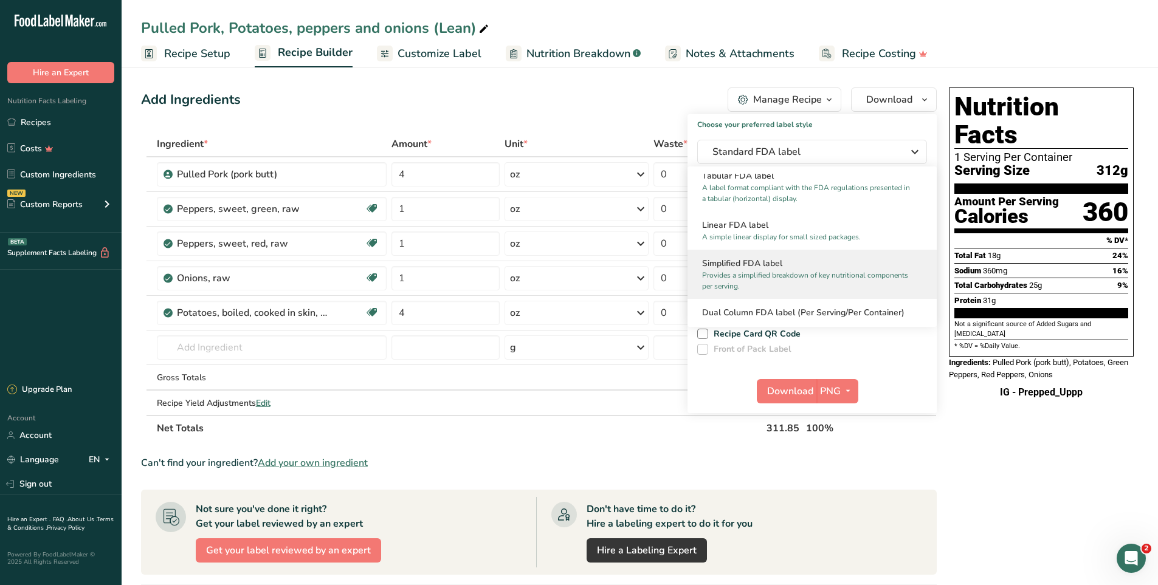
click at [776, 265] on h2 "Simplified FDA label" at bounding box center [812, 263] width 220 height 13
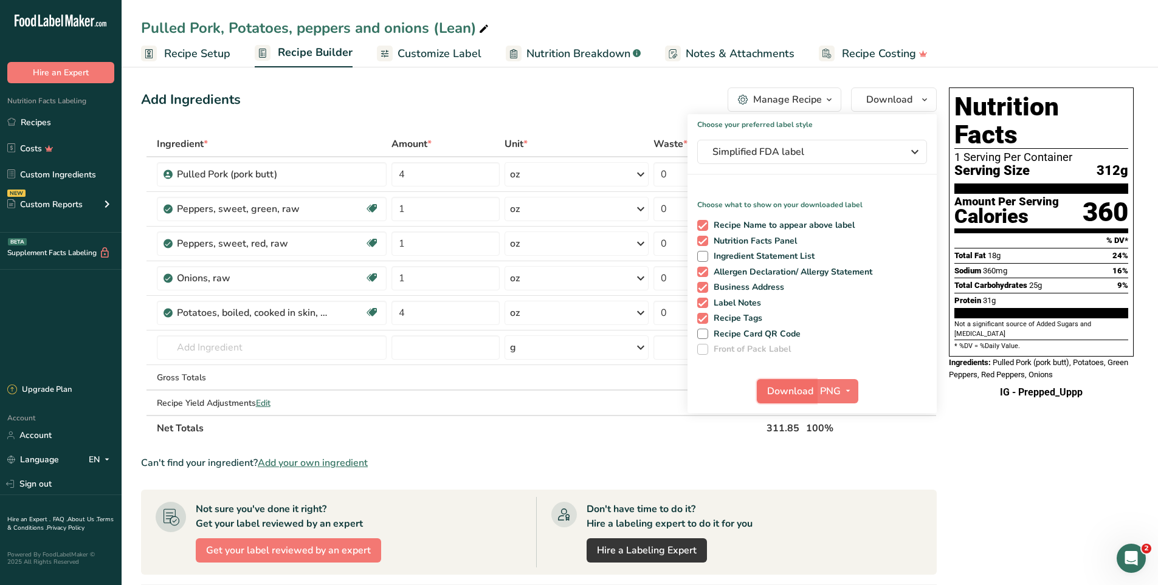
click at [781, 387] on span "Download" at bounding box center [790, 391] width 46 height 15
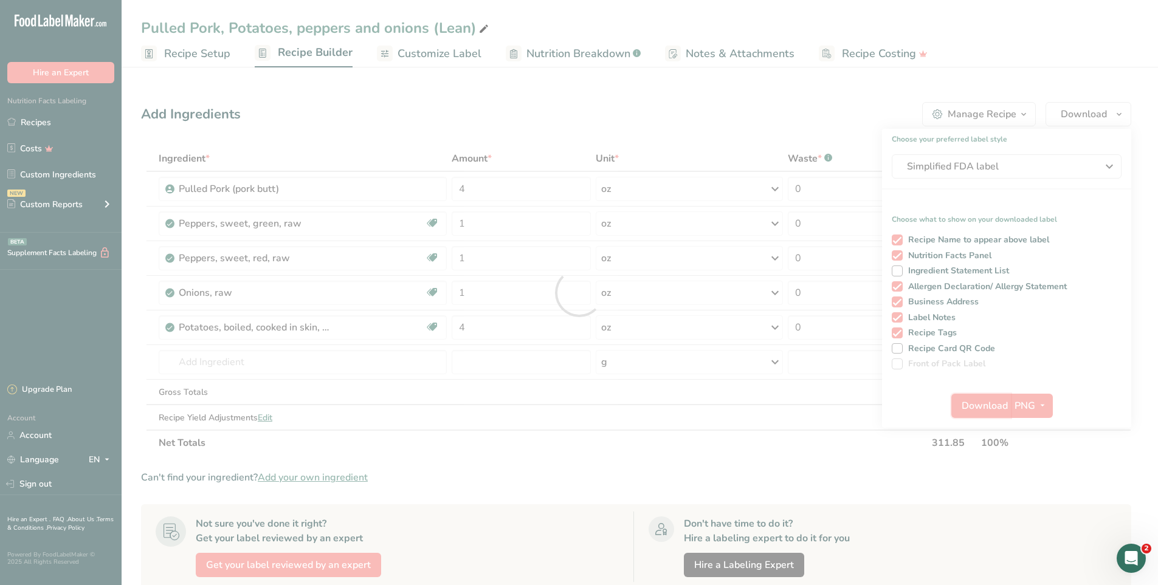
scroll to position [0, 0]
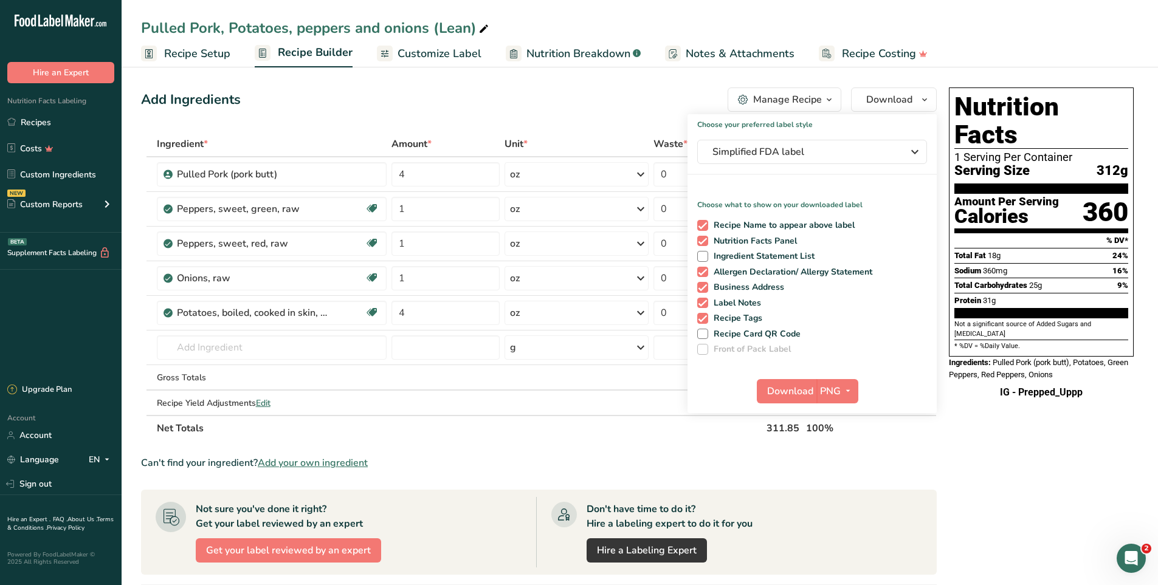
drag, startPoint x: 558, startPoint y: 104, endPoint x: 312, endPoint y: 125, distance: 247.0
click at [557, 104] on div "Add Ingredients Manage Recipe Delete Recipe Duplicate Recipe Scale Recipe Save …" at bounding box center [539, 100] width 796 height 24
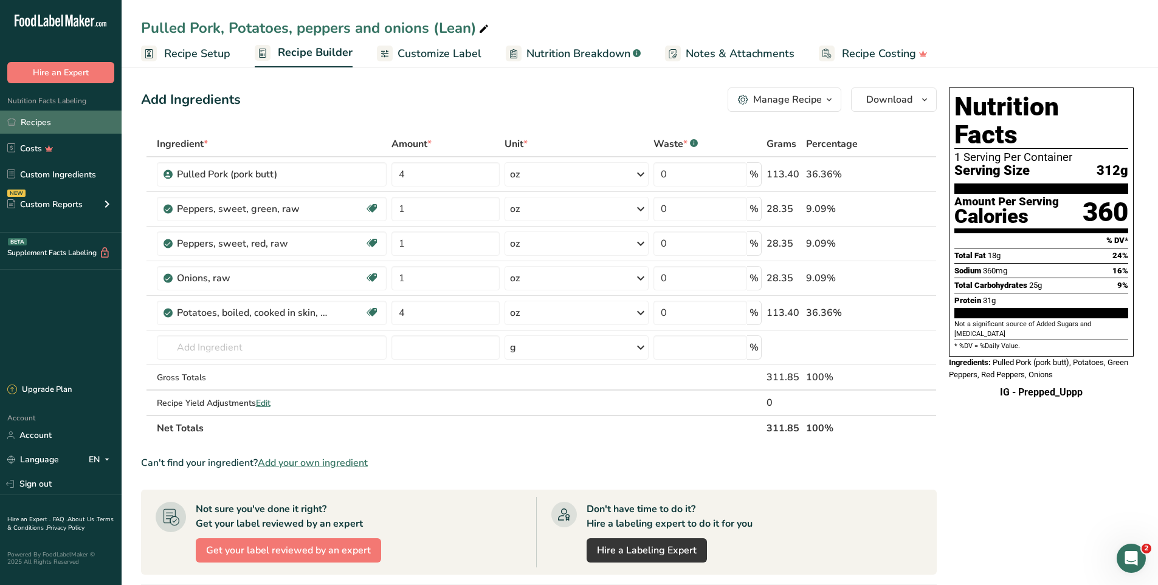
click at [48, 125] on link "Recipes" at bounding box center [61, 122] width 122 height 23
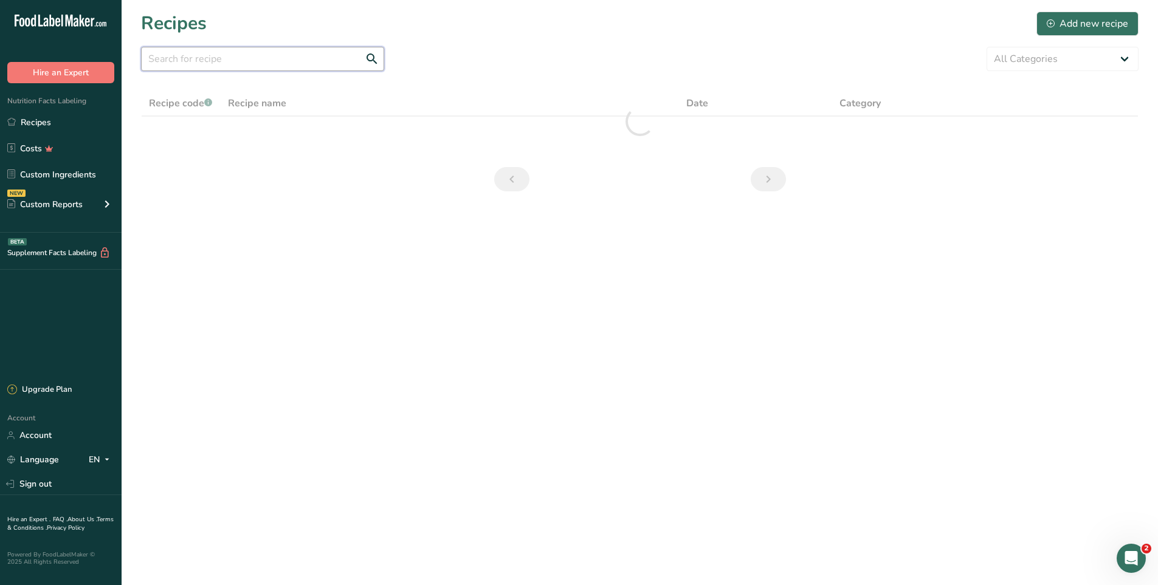
click at [253, 68] on input "text" at bounding box center [262, 59] width 243 height 24
type input "pork"
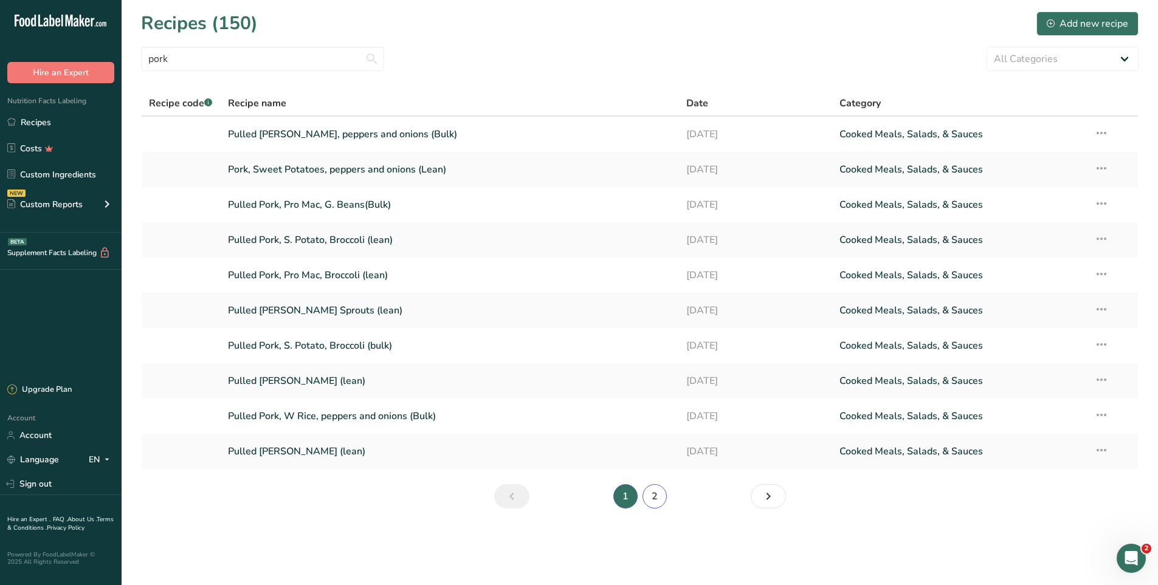
click at [658, 506] on link "2" at bounding box center [655, 496] width 24 height 24
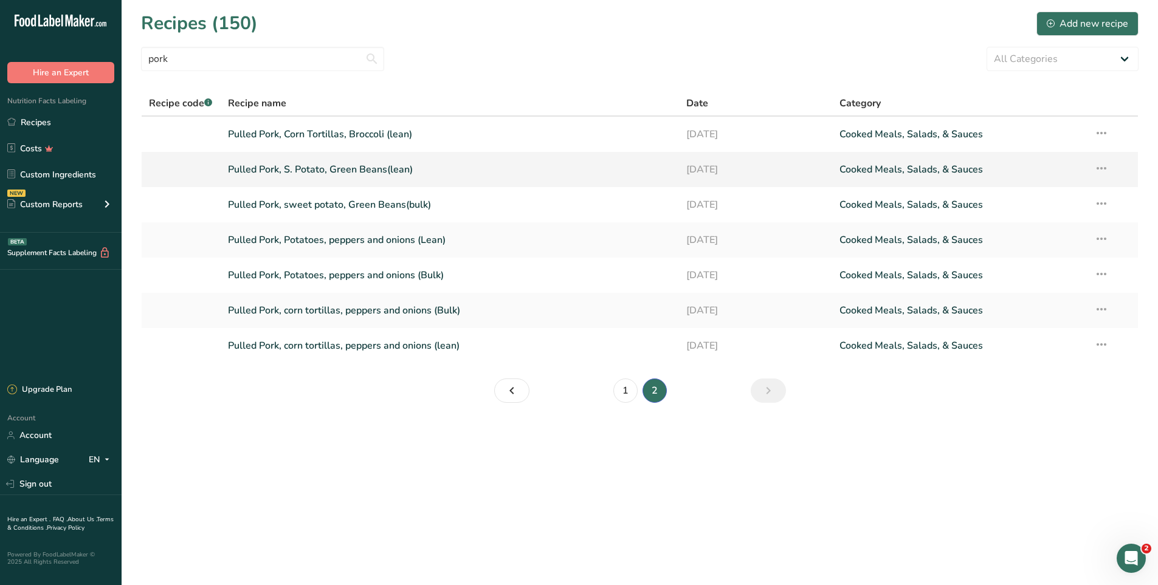
click at [1108, 168] on icon at bounding box center [1101, 168] width 15 height 22
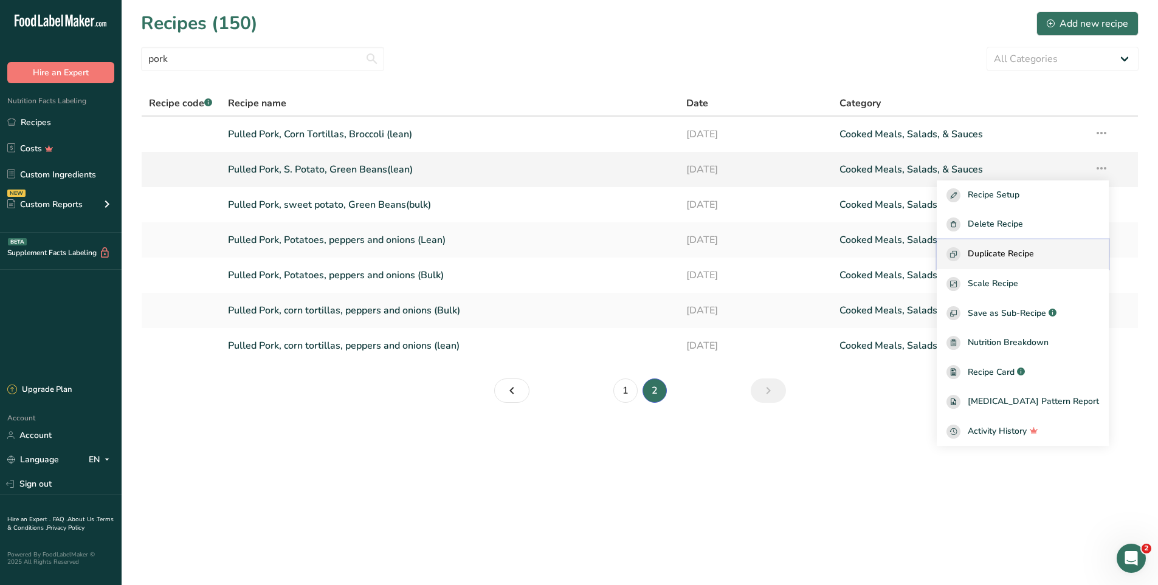
click at [1034, 253] on span "Duplicate Recipe" at bounding box center [1001, 254] width 66 height 14
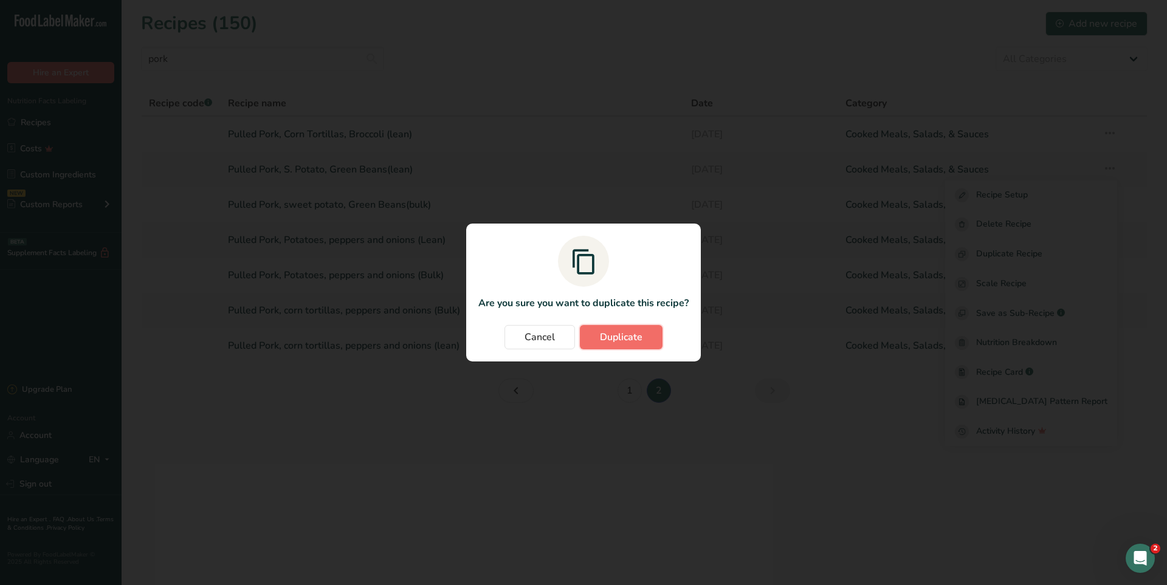
click at [644, 336] on button "Duplicate" at bounding box center [621, 337] width 83 height 24
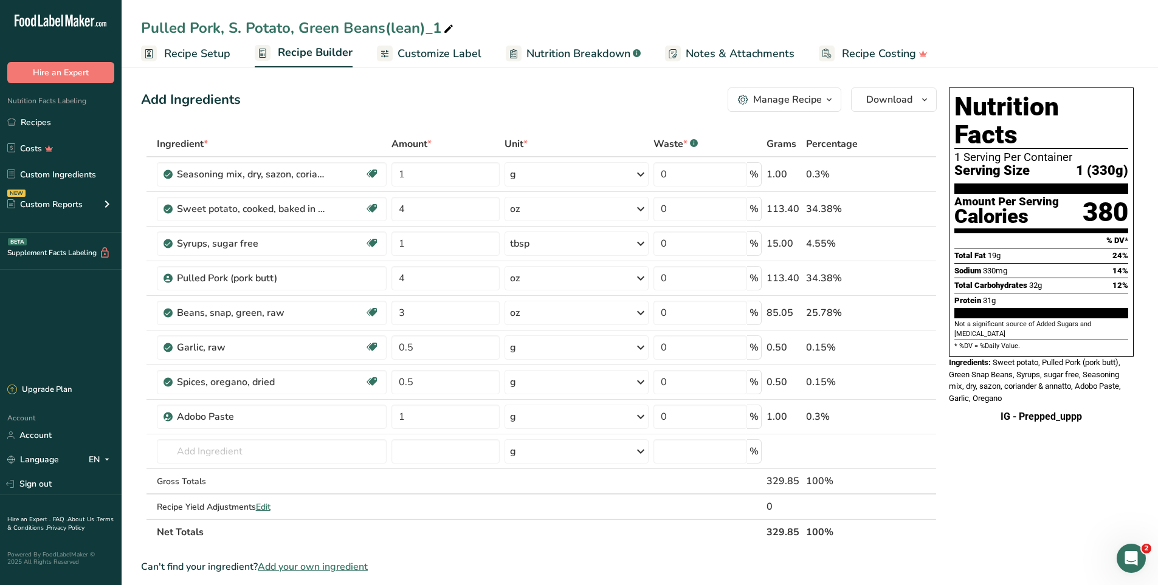
click at [242, 26] on div "Pulled Pork, S. Potato, Green Beans(lean)_1" at bounding box center [298, 28] width 315 height 22
click at [244, 29] on input "Pulled Pork, S. Potato, Green Beans(lean)" at bounding box center [639, 28] width 997 height 22
type input "Pulled Pork, Potato, Green Beans(lean)"
click at [909, 94] on span "Download" at bounding box center [889, 99] width 46 height 15
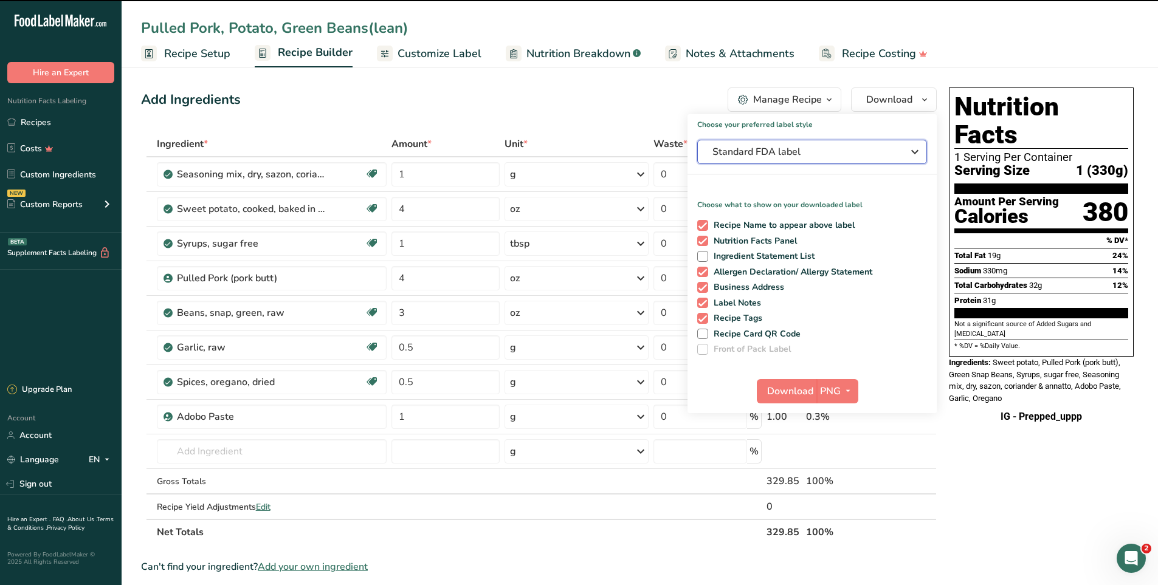
click at [818, 148] on span "Standard FDA label" at bounding box center [803, 152] width 182 height 15
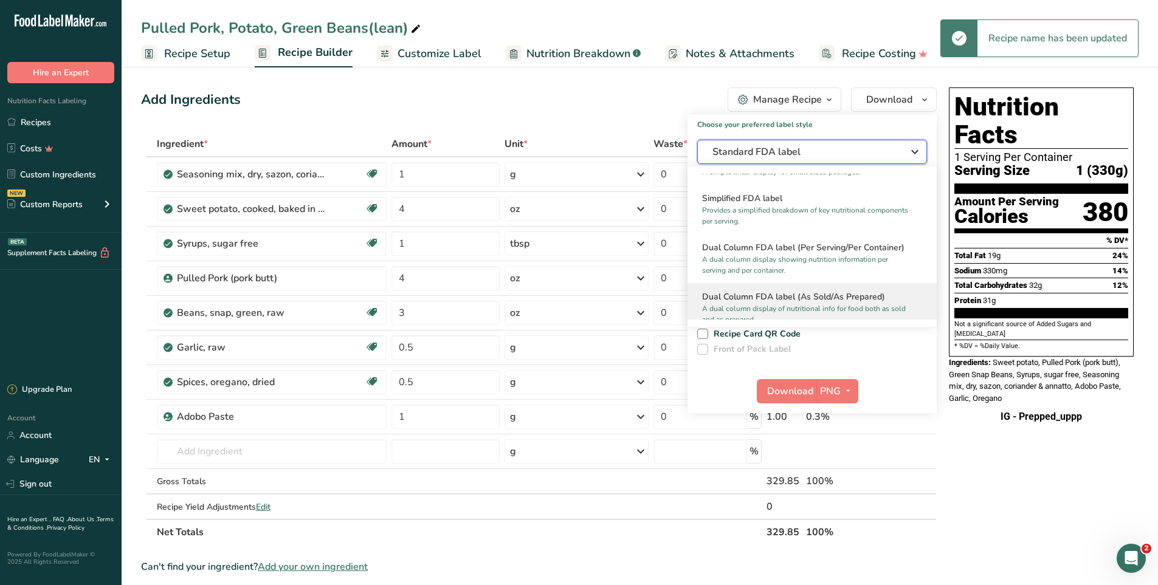
scroll to position [122, 0]
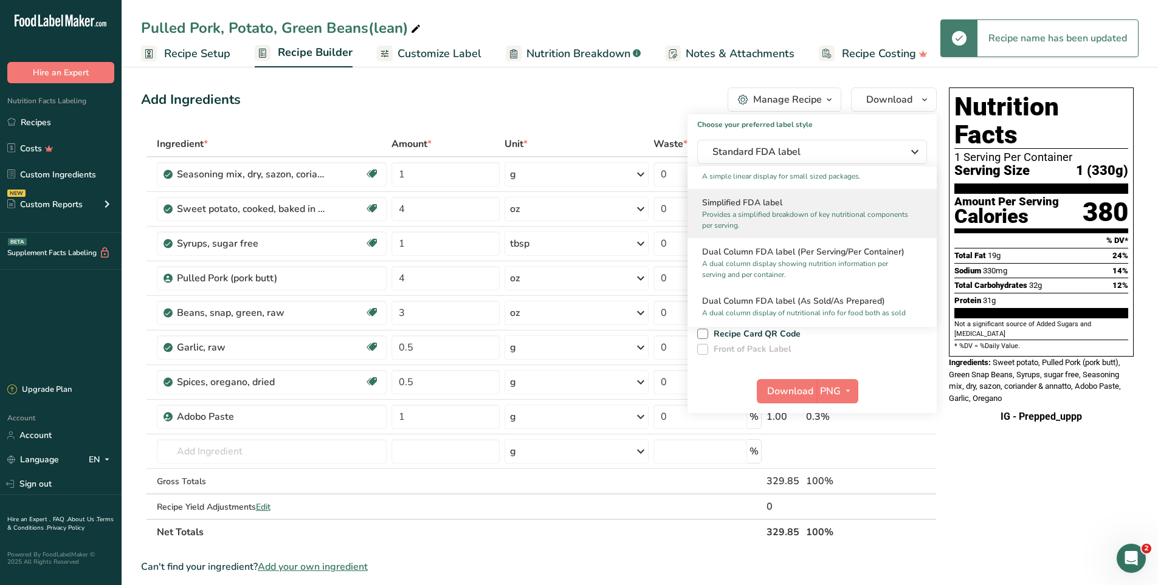
click at [732, 208] on h2 "Simplified FDA label" at bounding box center [812, 202] width 220 height 13
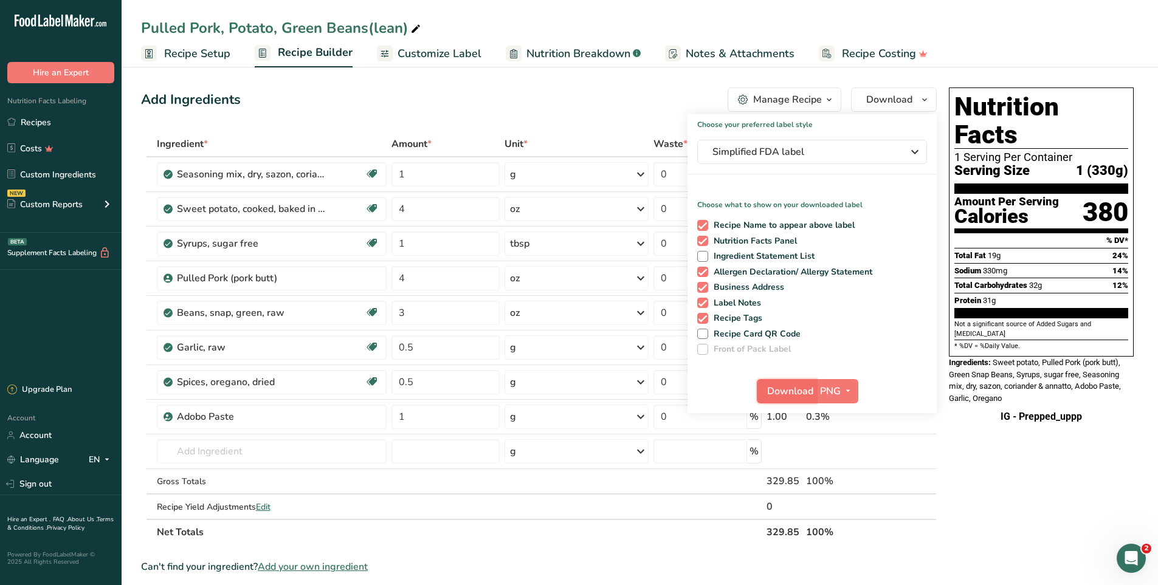
click at [788, 384] on button "Download" at bounding box center [787, 391] width 60 height 24
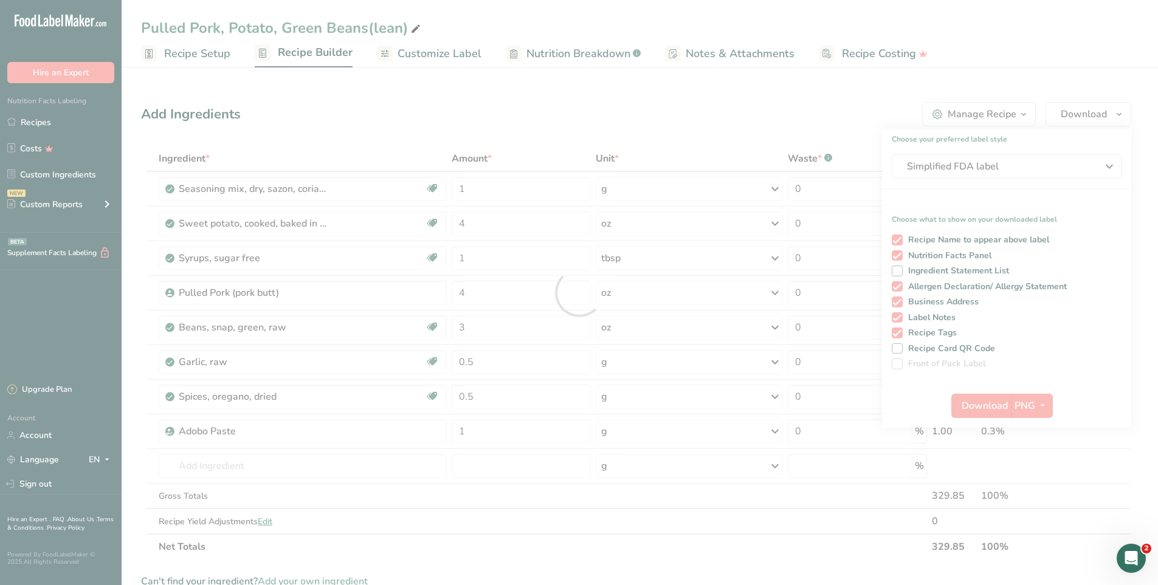
scroll to position [0, 0]
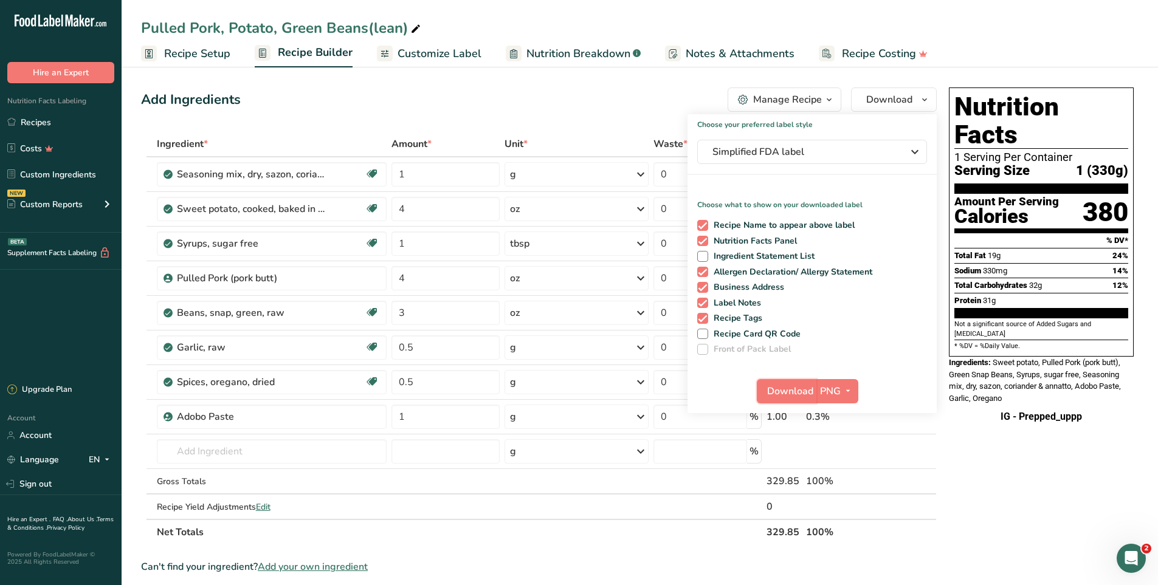
click at [791, 384] on span "Download" at bounding box center [790, 391] width 46 height 15
